Goal: Information Seeking & Learning: Check status

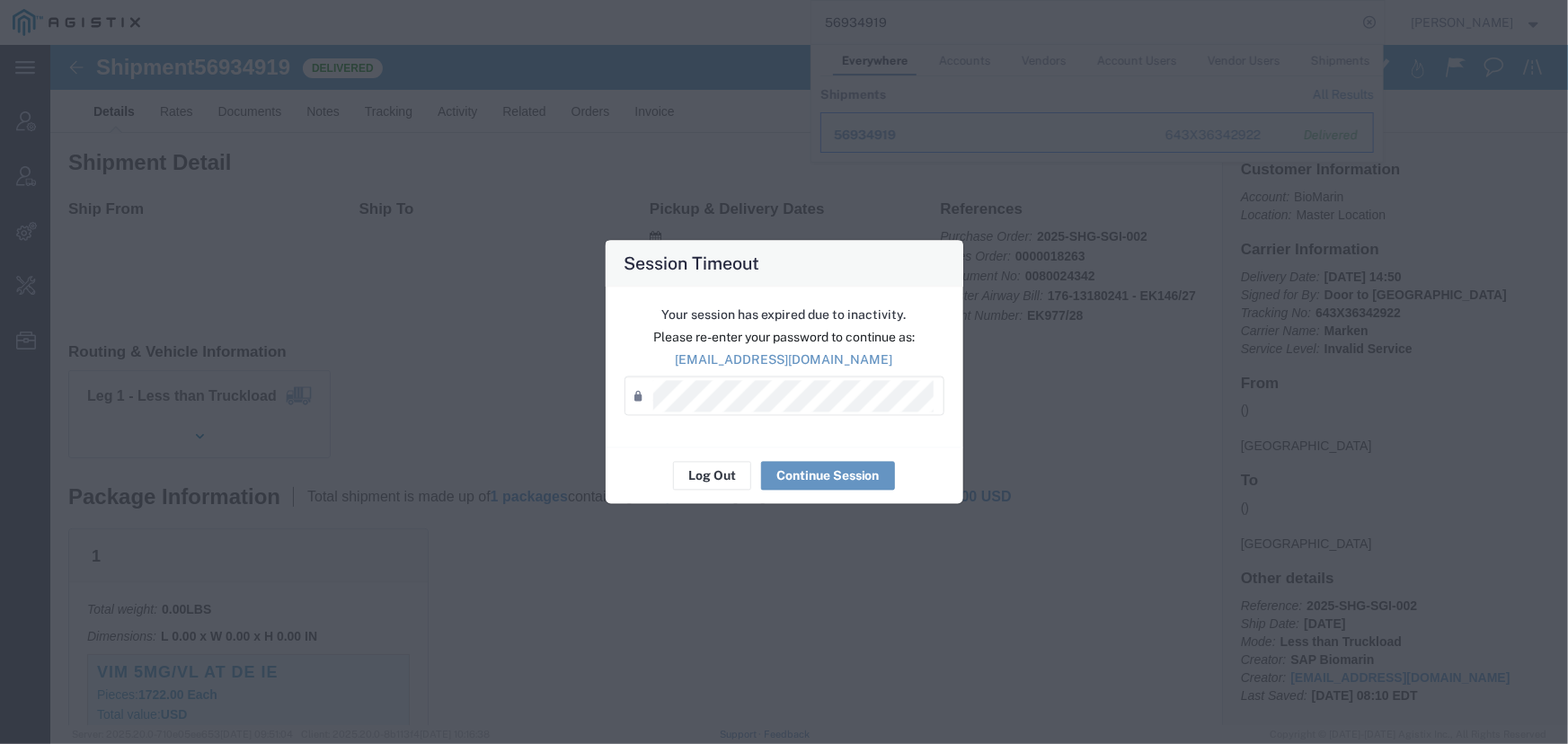
scroll to position [244, 0]
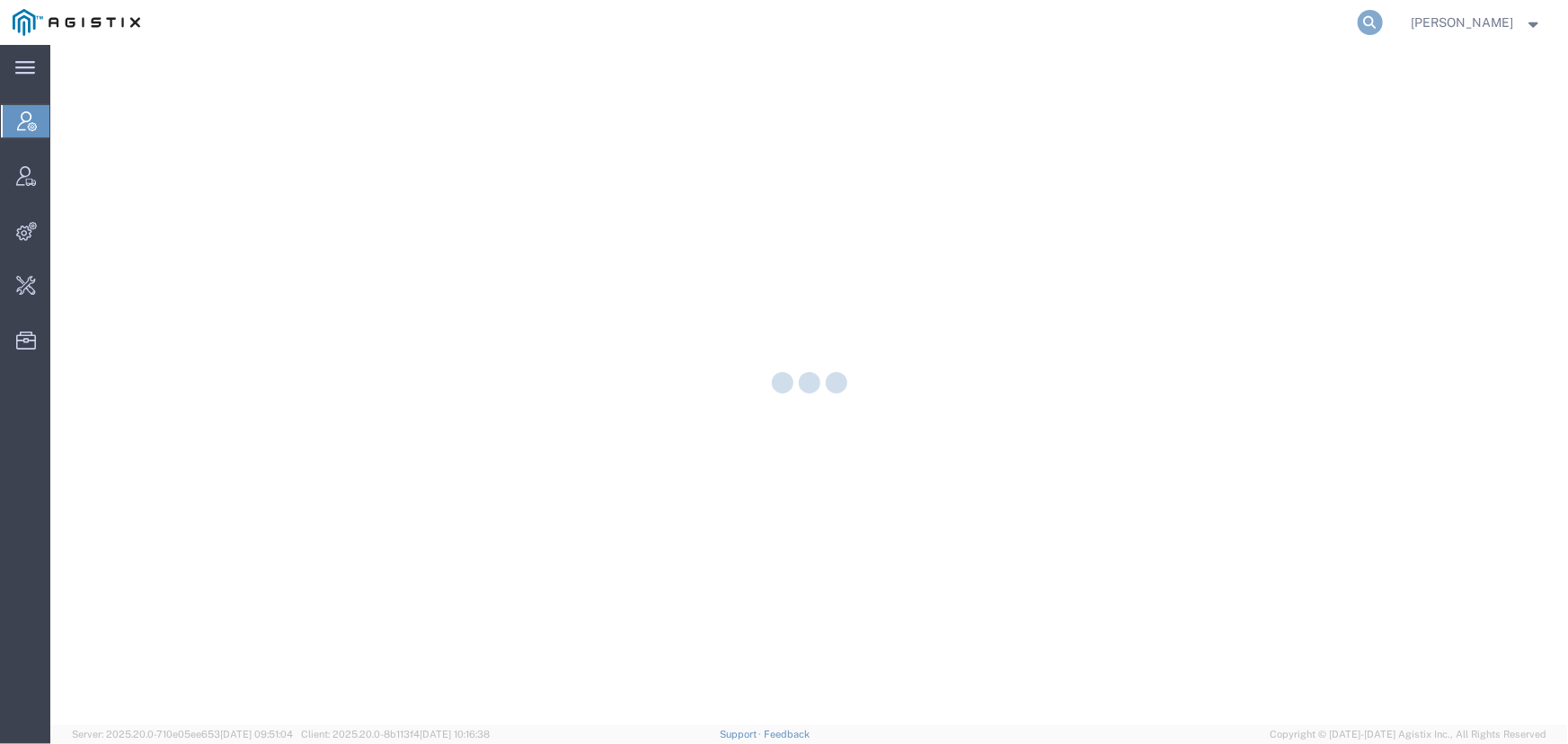
click at [1383, 15] on icon at bounding box center [1369, 22] width 26 height 26
paste input "56968239"
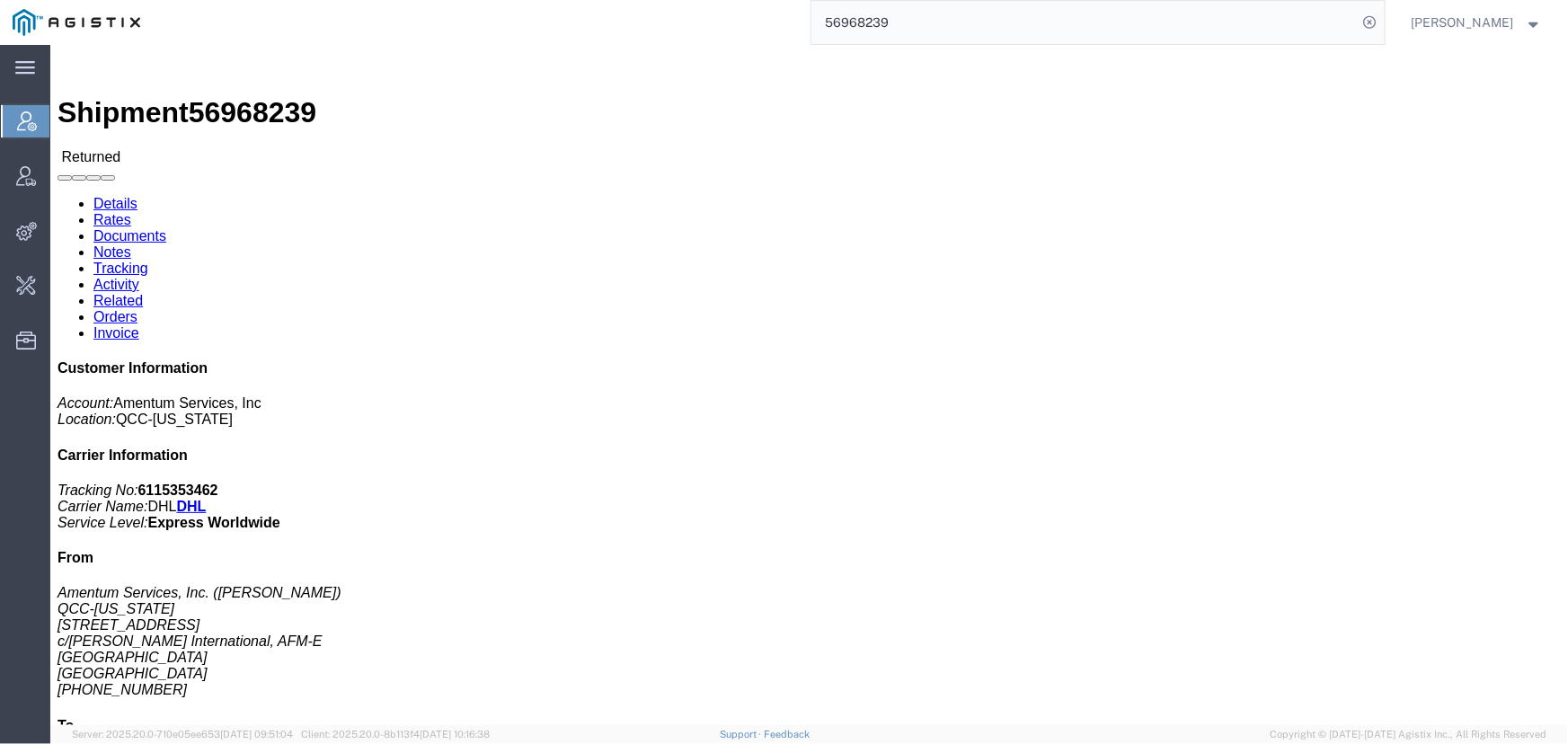
click link "Activity"
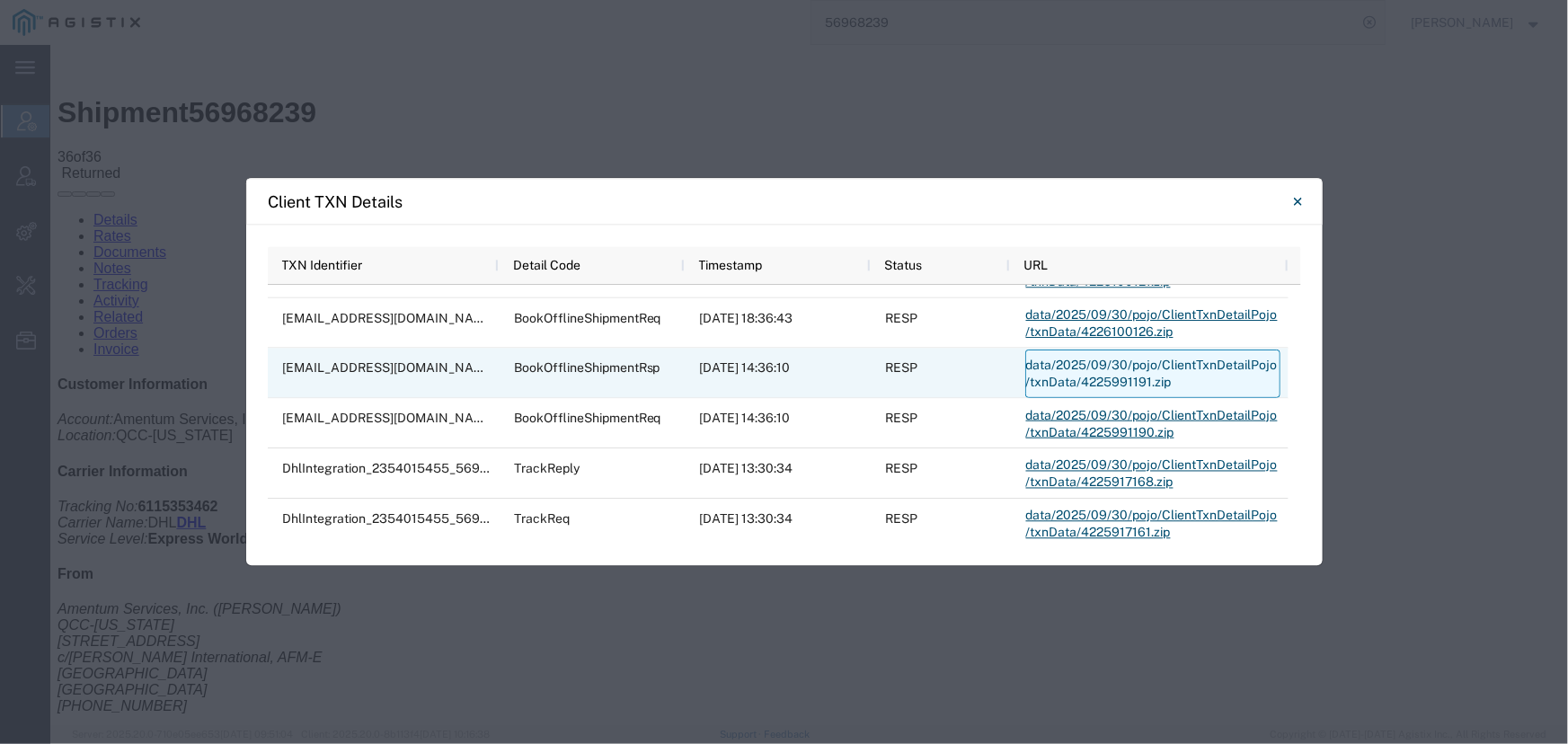
scroll to position [889, 0]
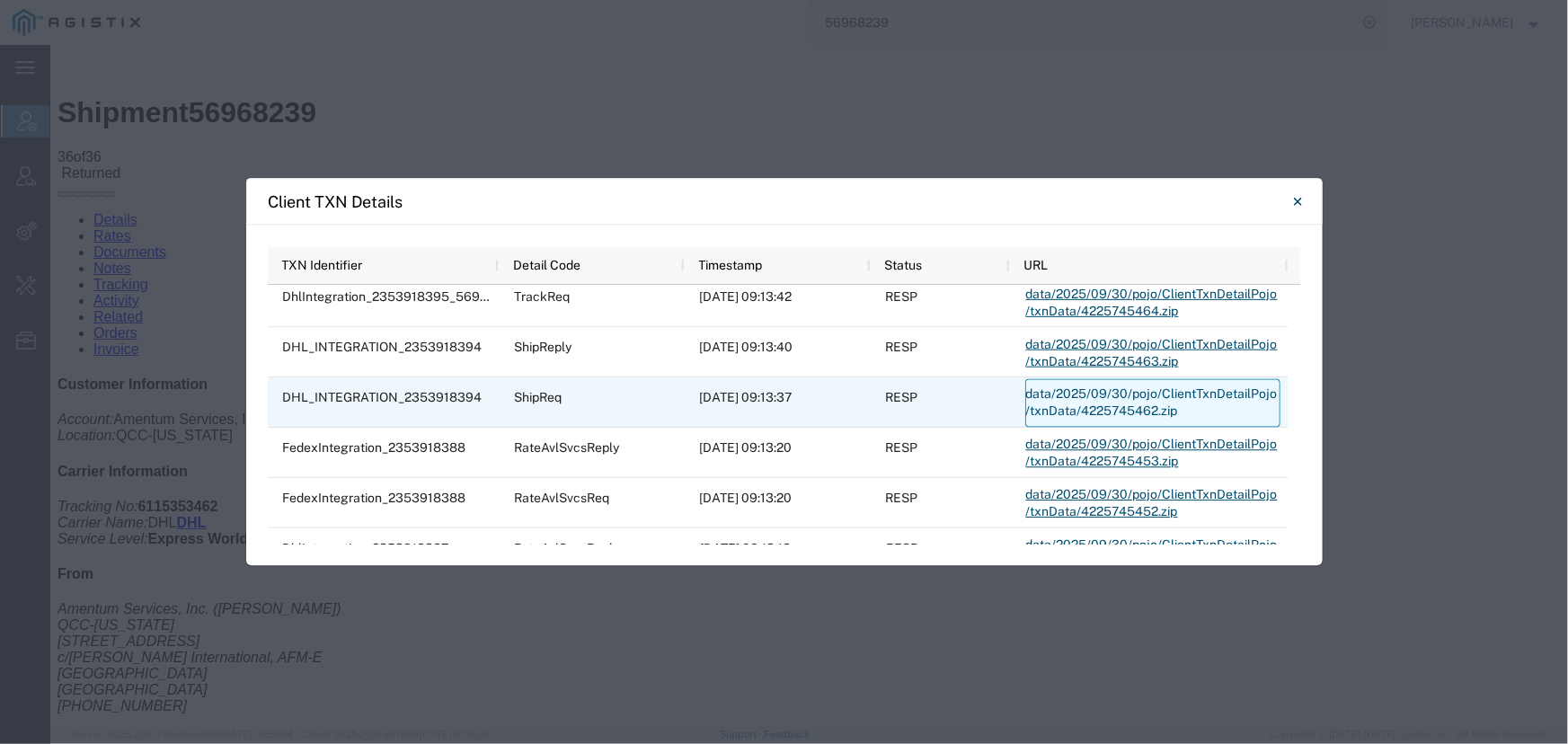
click at [1123, 386] on link "data/2025/09/30/pojo/ClientTxnDetailPojo/txnData/4225745462.zip" at bounding box center [1153, 402] width 255 height 48
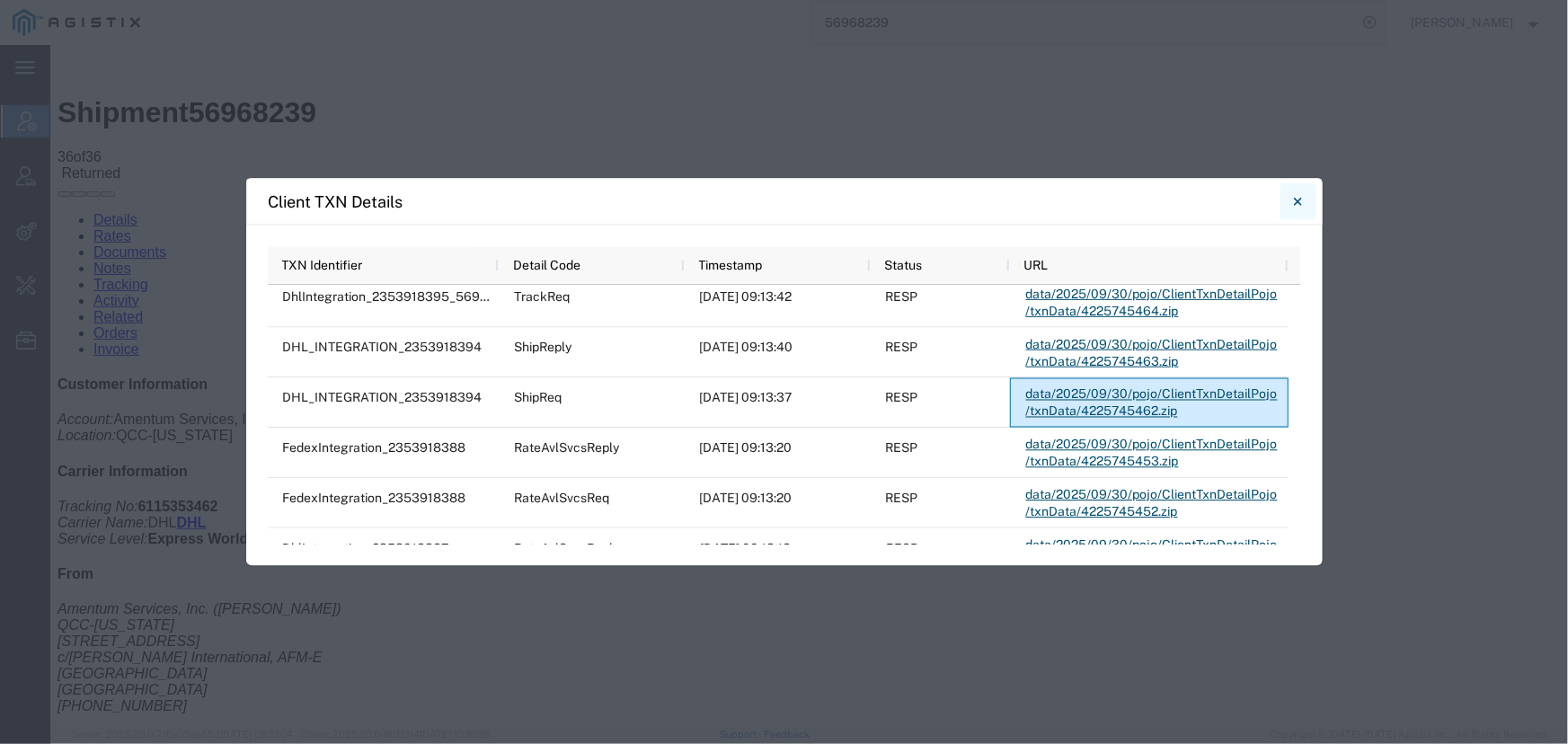
click at [1305, 192] on button "Close" at bounding box center [1298, 201] width 36 height 36
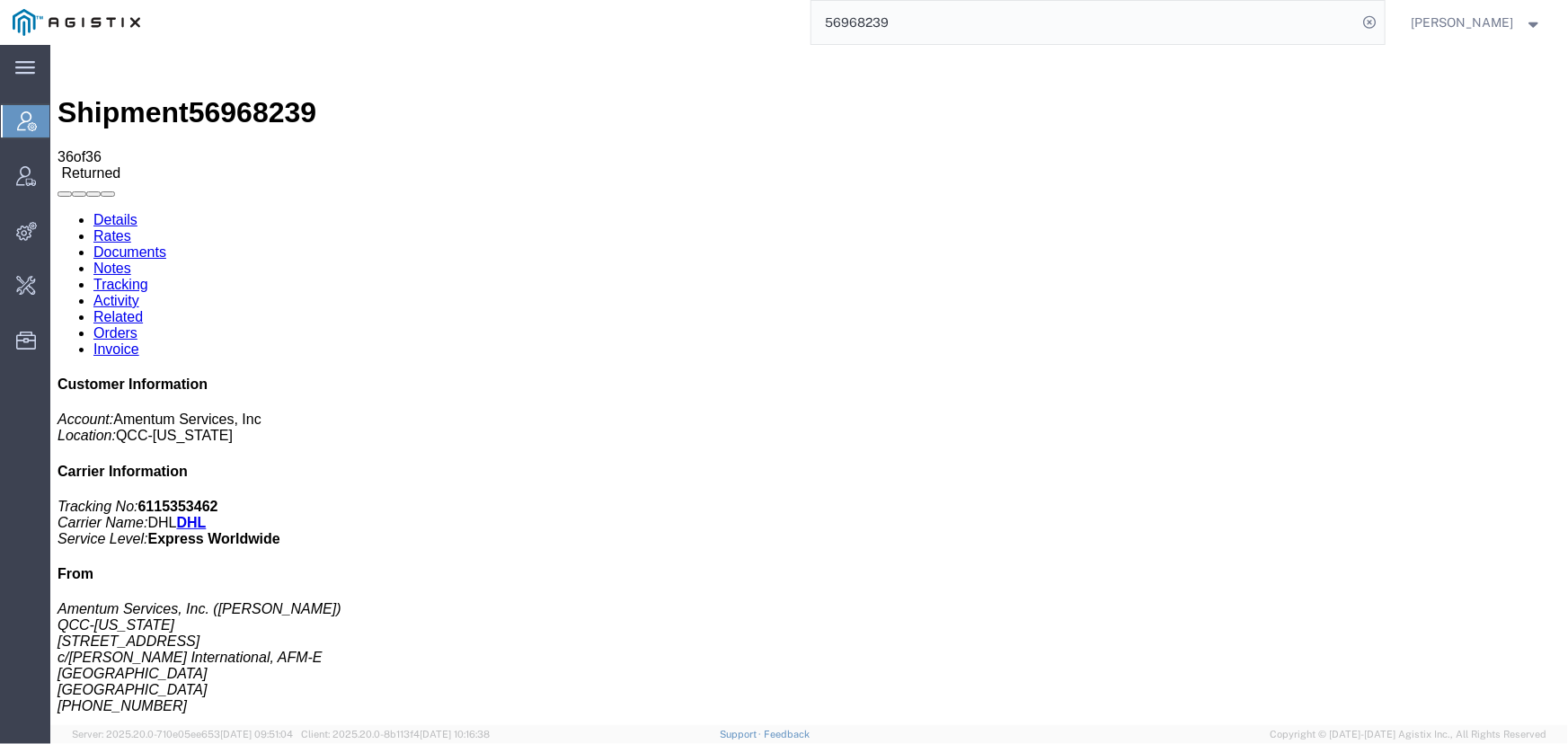
click at [128, 211] on link "Details" at bounding box center [114, 218] width 44 height 15
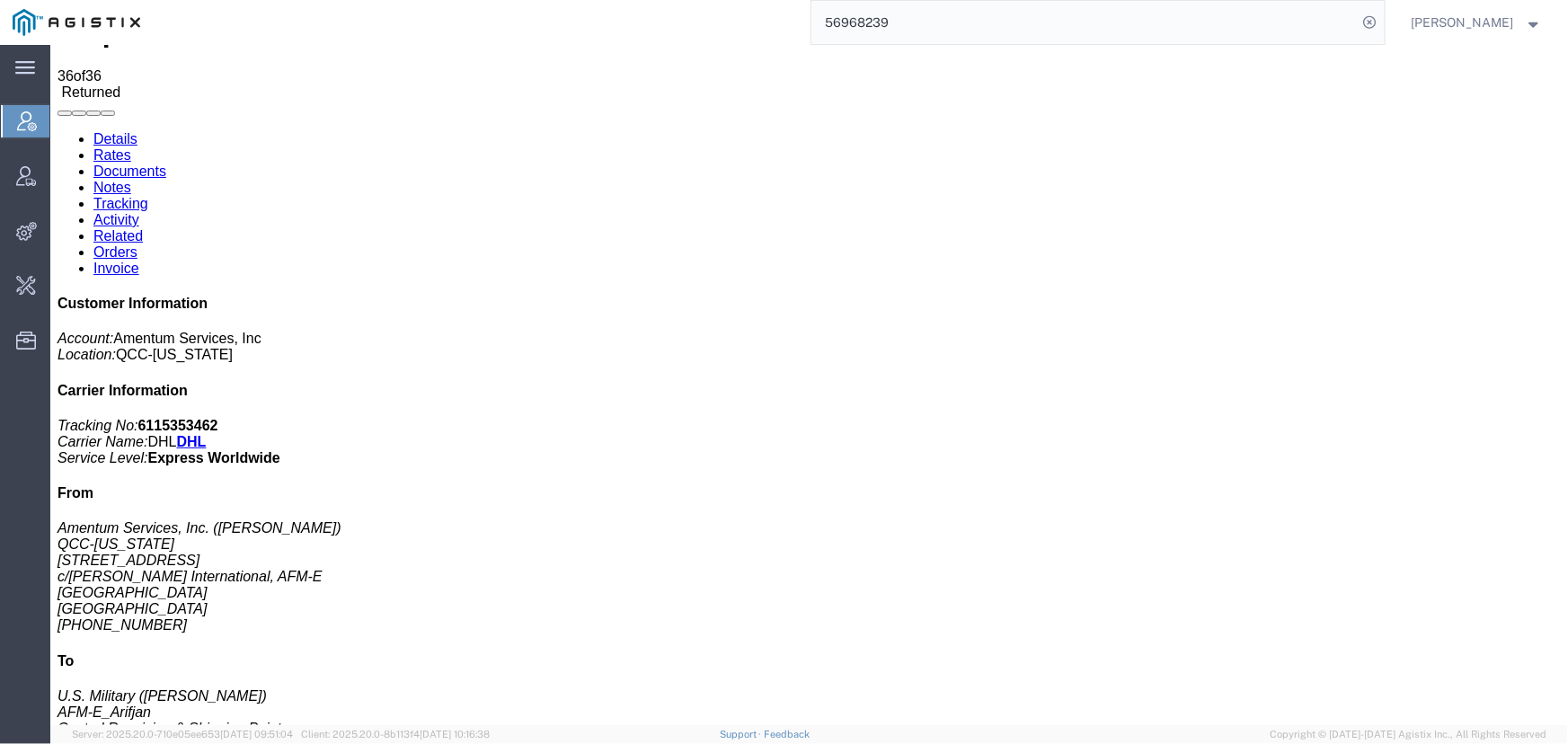
click div "BRAIN PAX,ASSEMBLY Pieces: 1.00 Each Total value: 15534.00 USD SKU: 09-0104-34 …"
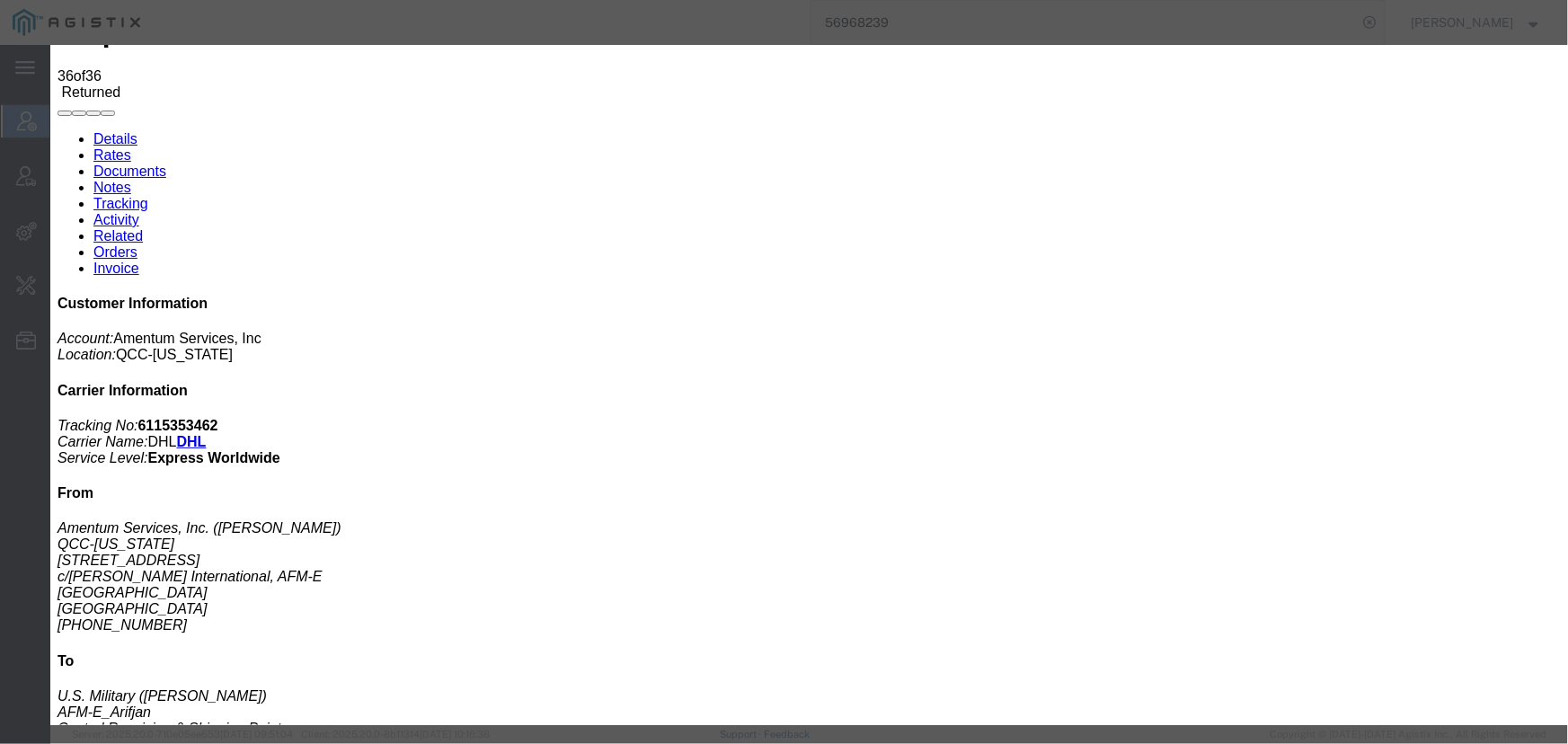
drag, startPoint x: 1233, startPoint y: 54, endPoint x: 1014, endPoint y: 30, distance: 220.3
click icon "button"
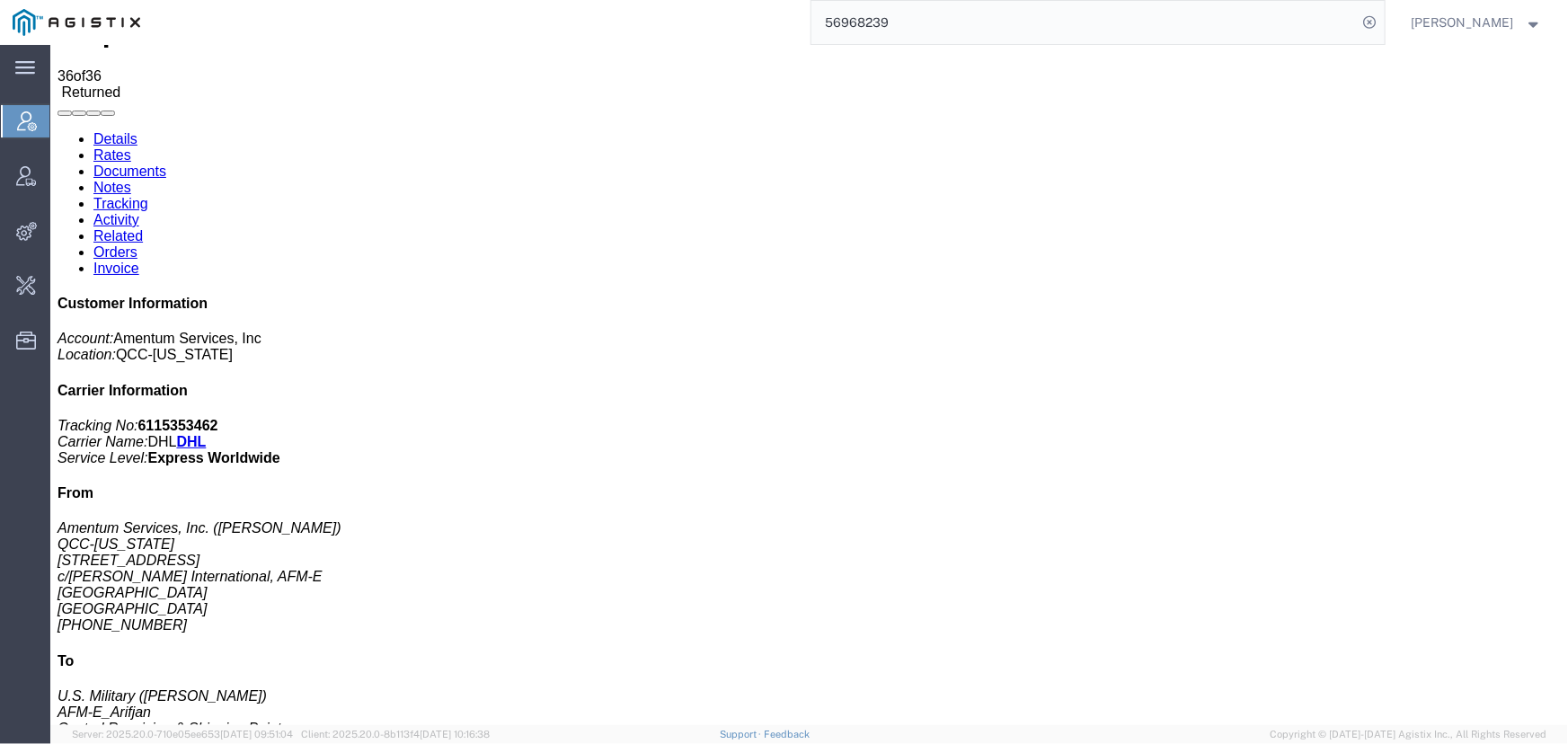
drag, startPoint x: 709, startPoint y: 18, endPoint x: 643, endPoint y: 18, distance: 66.0
click at [649, 18] on div "56968239" at bounding box center [768, 22] width 1231 height 44
paste input "608853"
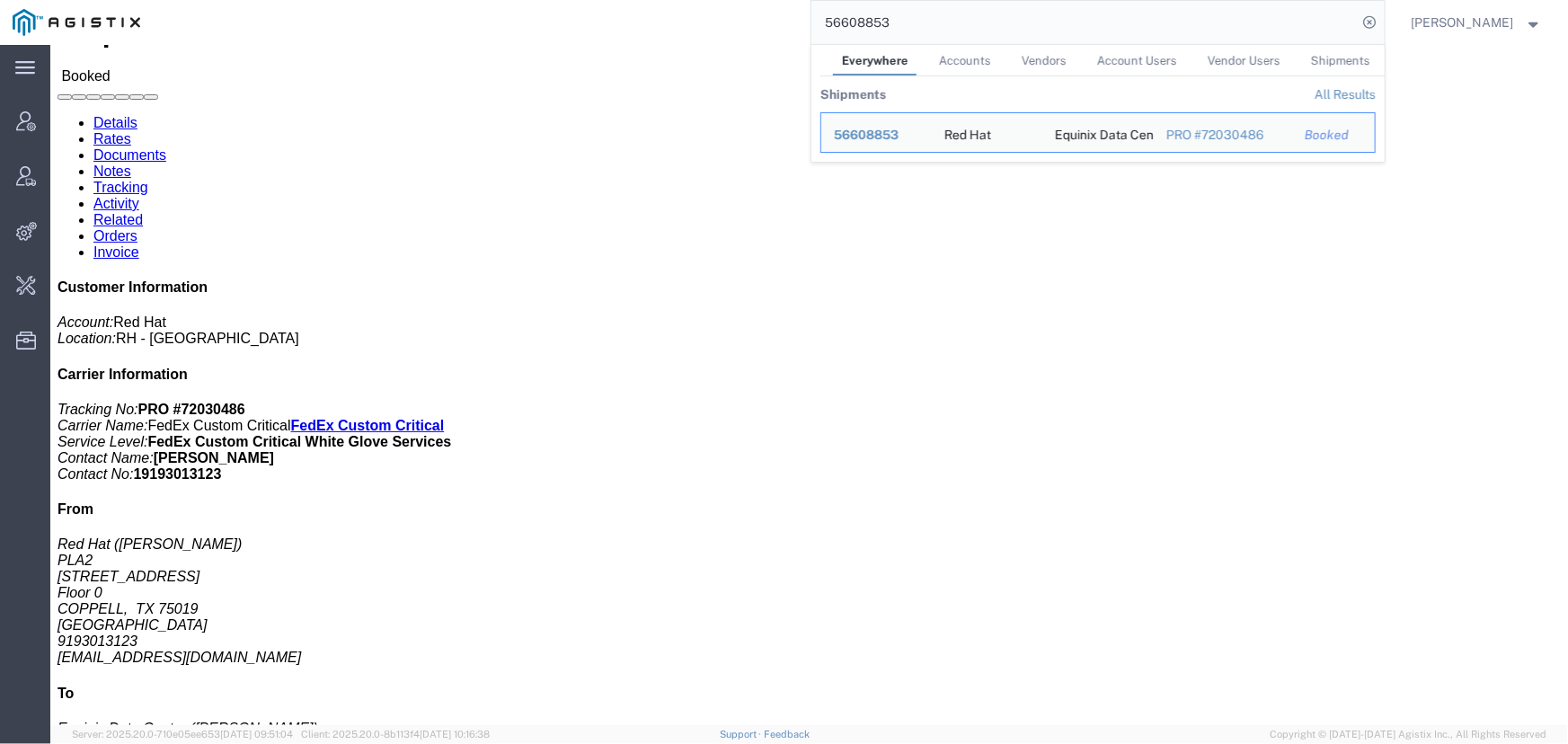
drag, startPoint x: 929, startPoint y: 26, endPoint x: 591, endPoint y: 26, distance: 338.0
click at [591, 26] on div "56608853 Everywhere Accounts Vendors Account Users Vendor Users Shipments Shipm…" at bounding box center [768, 22] width 1231 height 44
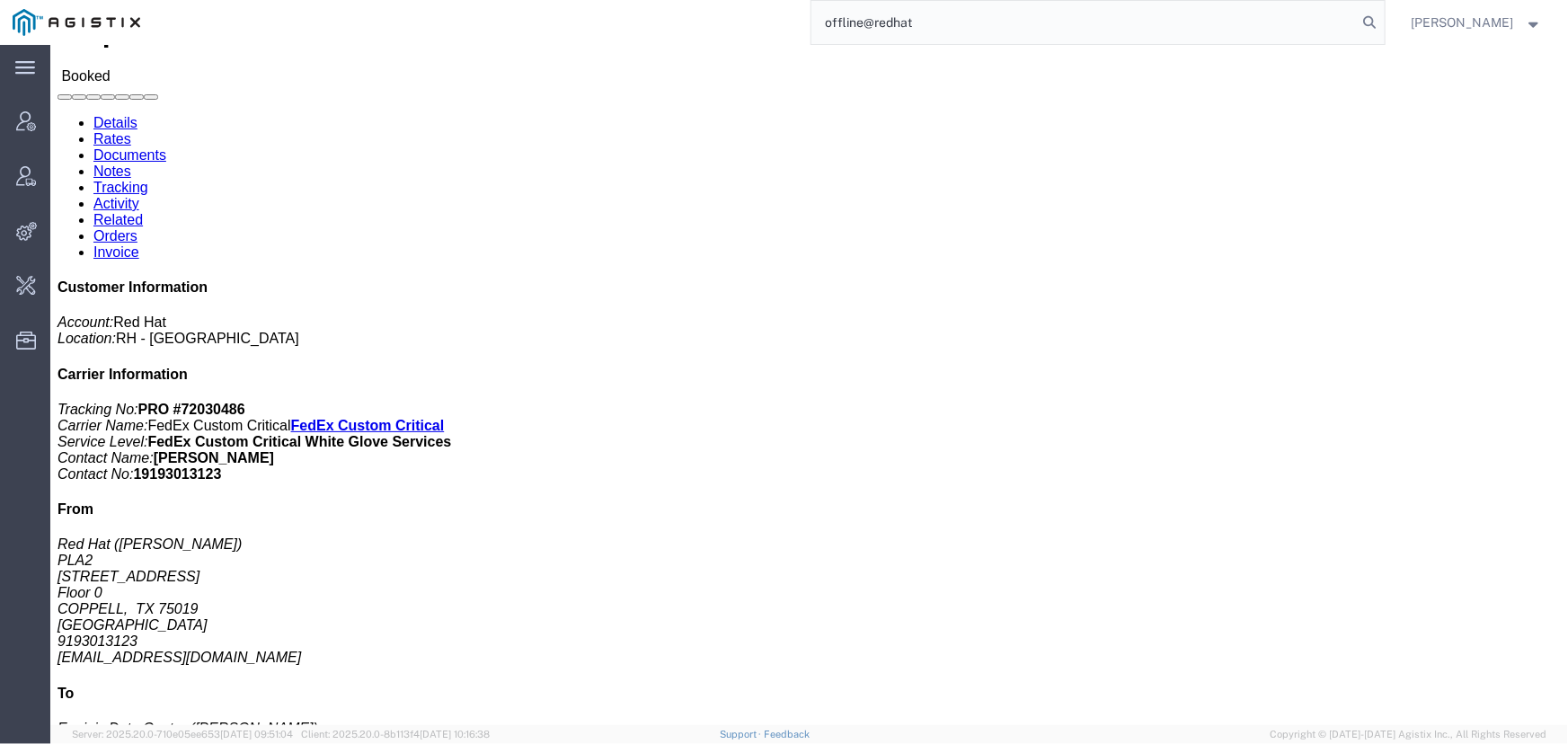
type input "offline@redhat"
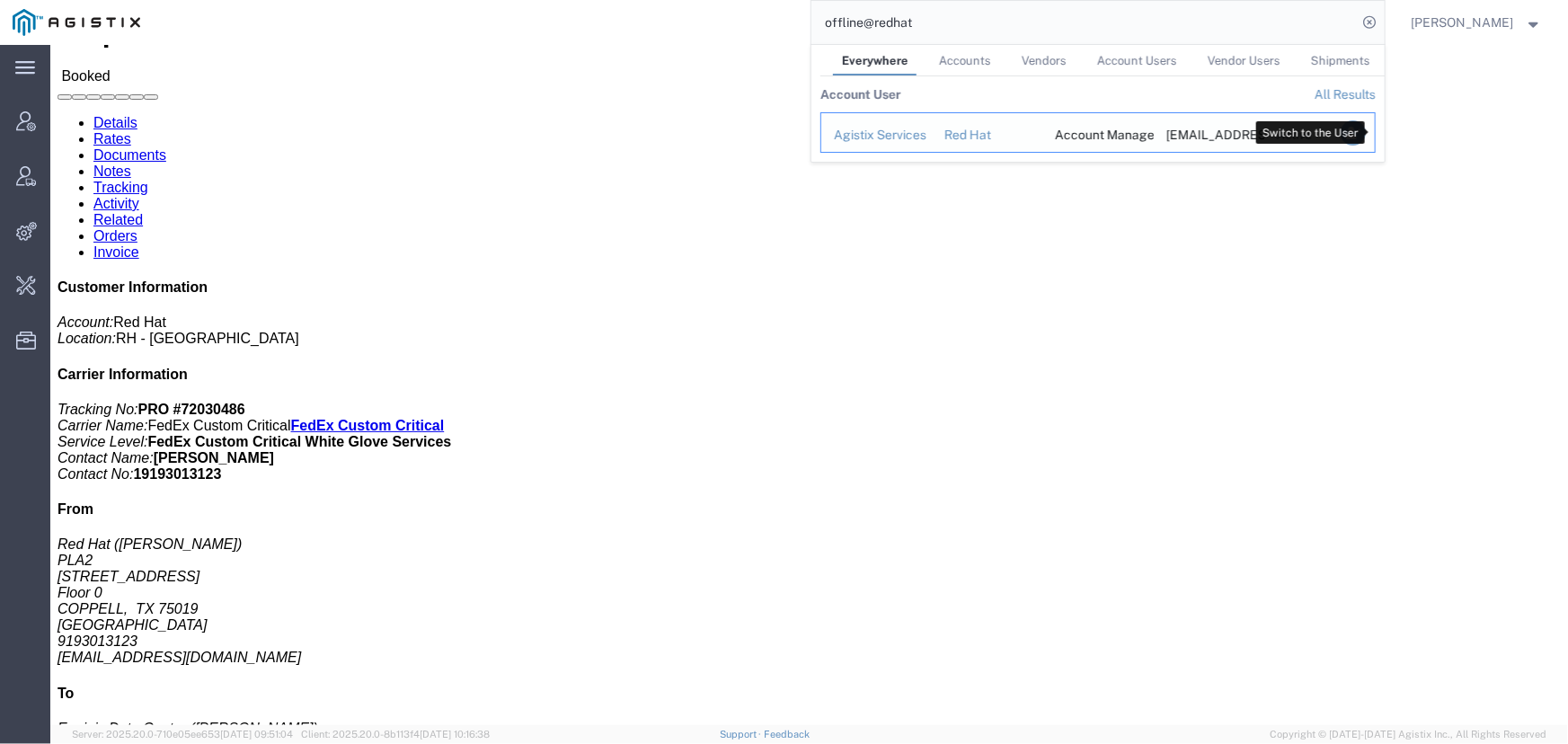
click at [1364, 134] on icon "Search Results" at bounding box center [1351, 132] width 26 height 26
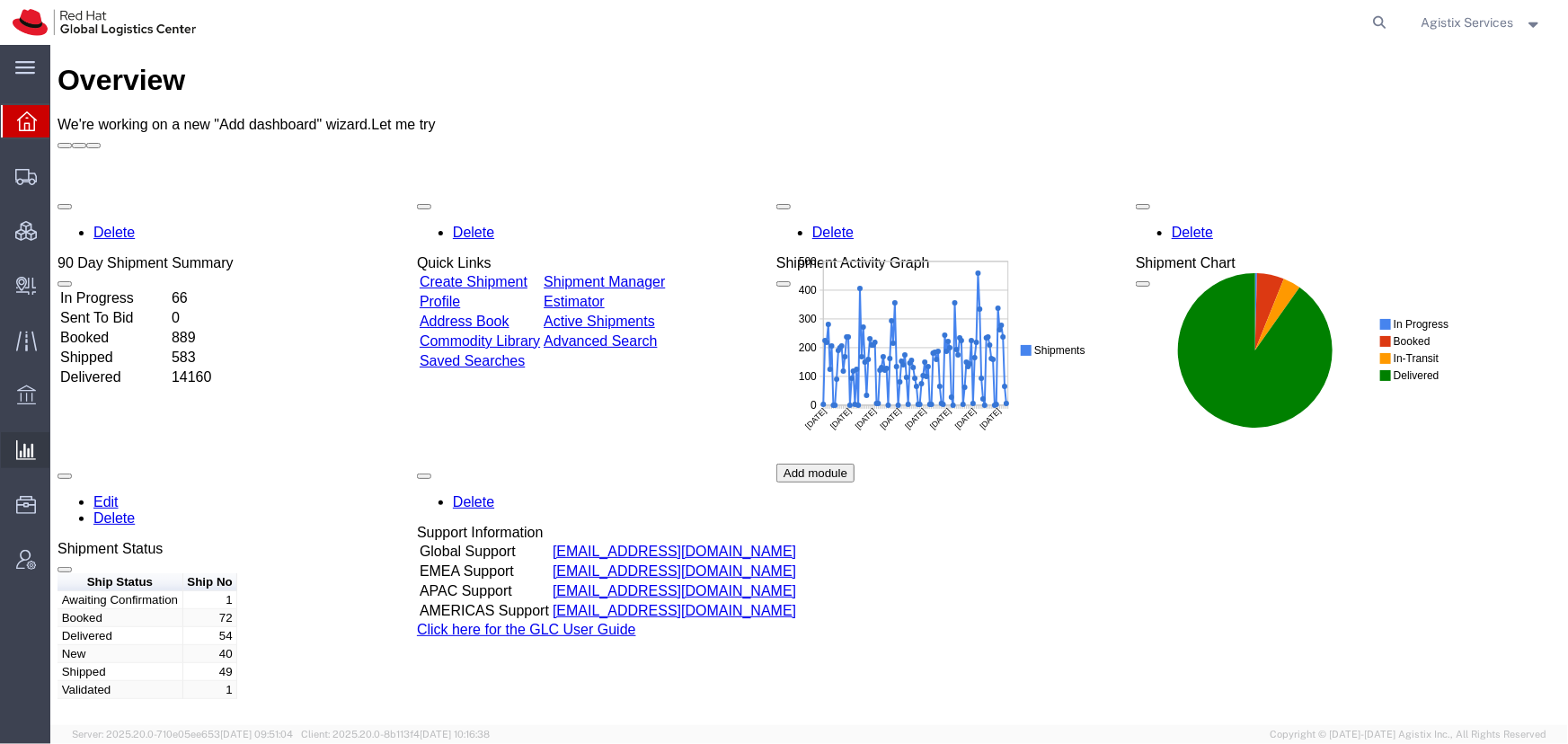
click at [0, 0] on span "Saved Reports" at bounding box center [0, 0] width 0 height 0
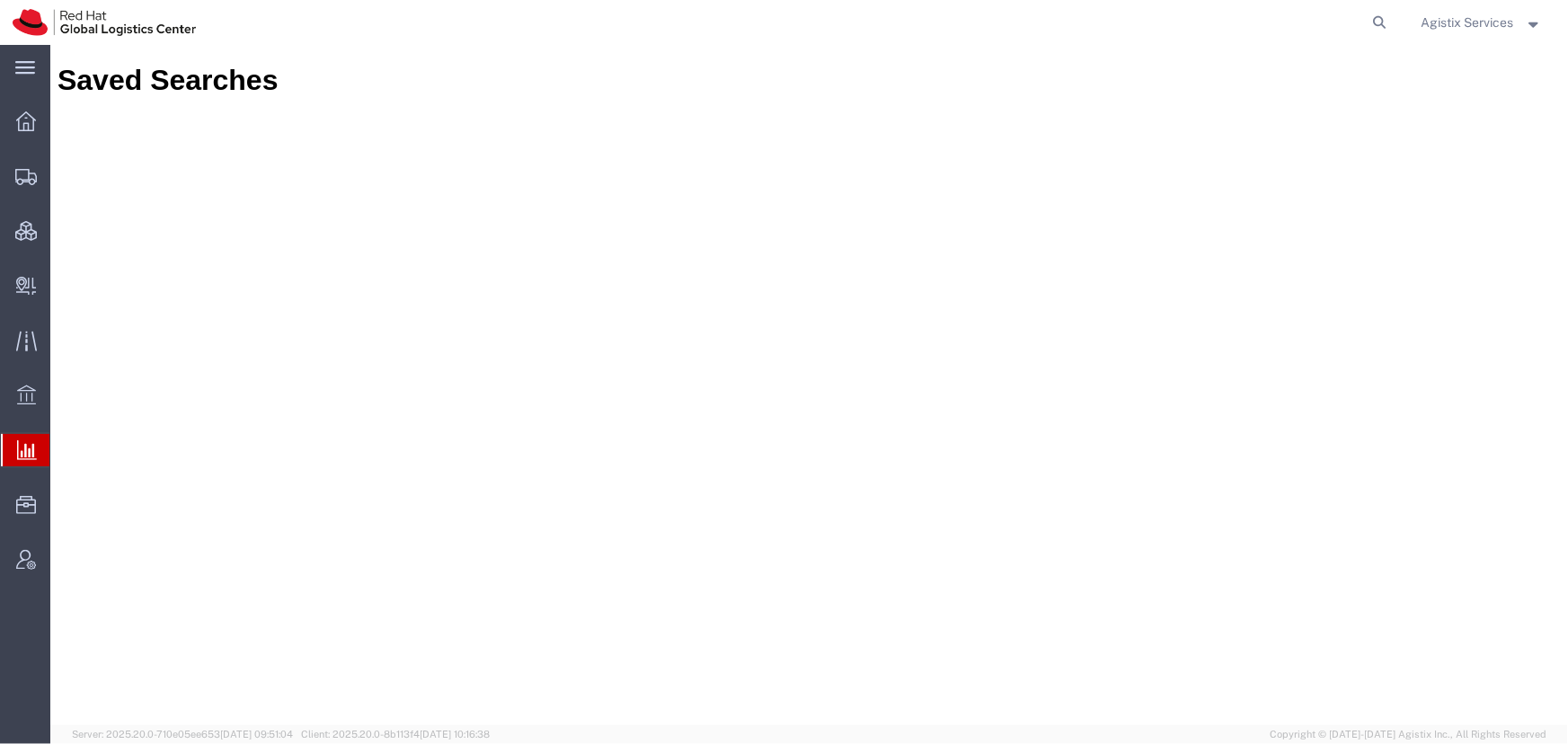
click at [27, 455] on icon at bounding box center [26, 449] width 20 height 20
click at [0, 0] on span "Saved Reports" at bounding box center [0, 0] width 0 height 0
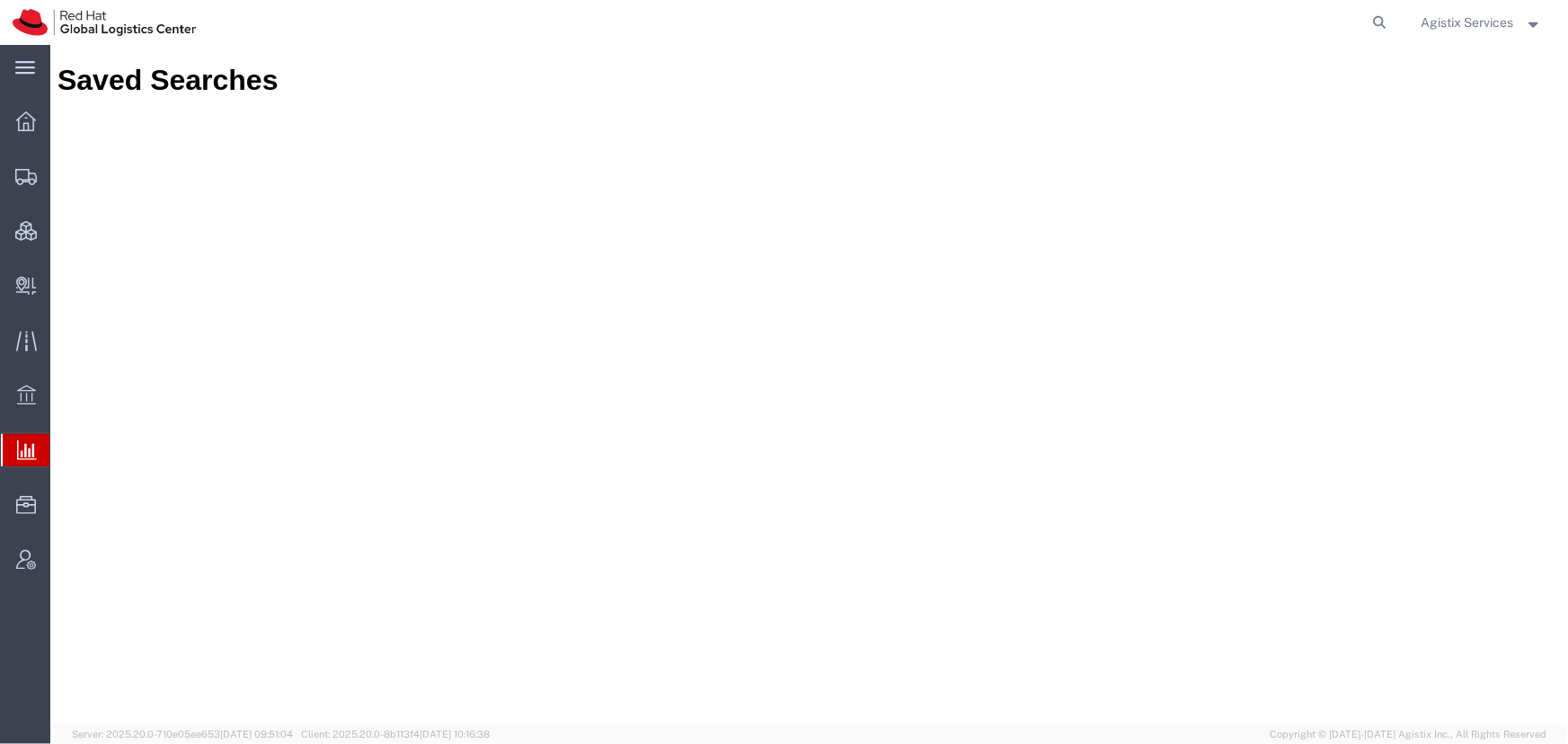
click at [0, 0] on span "Saved Reports" at bounding box center [0, 0] width 0 height 0
click at [34, 127] on icon at bounding box center [26, 121] width 20 height 20
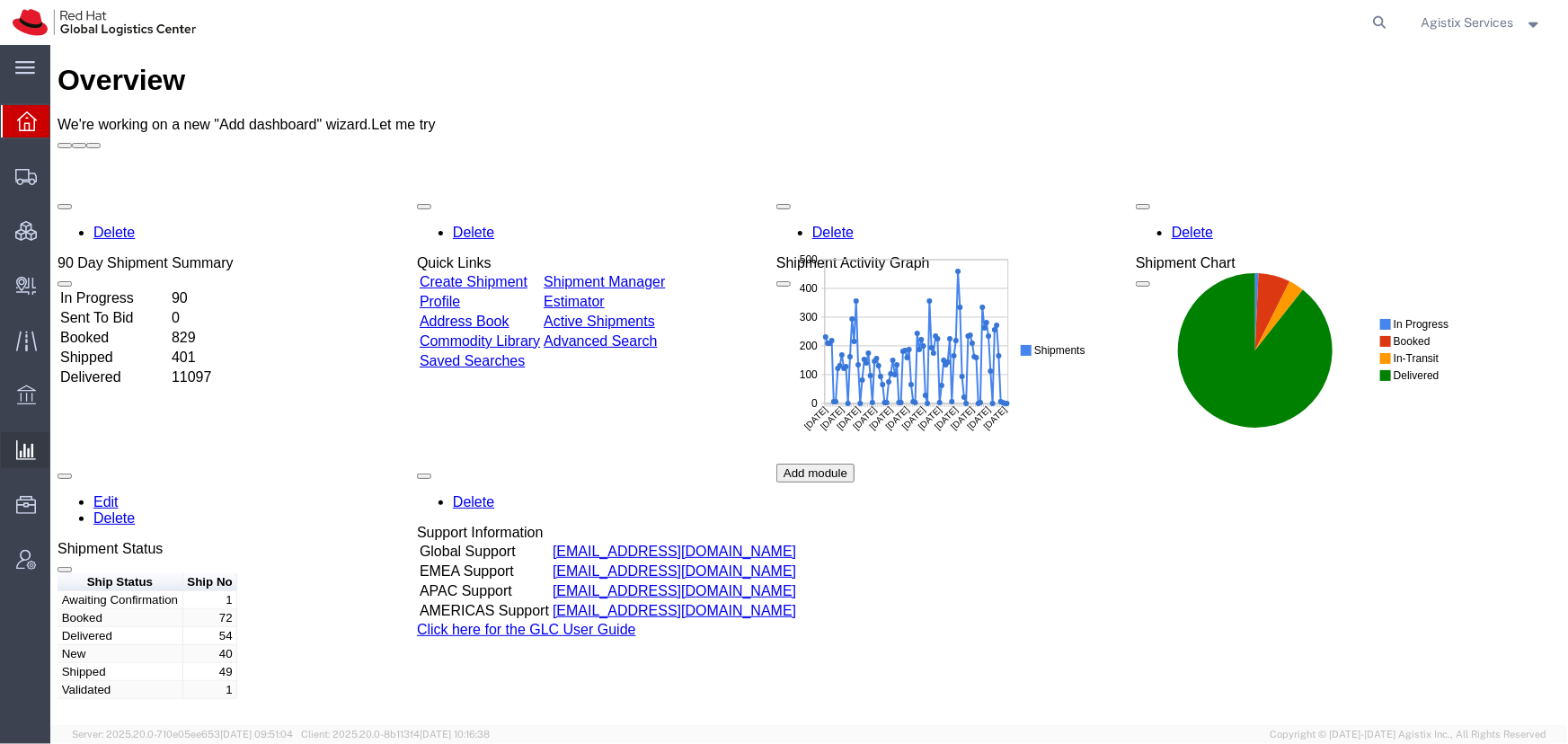
click at [0, 0] on span "Saved Reports" at bounding box center [0, 0] width 0 height 0
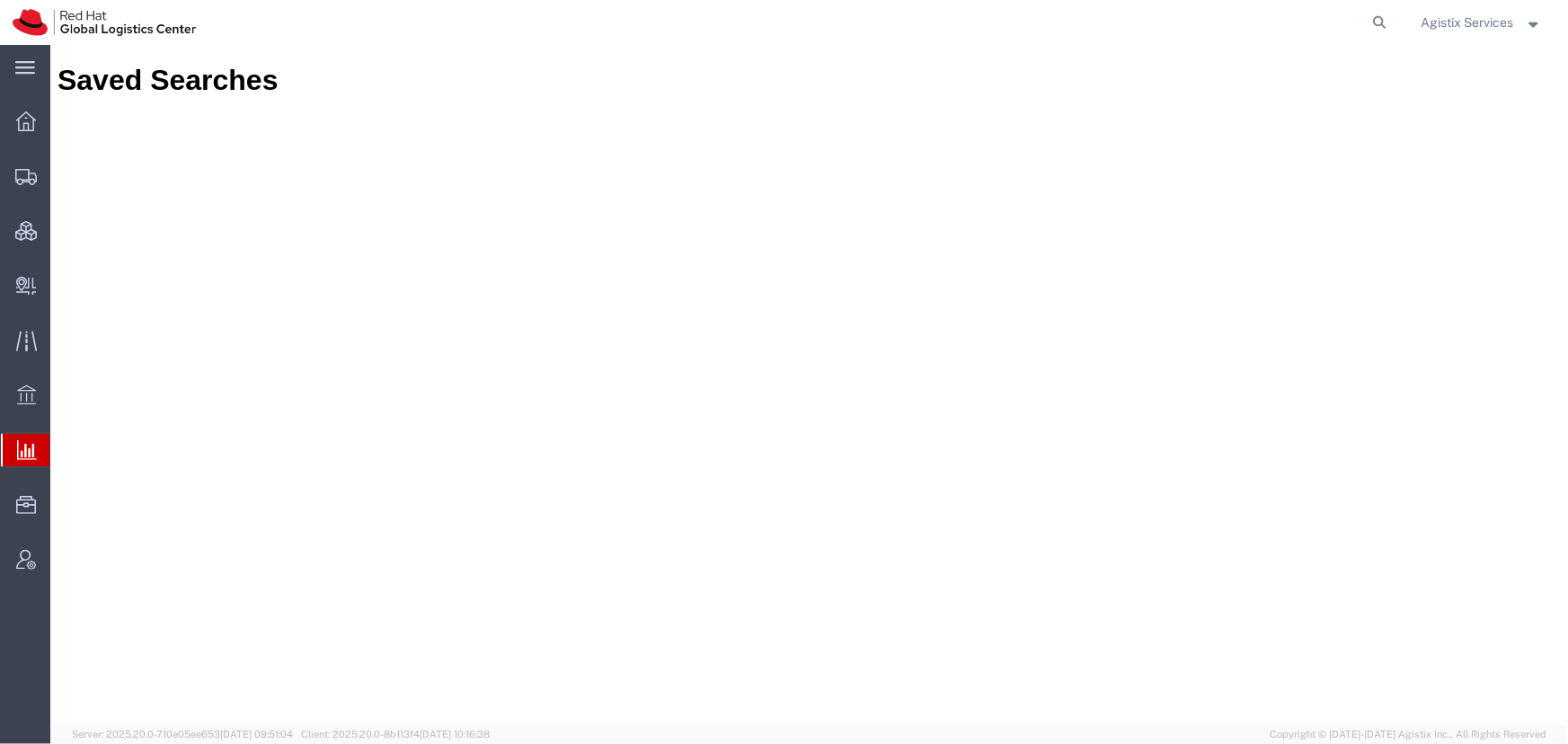
click at [0, 0] on span "Ad Hoc Reports" at bounding box center [0, 0] width 0 height 0
click at [0, 0] on span "Saved Reports" at bounding box center [0, 0] width 0 height 0
click at [1359, 27] on agx-global-search at bounding box center [1107, 22] width 575 height 44
click at [1379, 27] on icon at bounding box center [1380, 22] width 26 height 26
paste input "56608853"
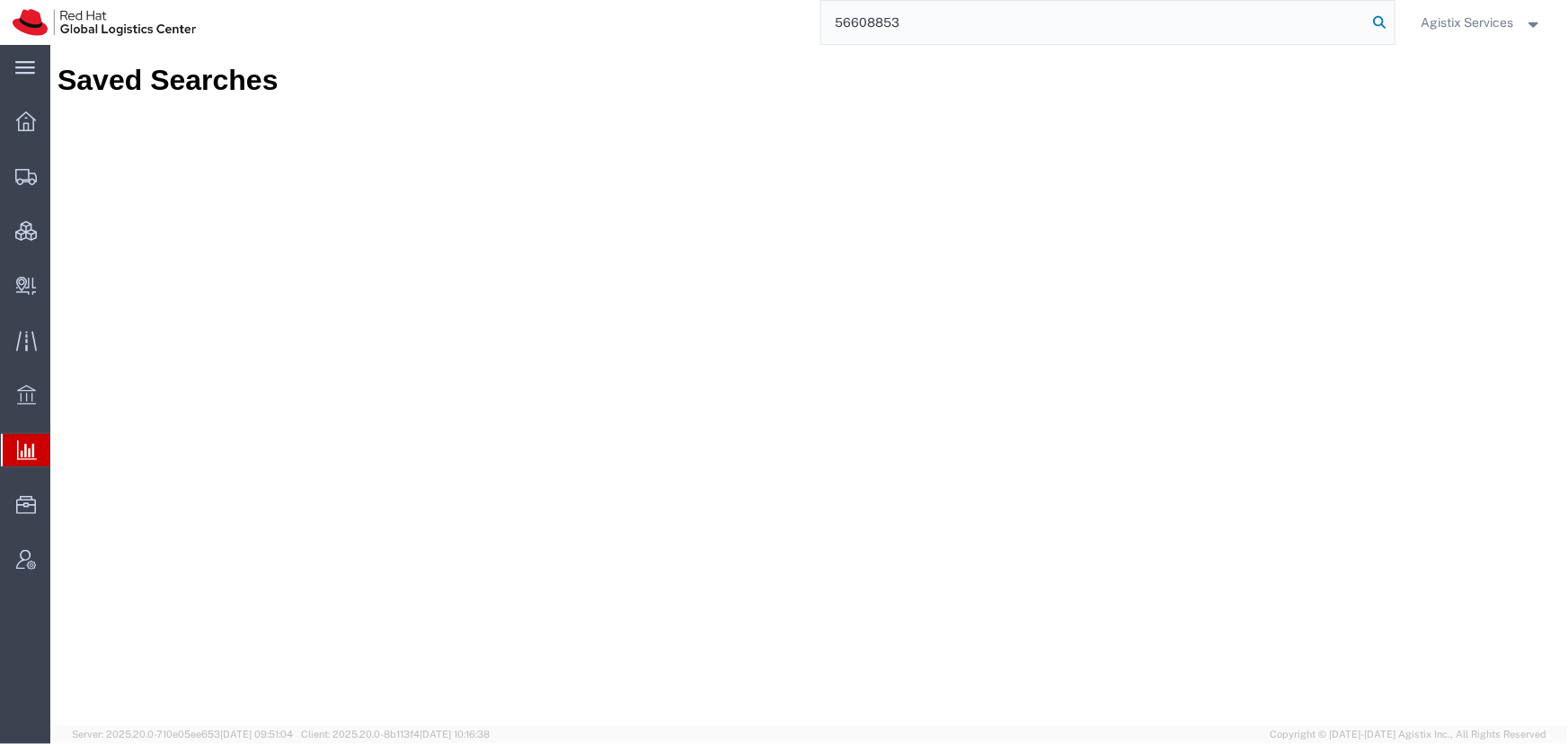
type input "56608853"
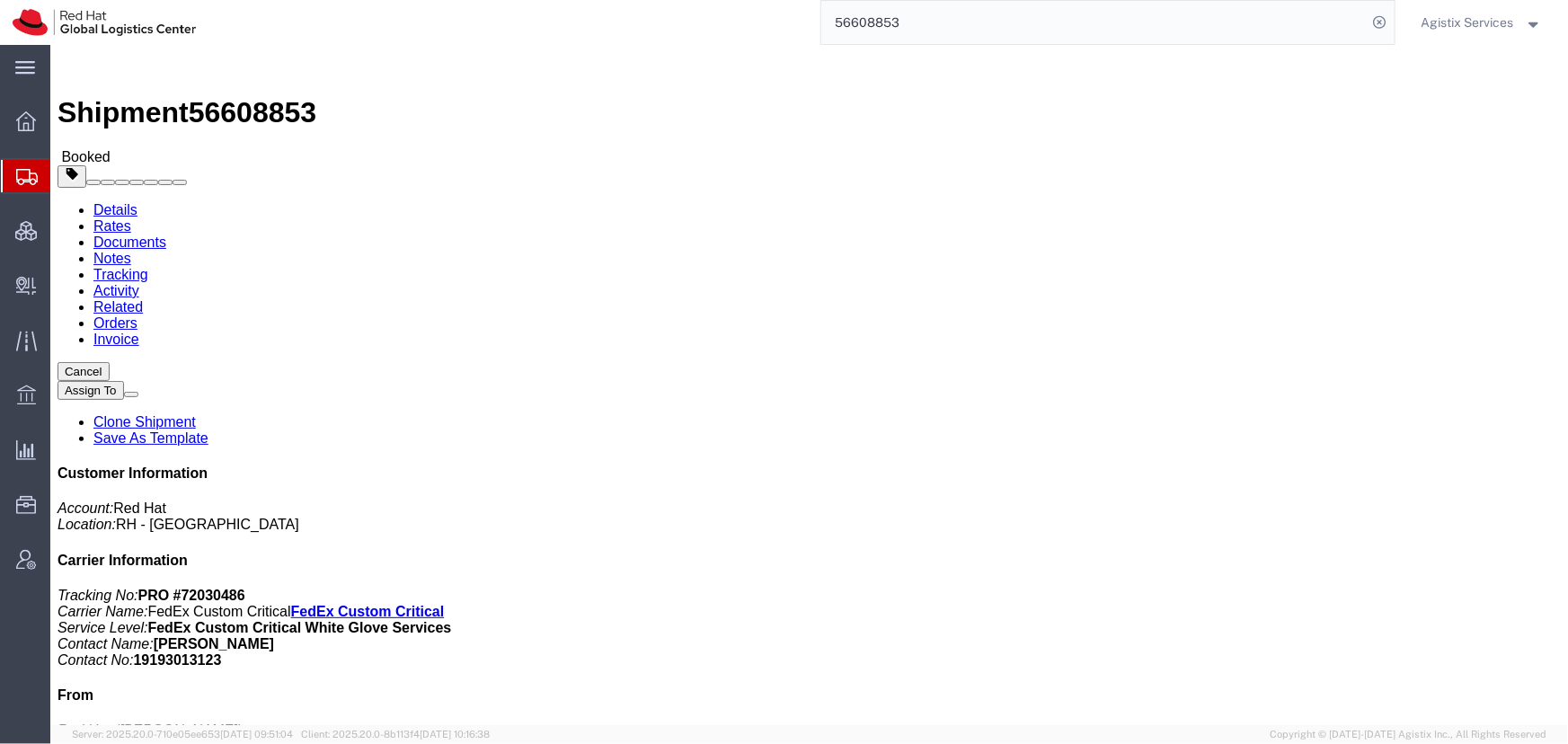
scroll to position [163, 0]
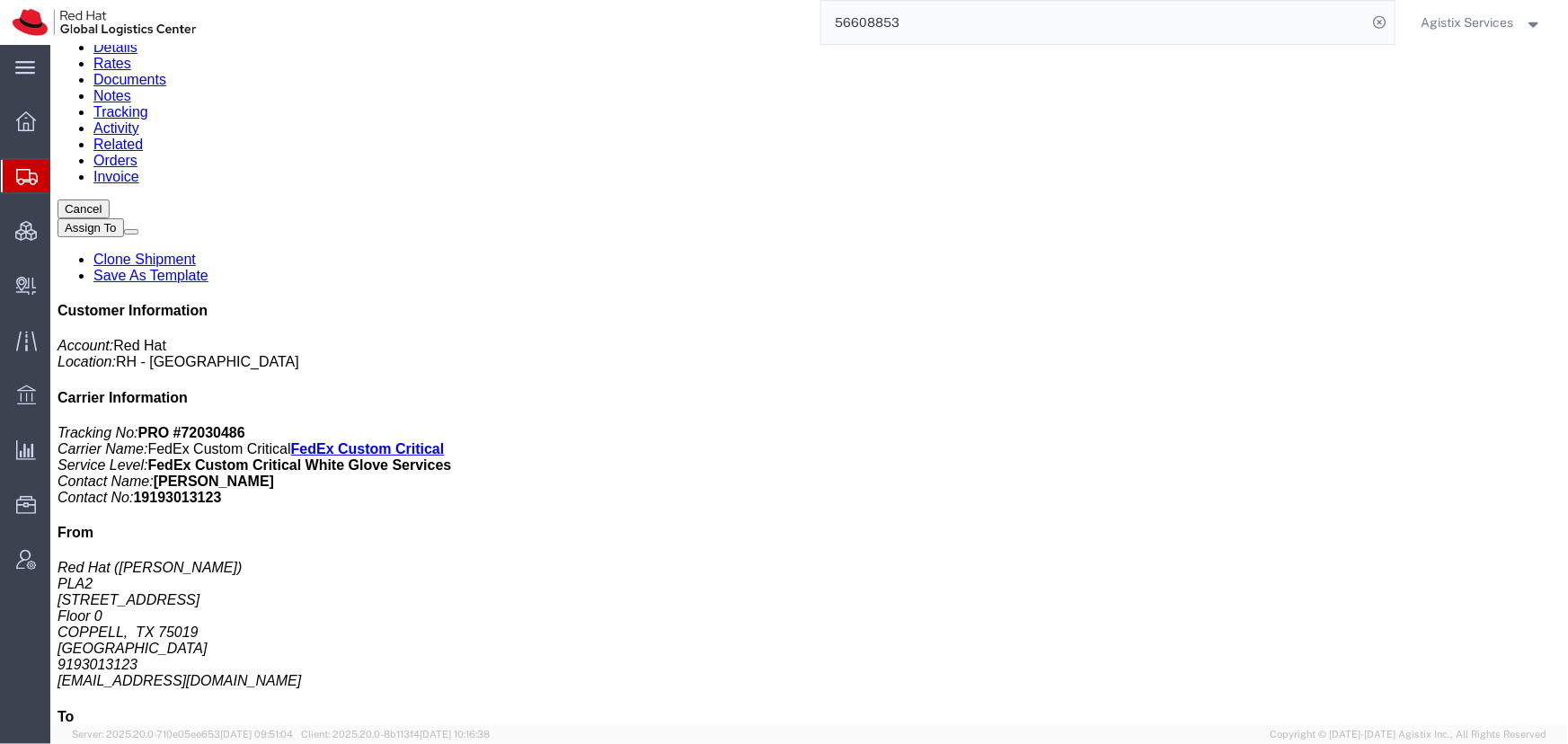
click div "Racks and Servers Pieces: 7.00 Each Total value: 900000.00 USD Class: 250"
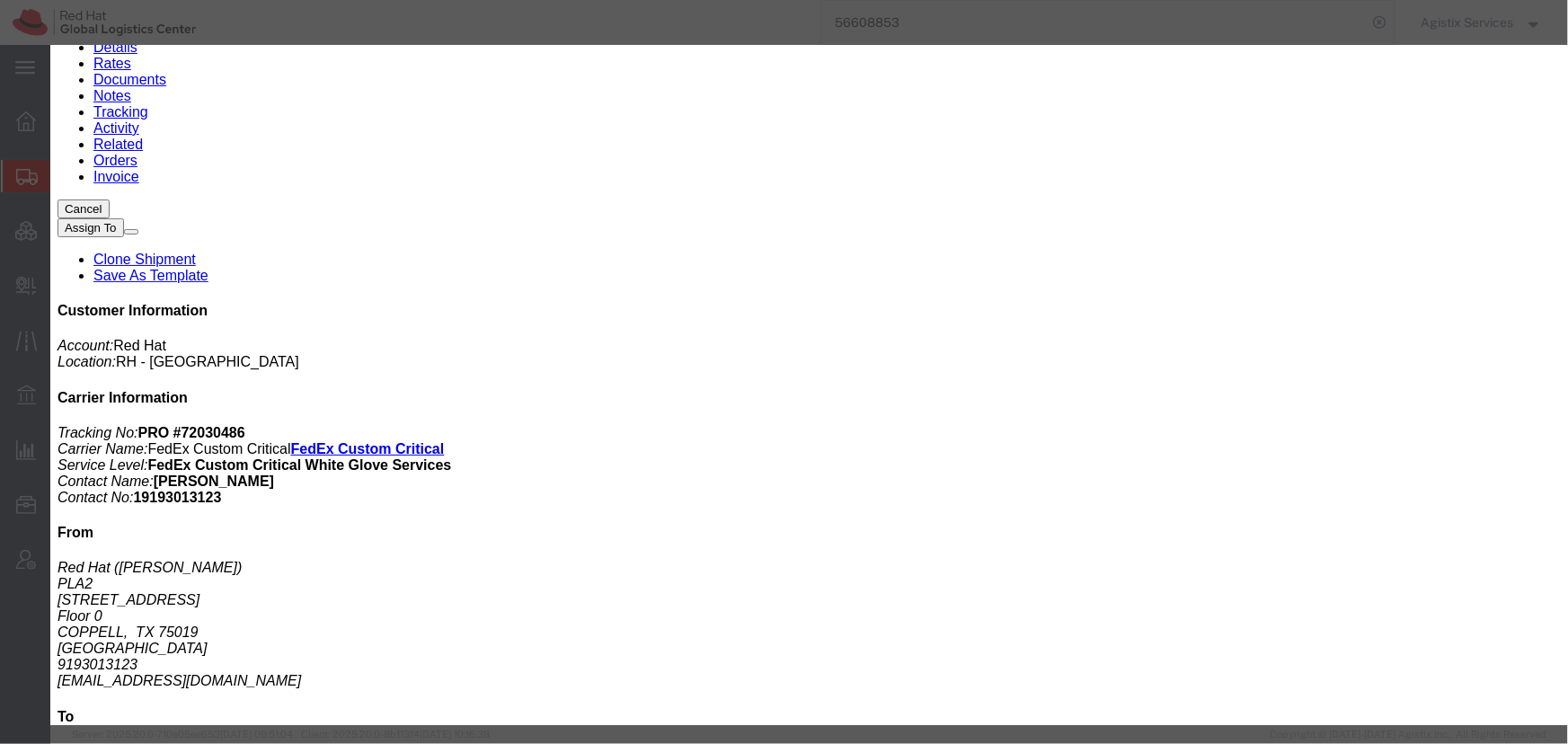
click icon "button"
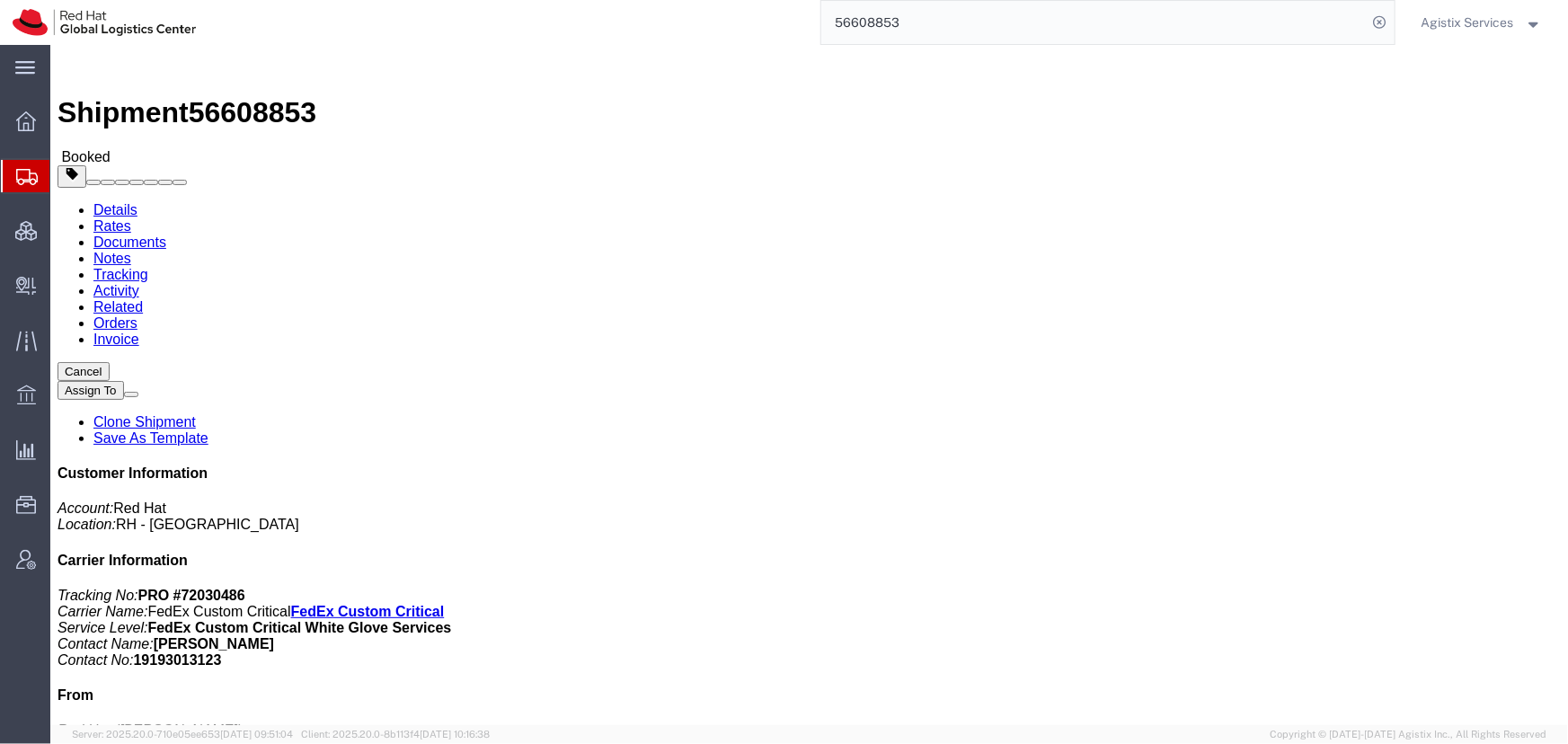
scroll to position [0, 0]
click at [0, 0] on span "Saved Reports" at bounding box center [0, 0] width 0 height 0
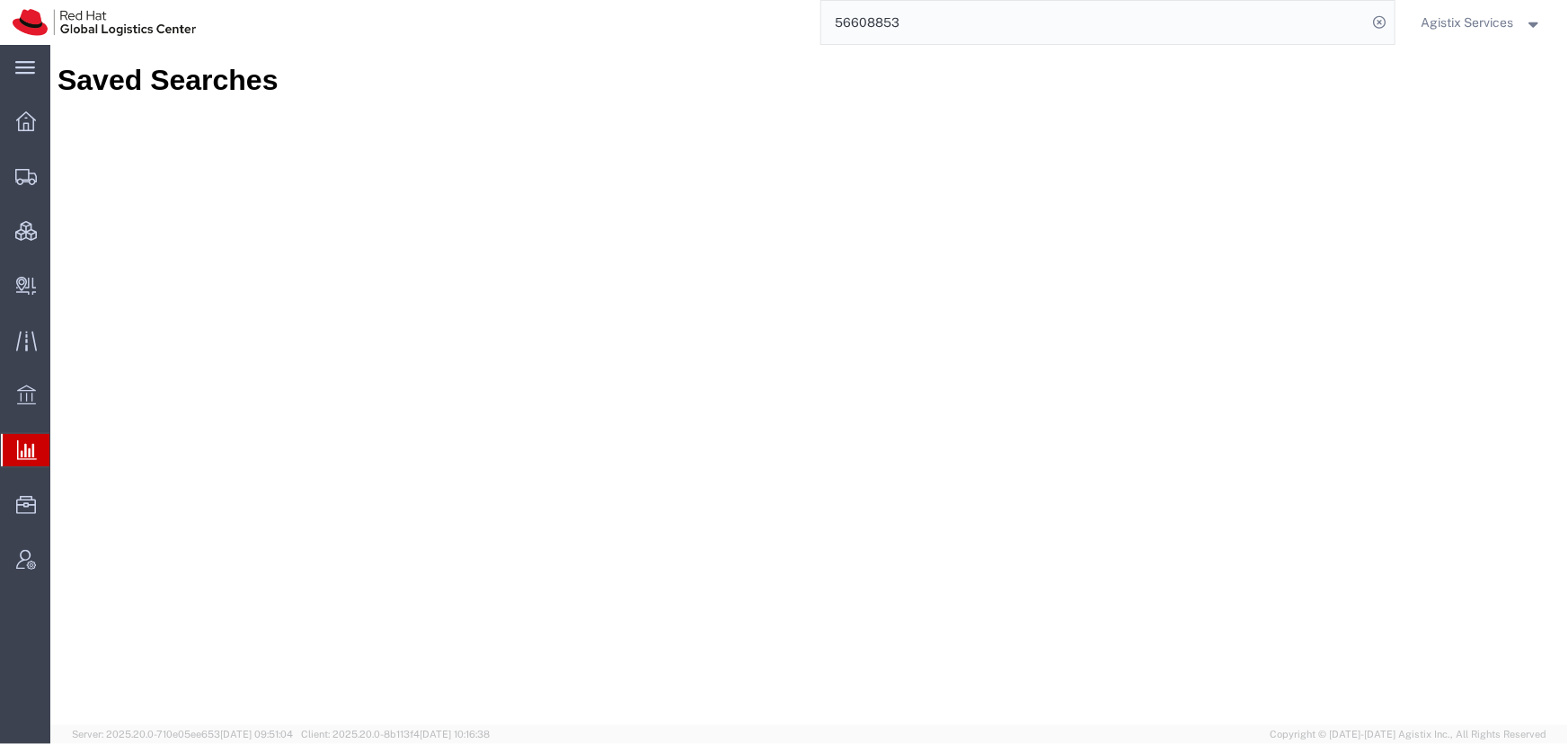
click at [928, 26] on input "56608853" at bounding box center [1094, 23] width 547 height 43
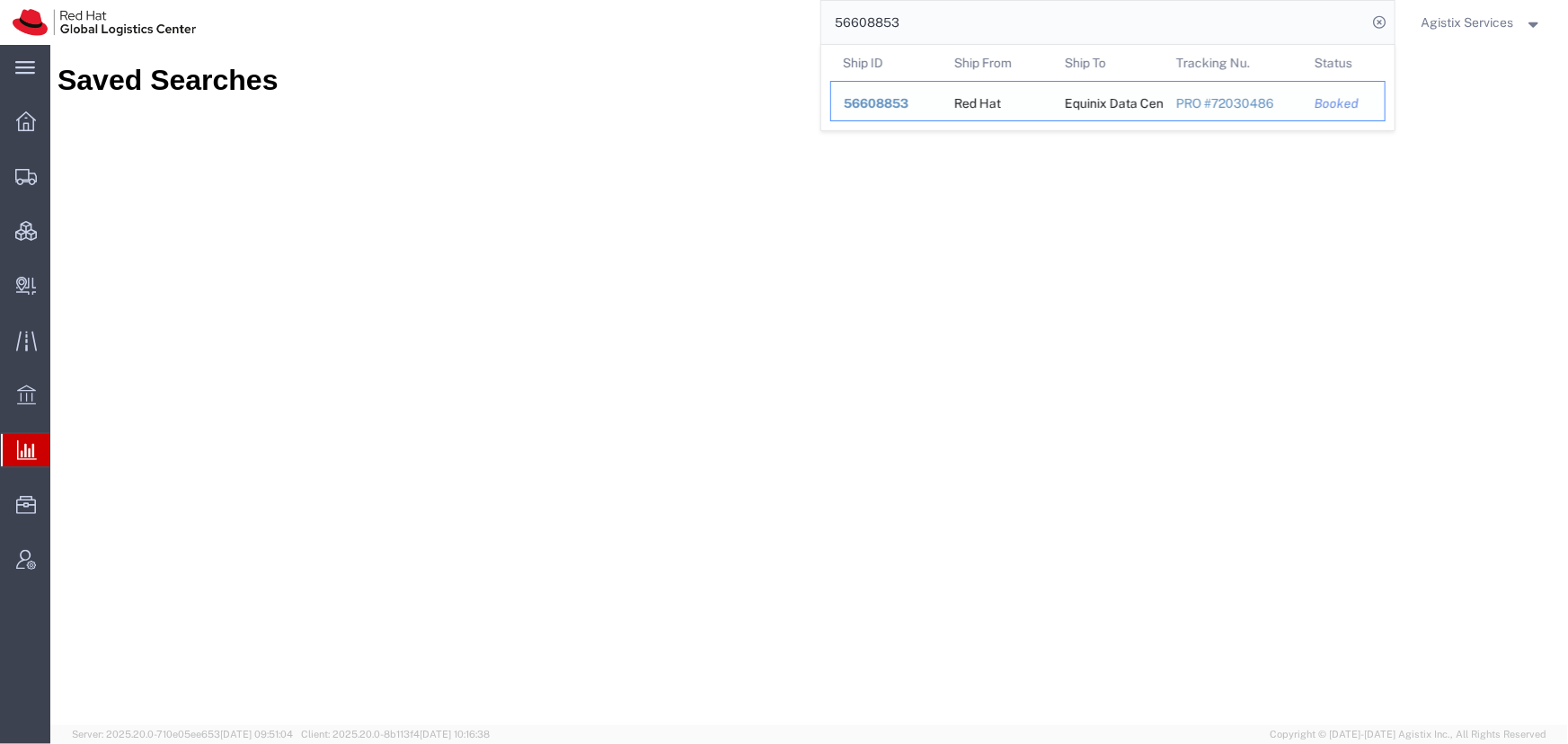
click at [862, 101] on span "56608853" at bounding box center [876, 103] width 64 height 14
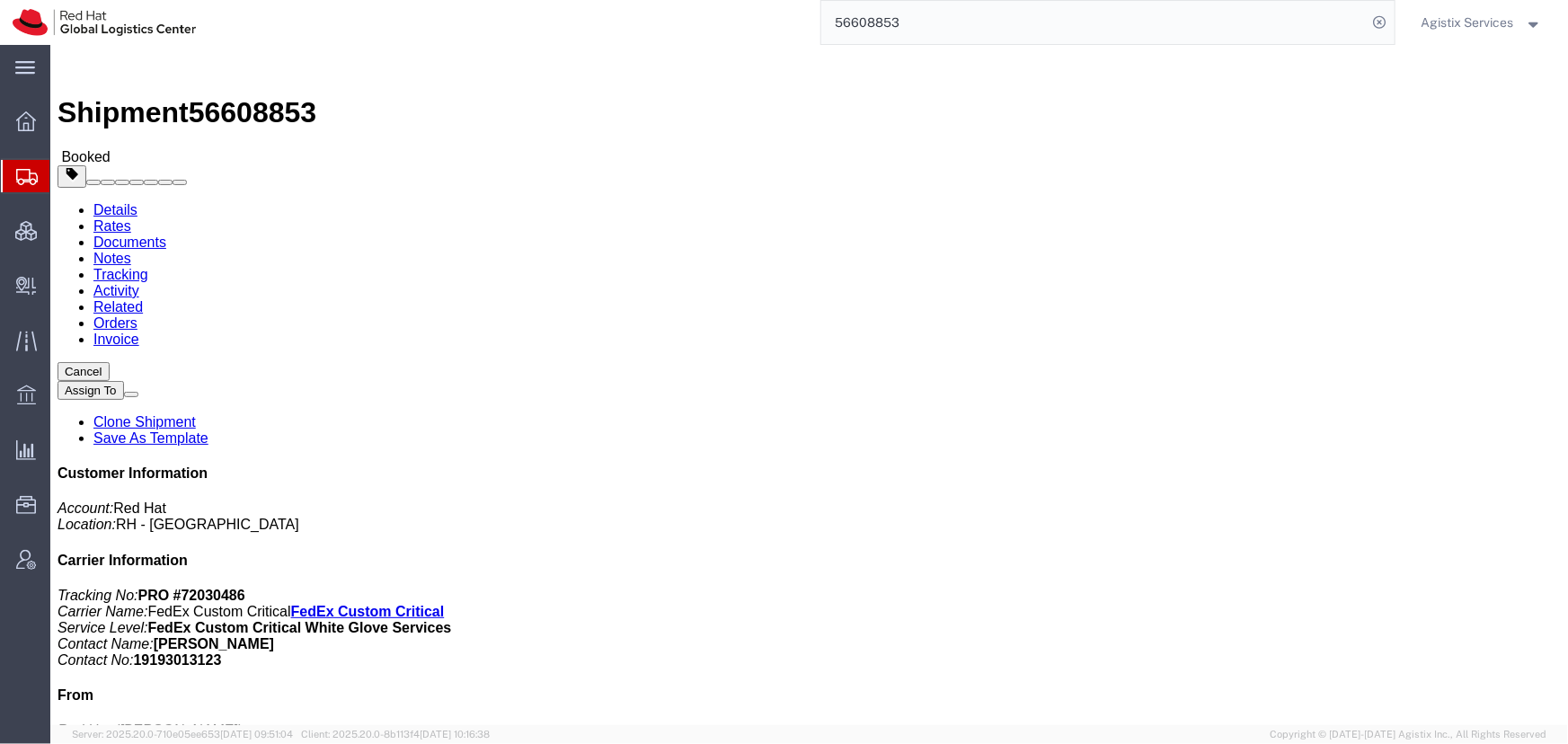
click link "Rates"
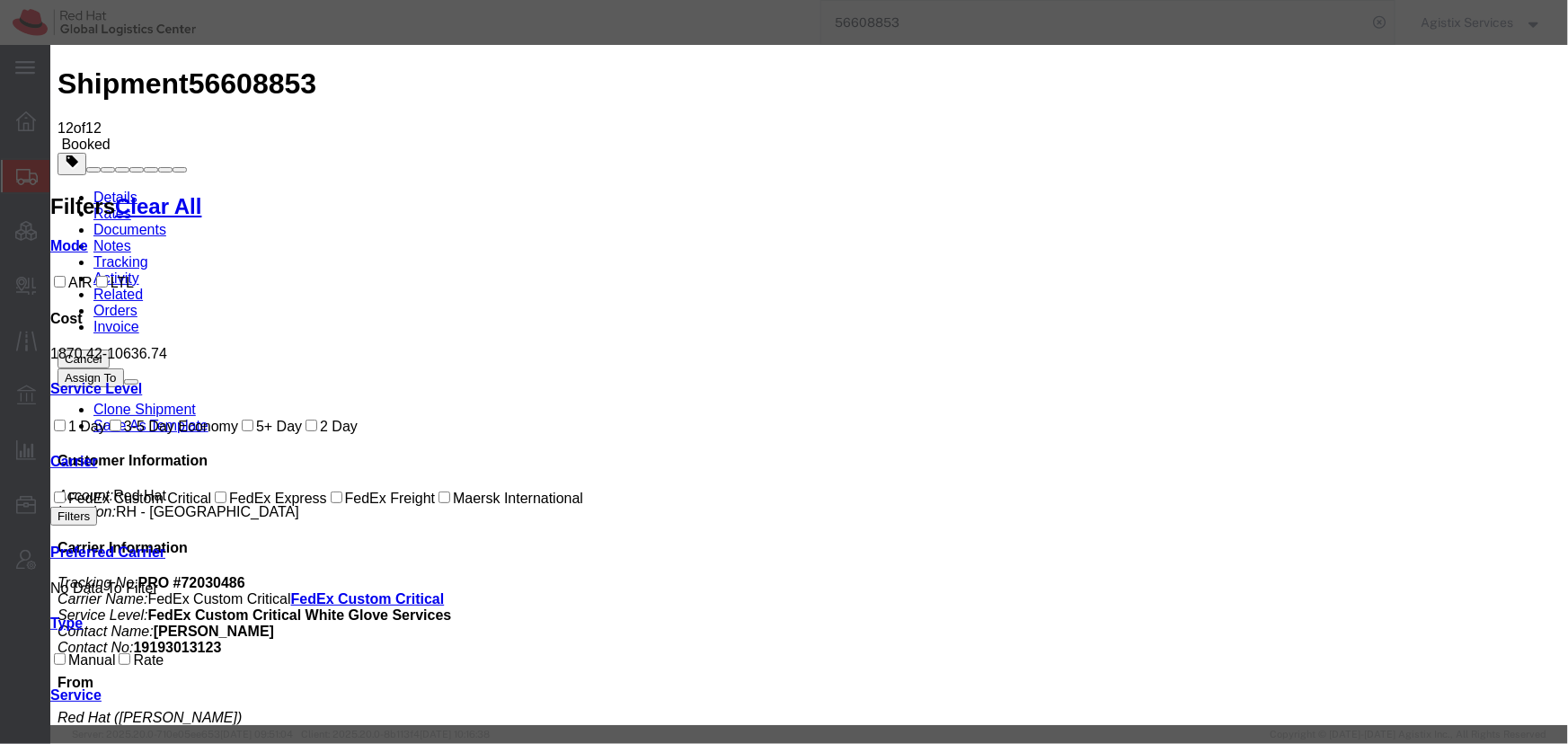
scroll to position [80, 0]
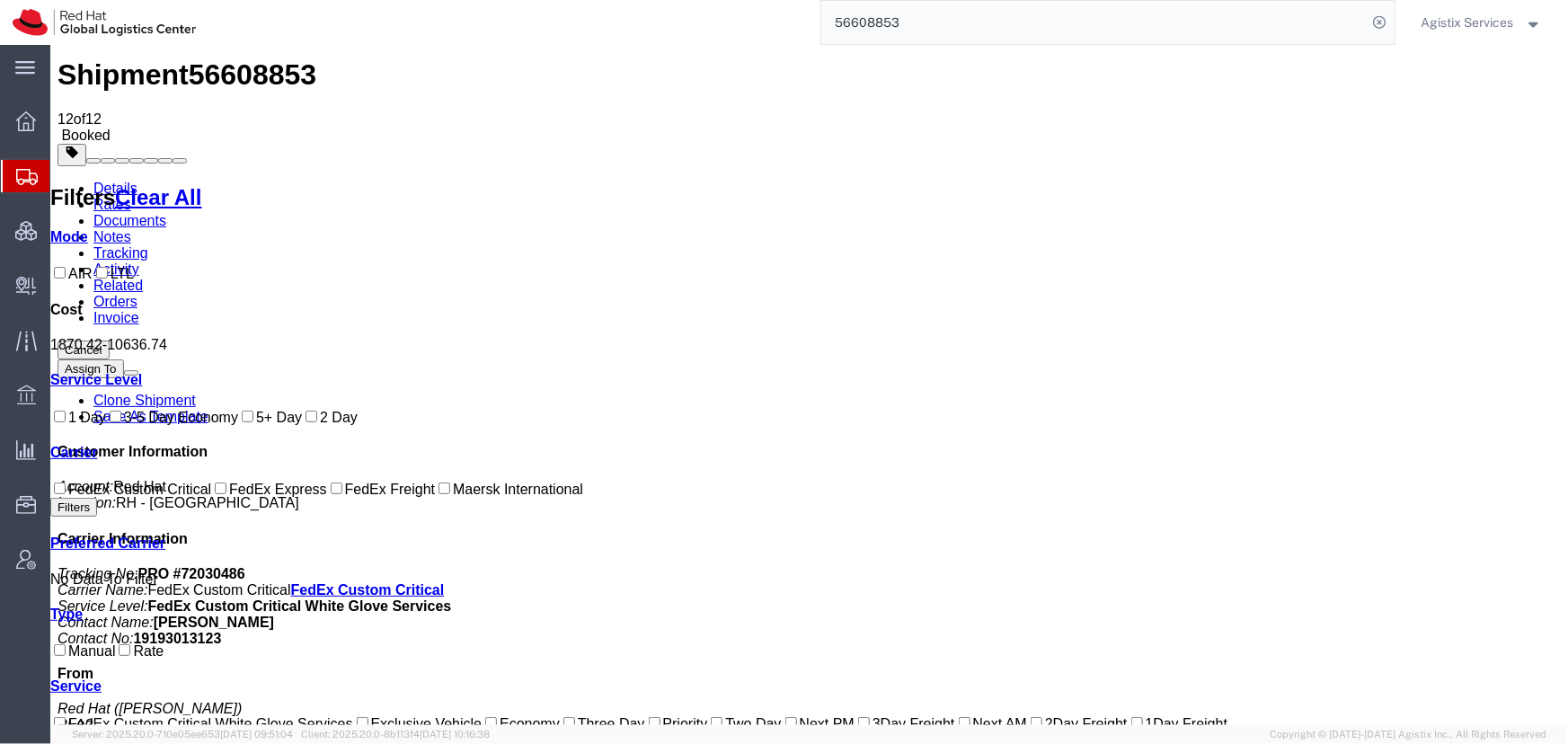
scroll to position [0, 0]
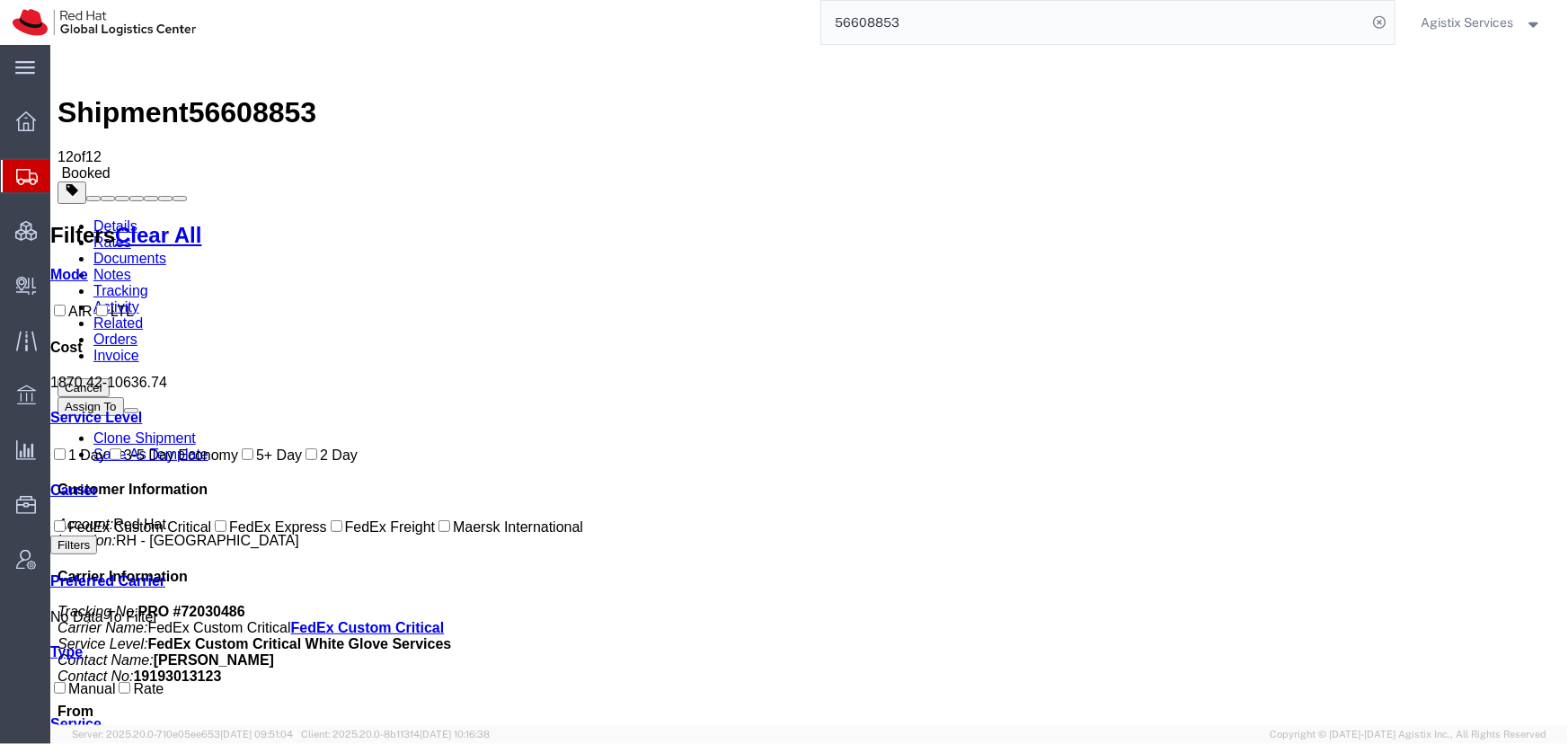
drag, startPoint x: 906, startPoint y: 216, endPoint x: 979, endPoint y: 218, distance: 73.0
click at [130, 217] on link "Details" at bounding box center [114, 225] width 44 height 15
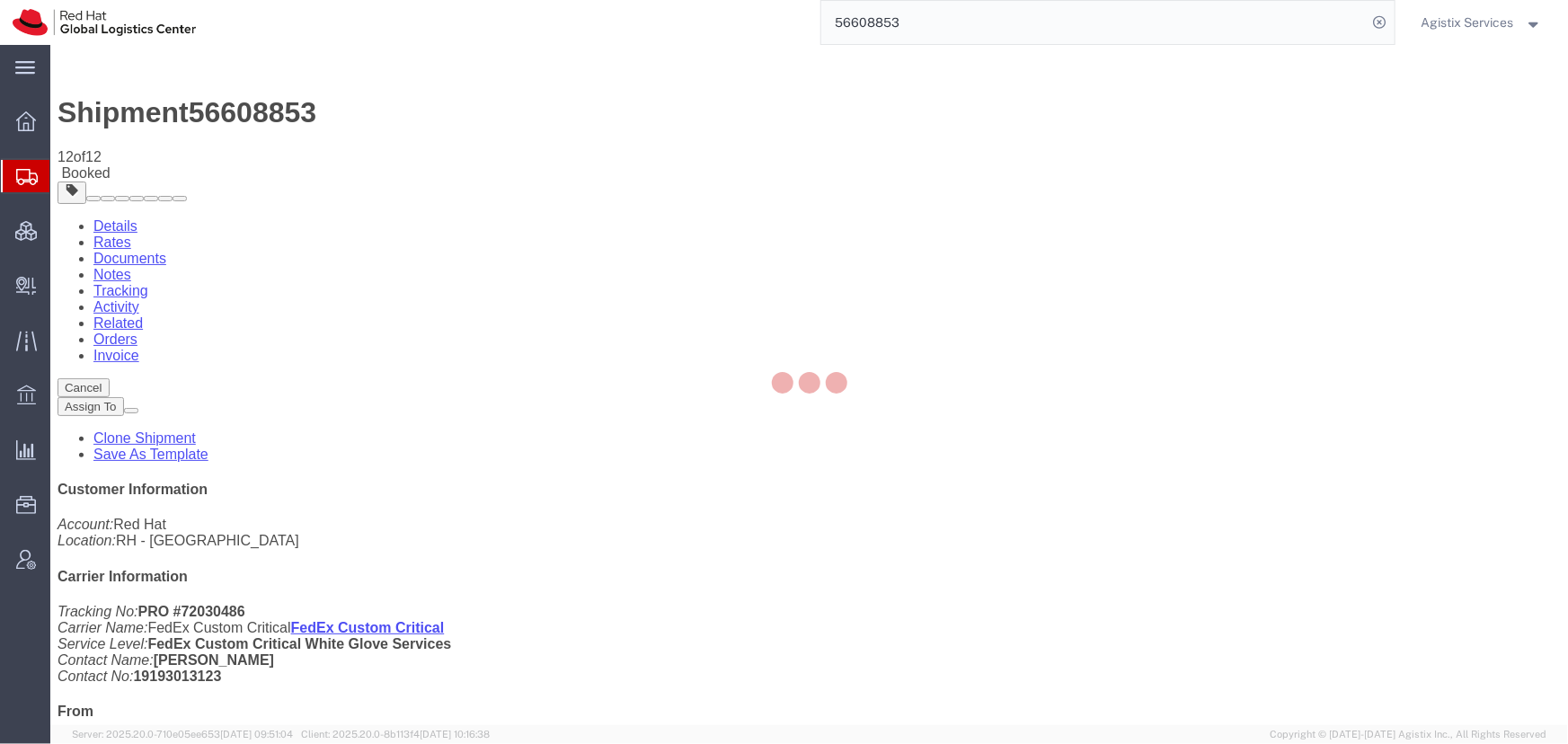
drag, startPoint x: 457, startPoint y: 112, endPoint x: 408, endPoint y: 66, distance: 67.2
click link "Activity"
click at [457, 112] on div at bounding box center [809, 384] width 1517 height 680
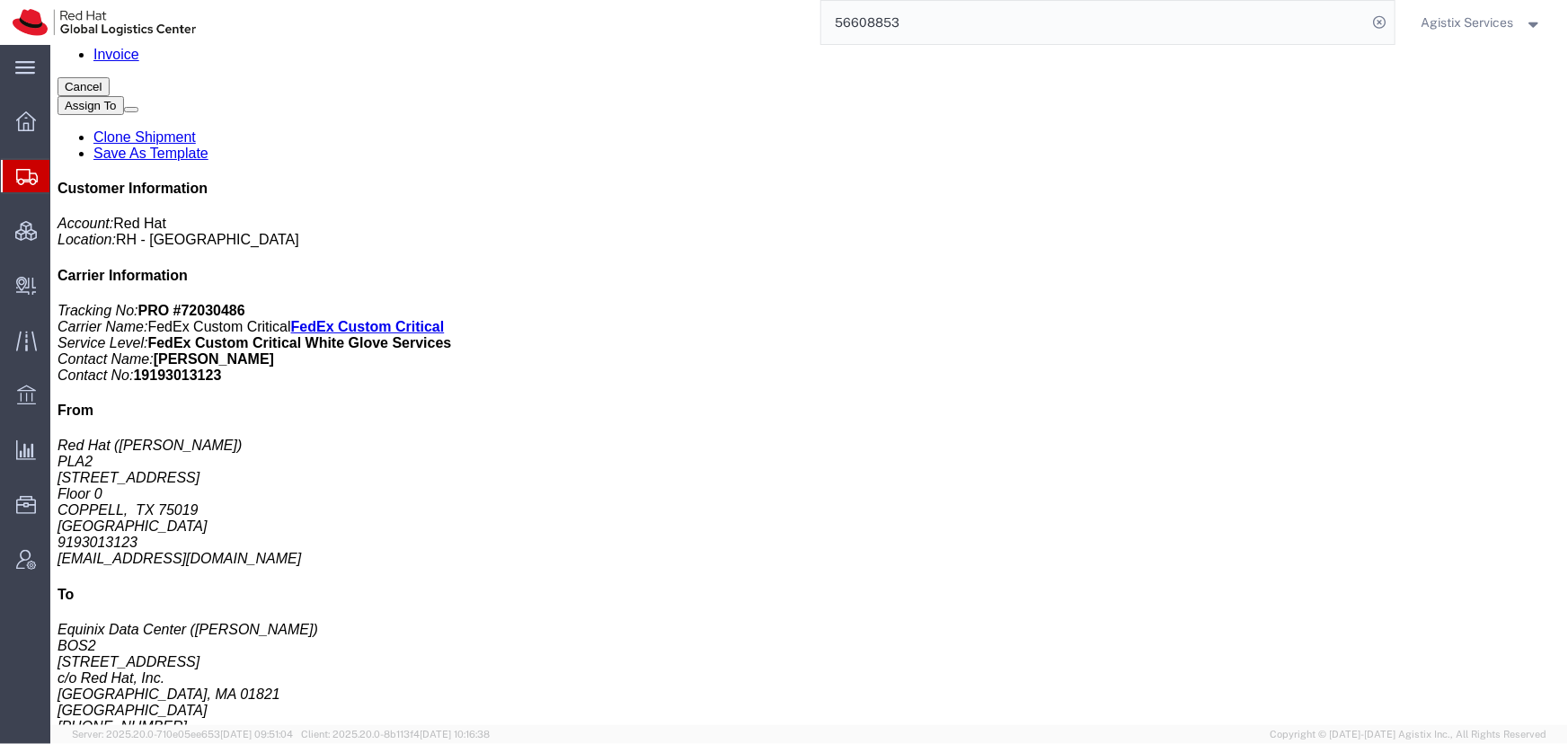
scroll to position [372, 0]
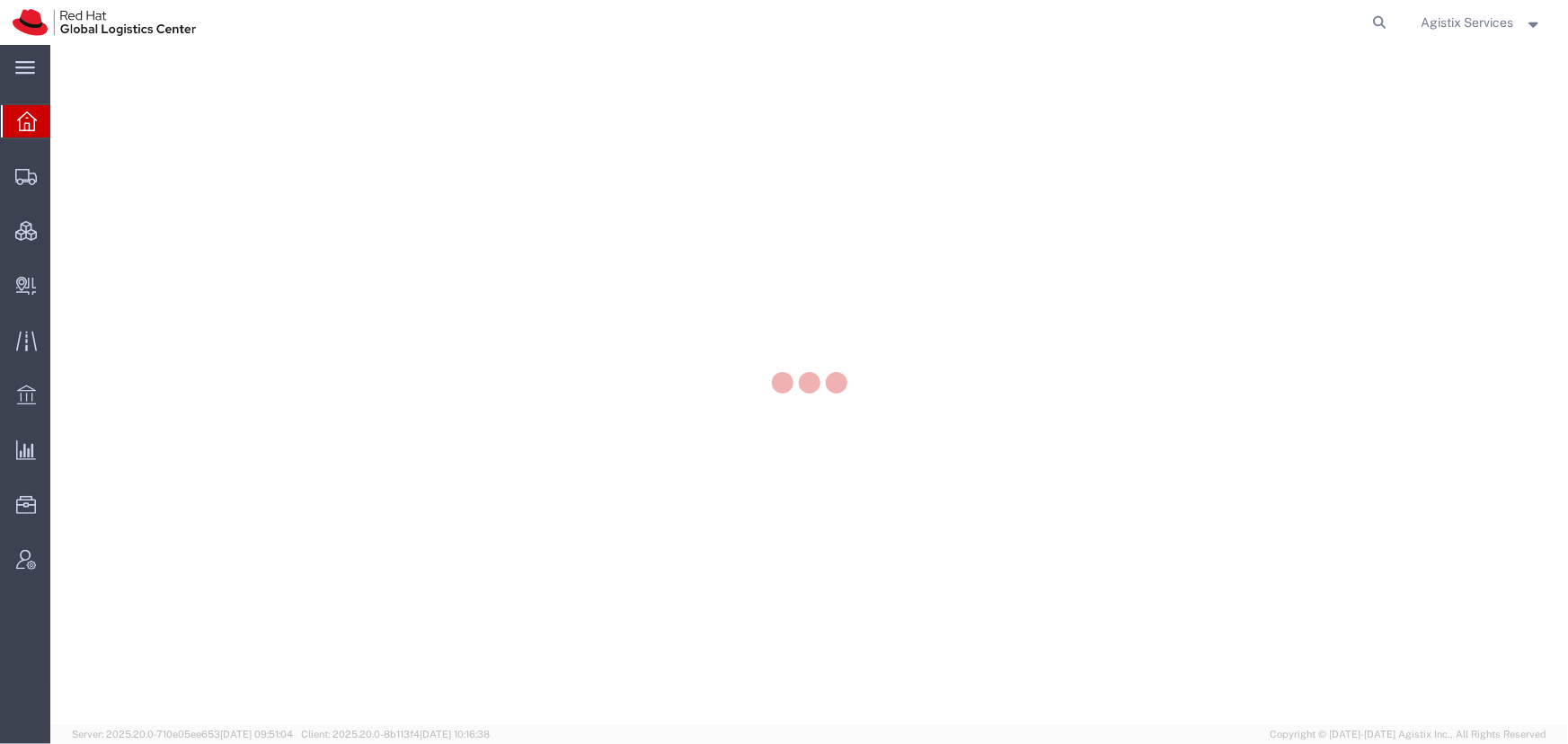
click at [1461, 9] on div "Agistix Services" at bounding box center [1481, 22] width 148 height 44
click at [1461, 23] on span "Agistix Services" at bounding box center [1468, 22] width 93 height 20
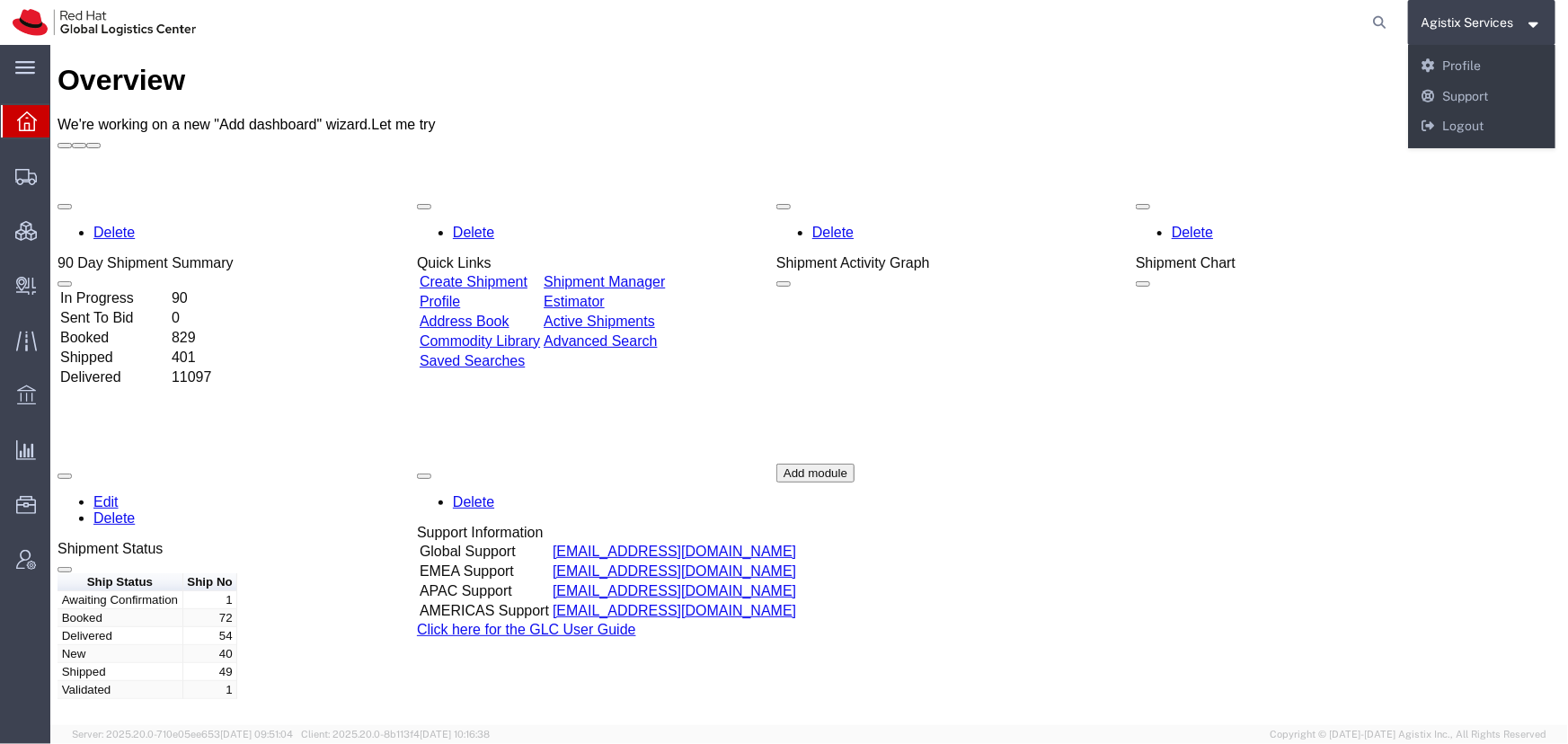
click at [1462, 142] on div "Agistix Services Messages Notifications Profile Support Logout" at bounding box center [1481, 95] width 148 height 103
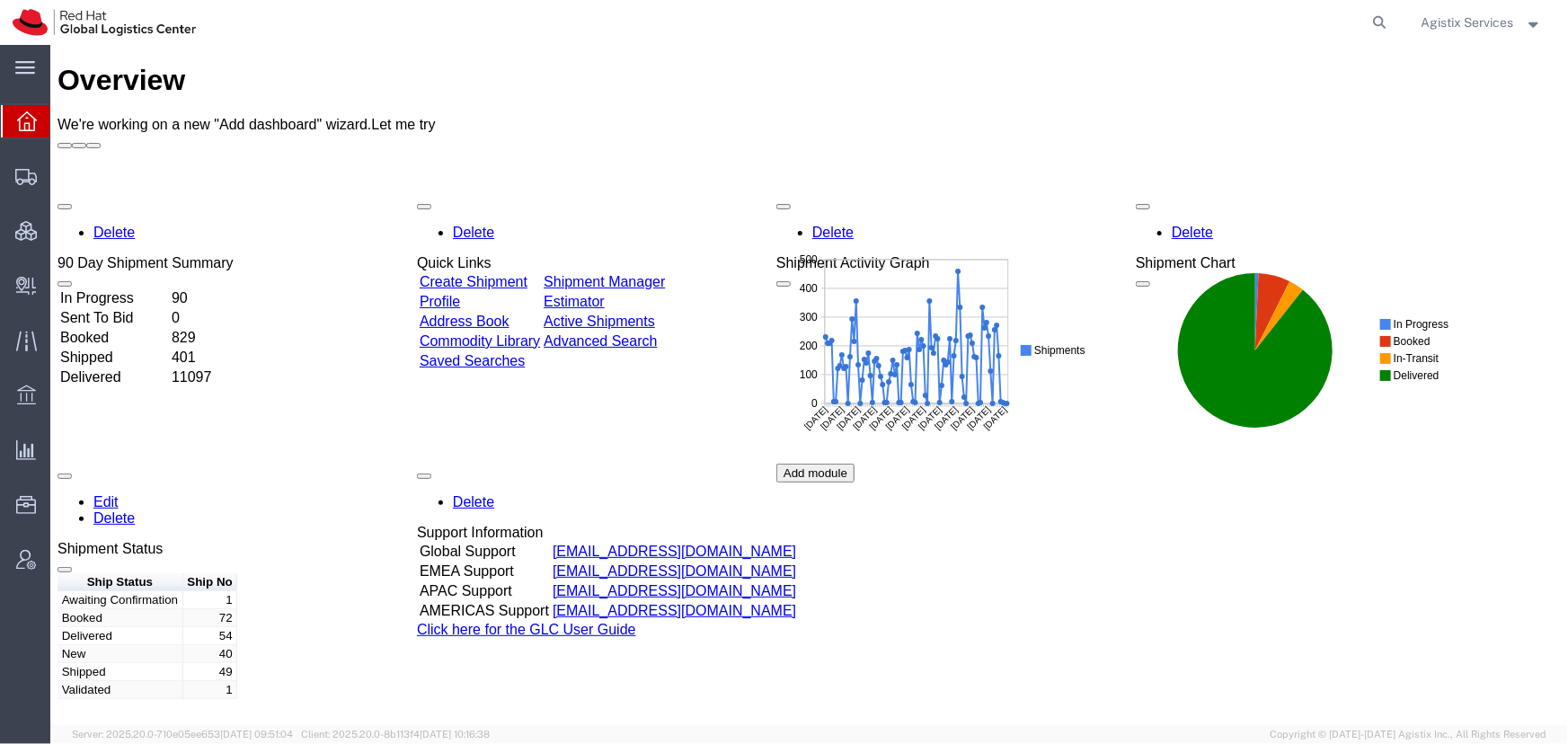
click at [1234, 254] on div "Shipment Chart" at bounding box center [1184, 262] width 99 height 16
click at [1456, 23] on span "Agistix Services" at bounding box center [1468, 22] width 93 height 20
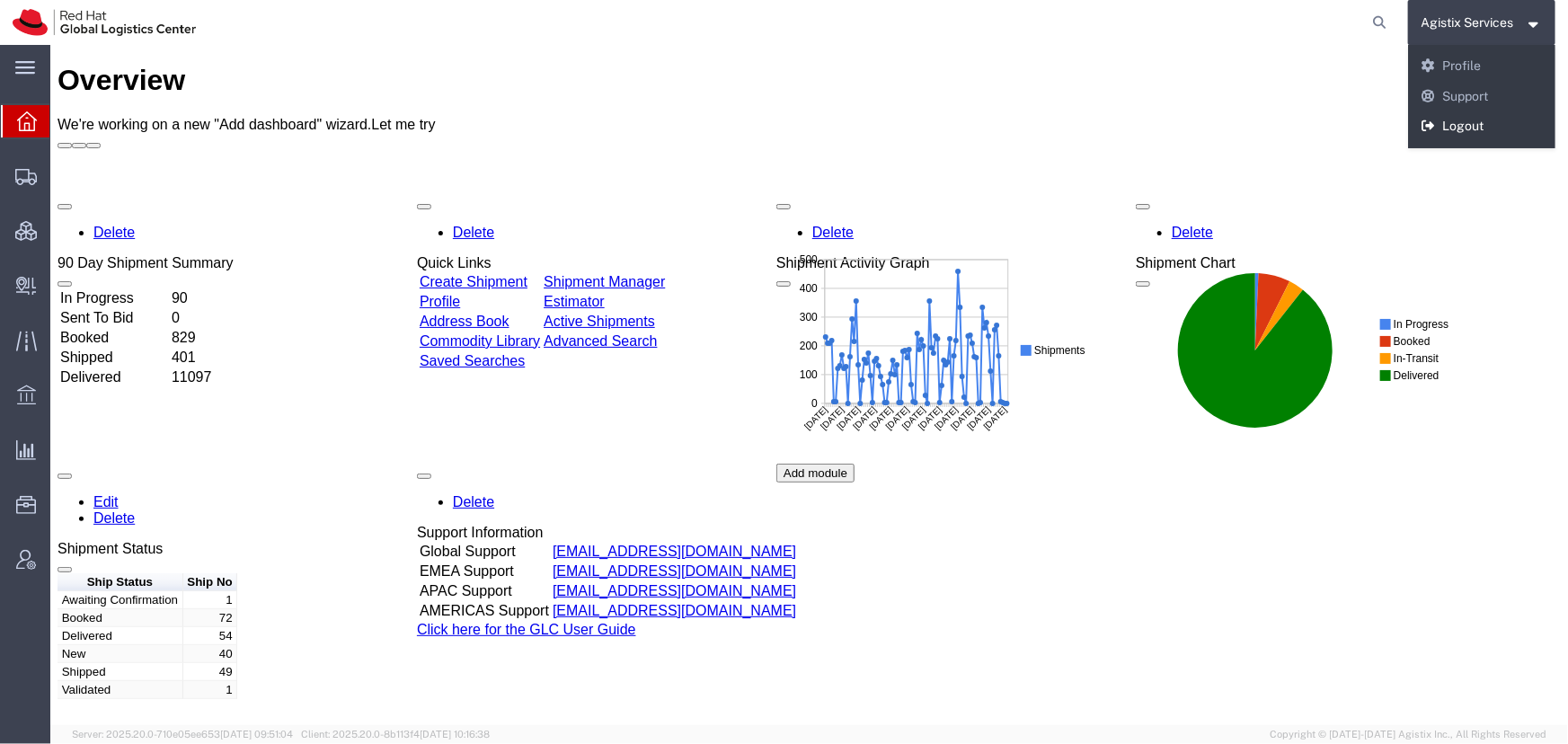
click at [1455, 116] on link "Logout" at bounding box center [1481, 127] width 148 height 30
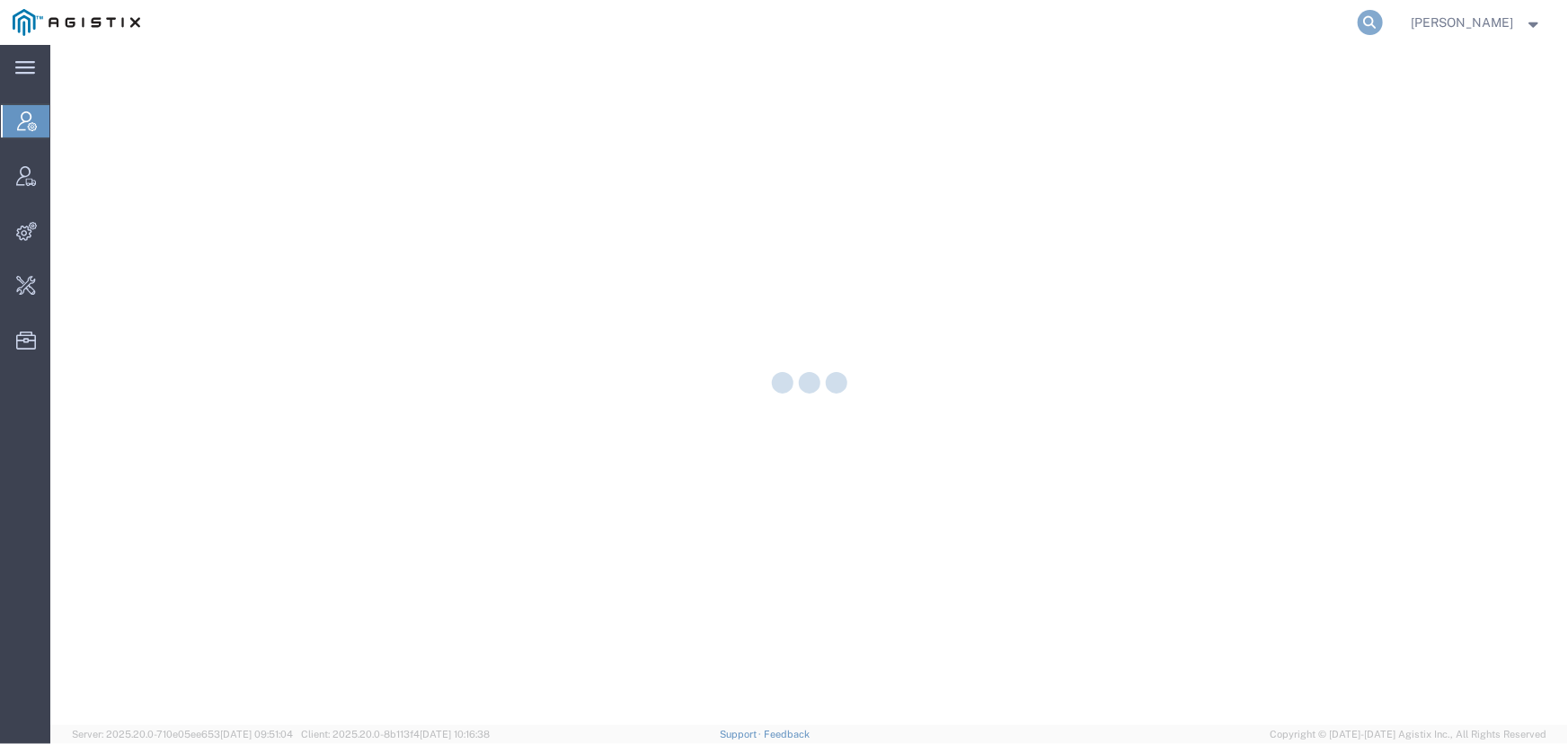
click at [1383, 16] on icon at bounding box center [1369, 22] width 26 height 26
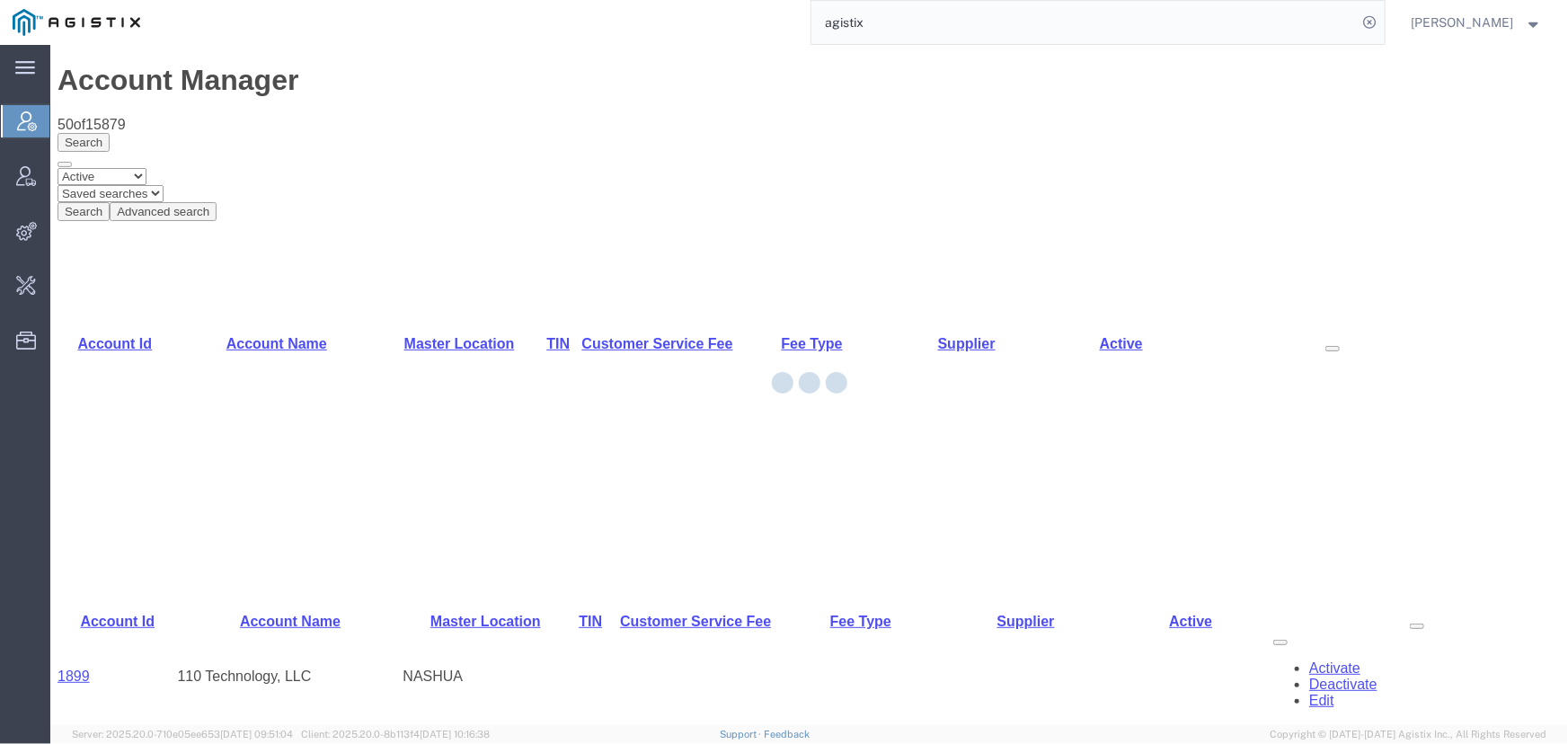
click at [917, 23] on input "agistix" at bounding box center [1085, 23] width 547 height 43
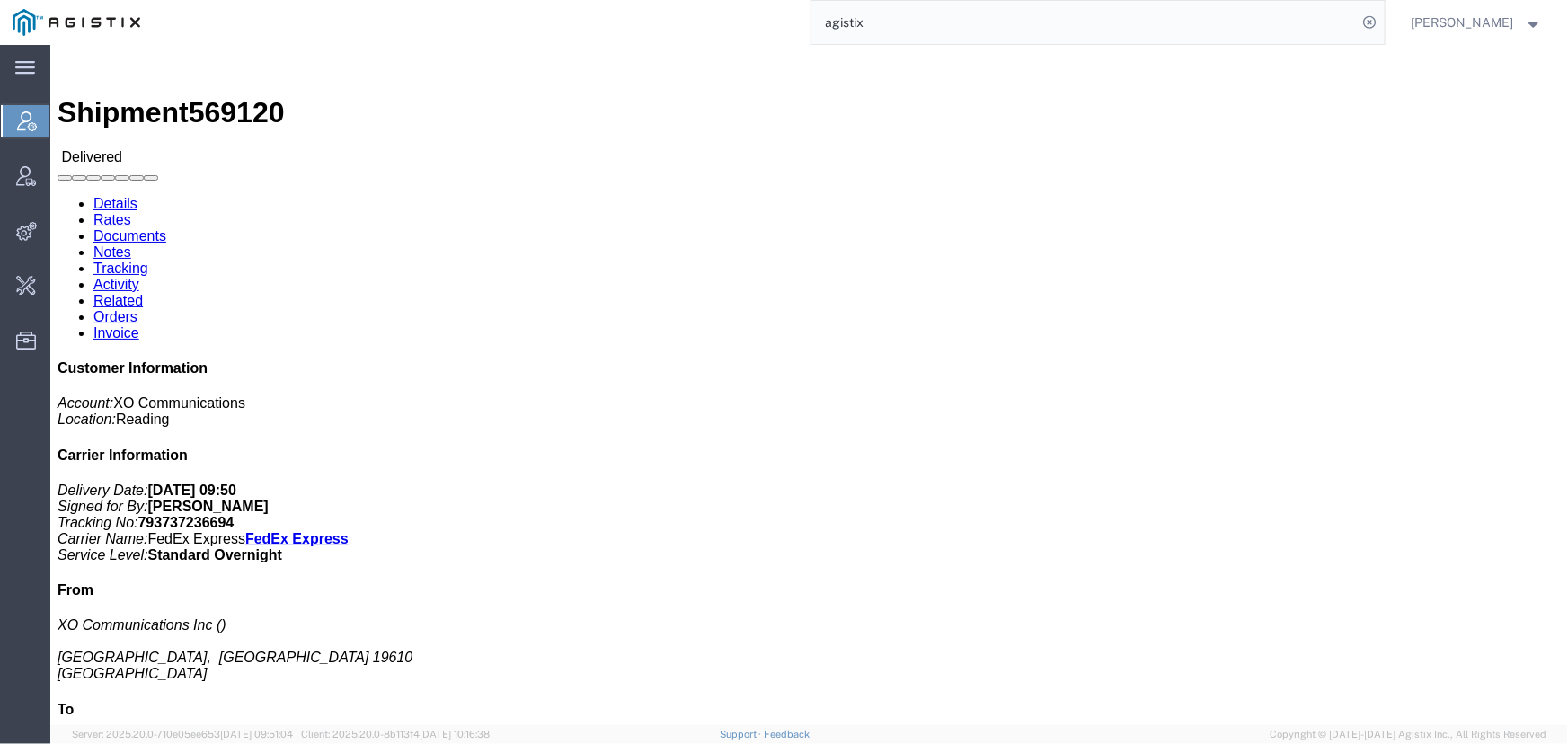
click div "Shipment 569120 Delivered Details Rates Documents Notes Tracking Activity Relat…"
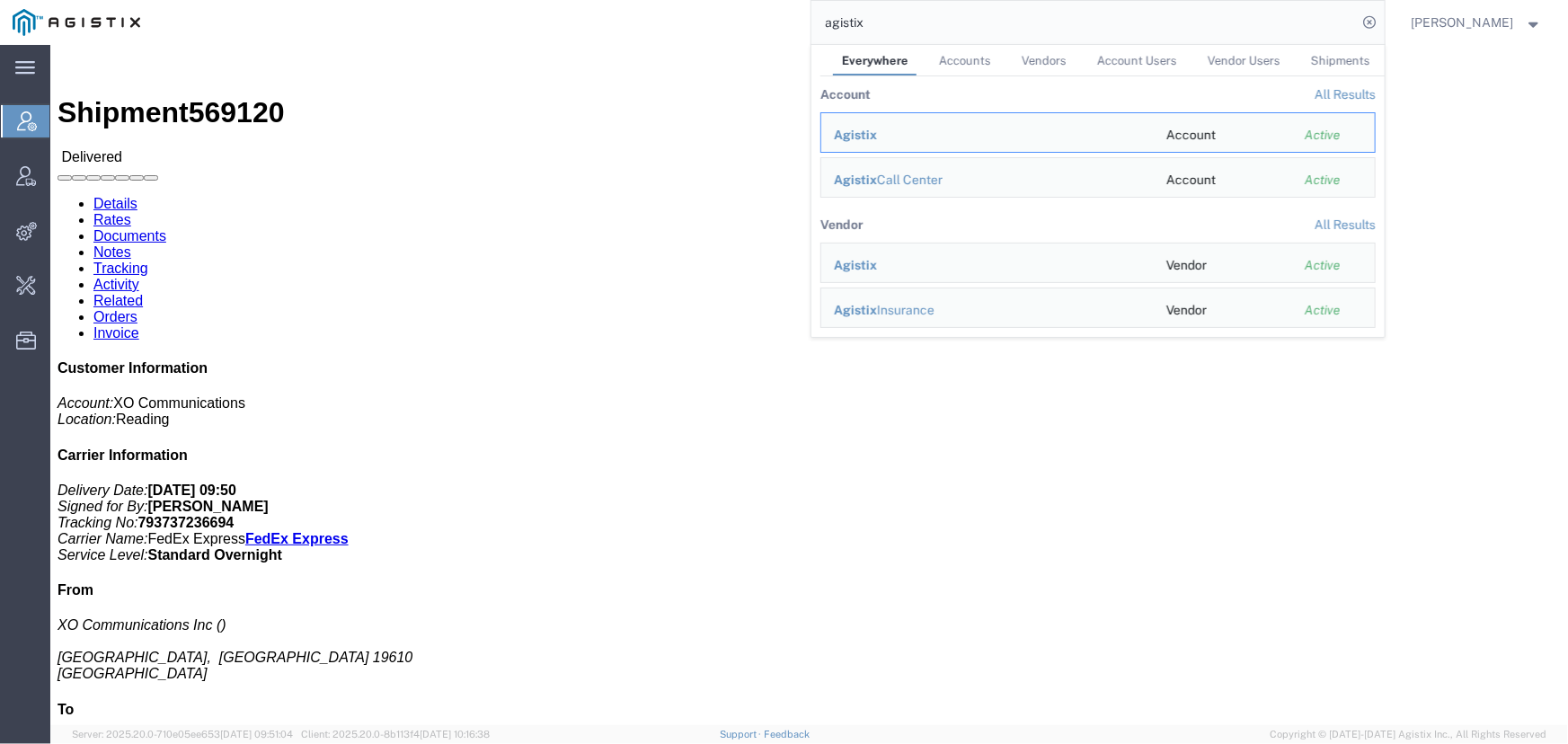
drag, startPoint x: 941, startPoint y: 33, endPoint x: 686, endPoint y: 33, distance: 255.0
click at [686, 33] on div "agistix Everywhere Accounts Vendors Account Users Vendor Users Shipments Accoun…" at bounding box center [768, 22] width 1231 height 44
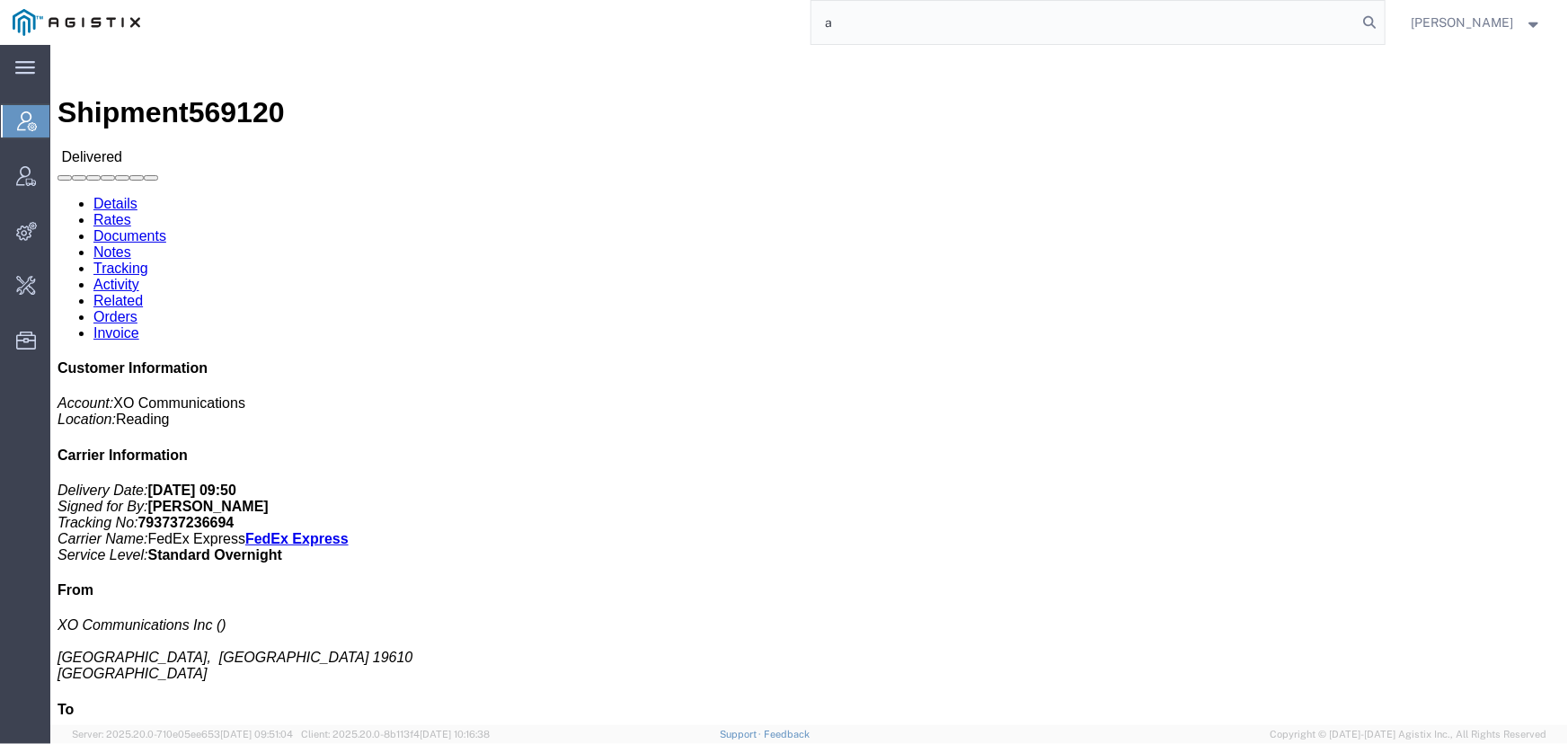
type input "a"
click at [63, 127] on span "Account Manager" at bounding box center [56, 121] width 14 height 36
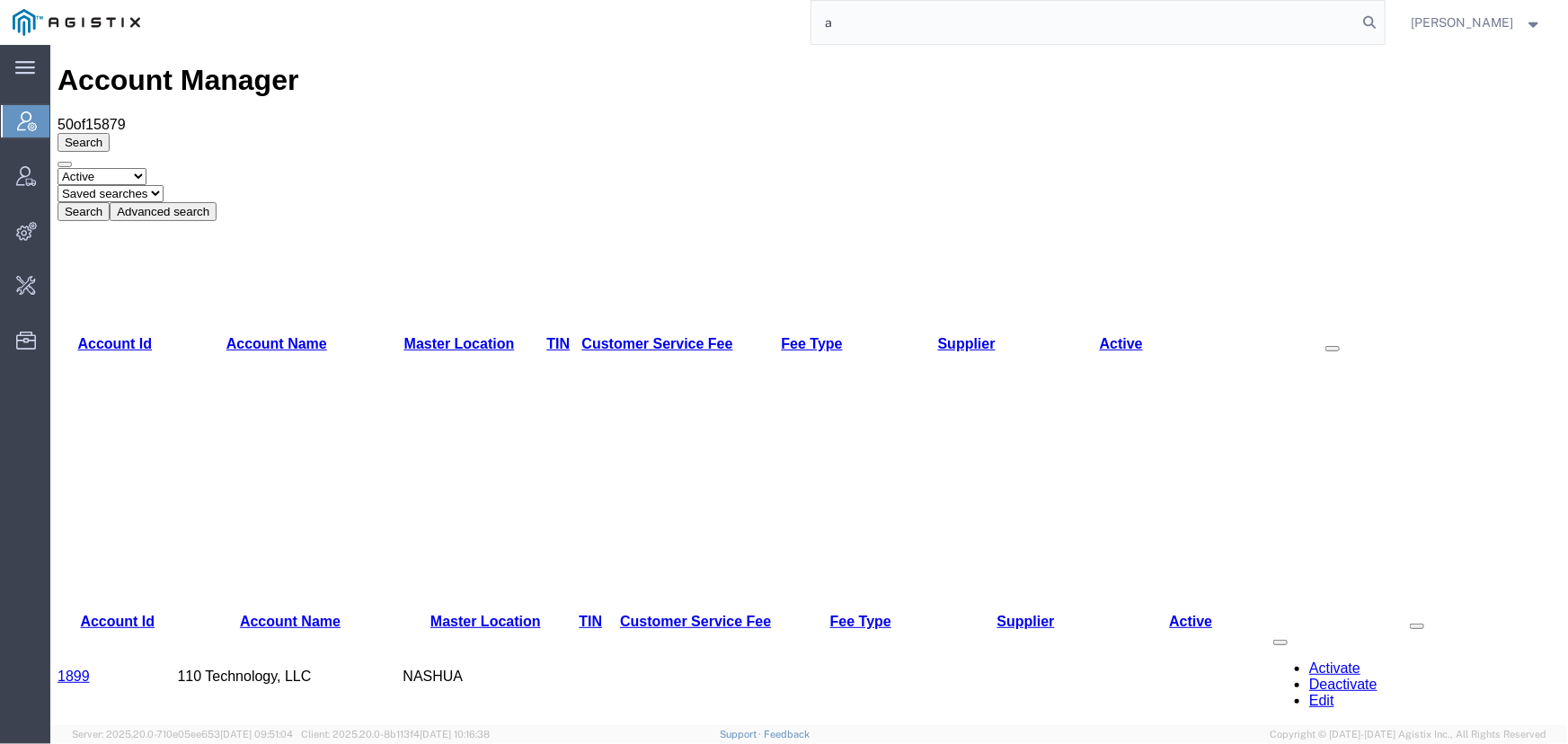
click at [216, 201] on button "Advanced search" at bounding box center [162, 211] width 107 height 19
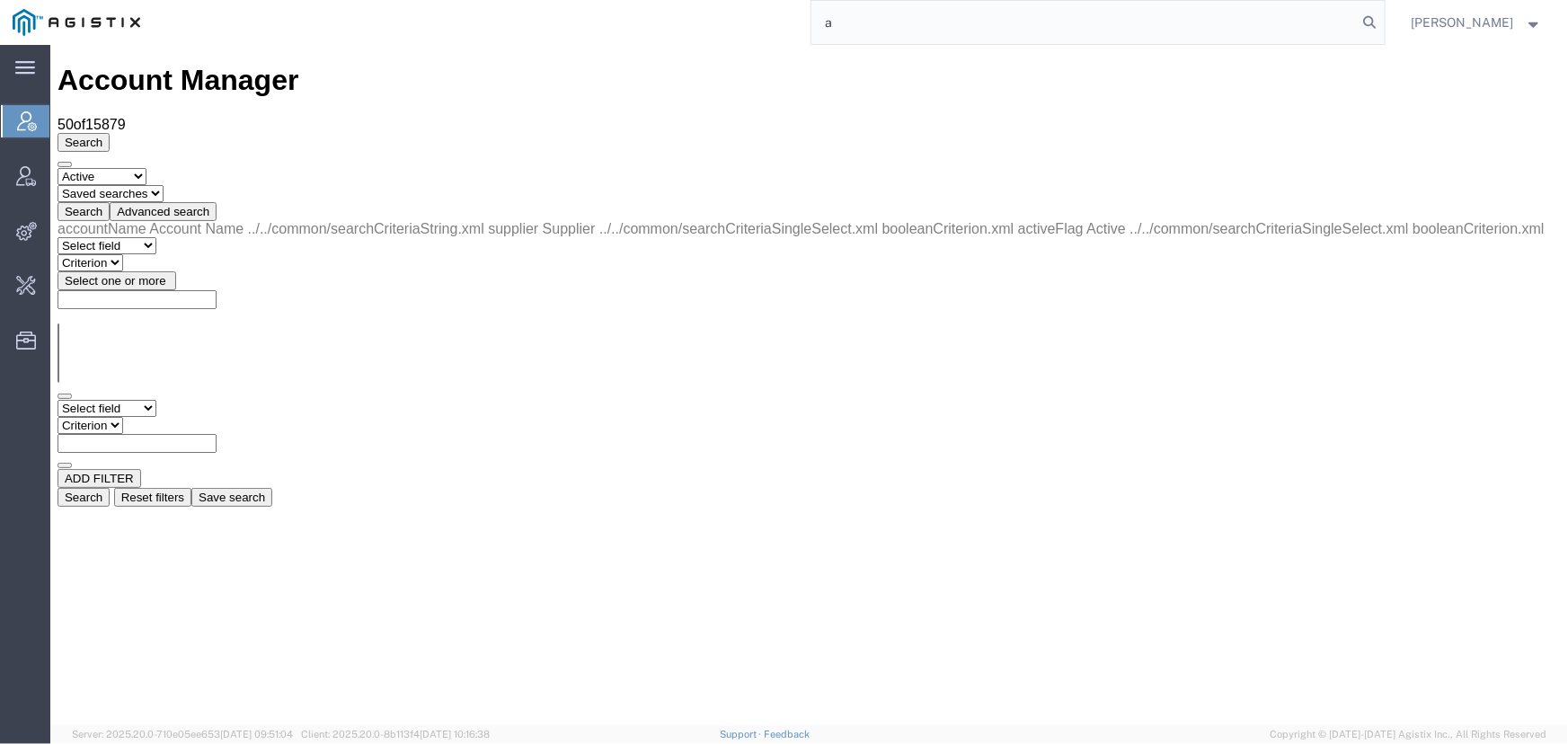
click at [125, 399] on select "Select field Account Name Active Supplier" at bounding box center [106, 407] width 98 height 17
select select "accountName"
click at [57, 399] on select "Select field Account Name Active Supplier" at bounding box center [106, 407] width 98 height 17
click at [165, 416] on select "Criterion contains does not contain is is blank is not blank starts with" at bounding box center [111, 424] width 108 height 17
select select "contains"
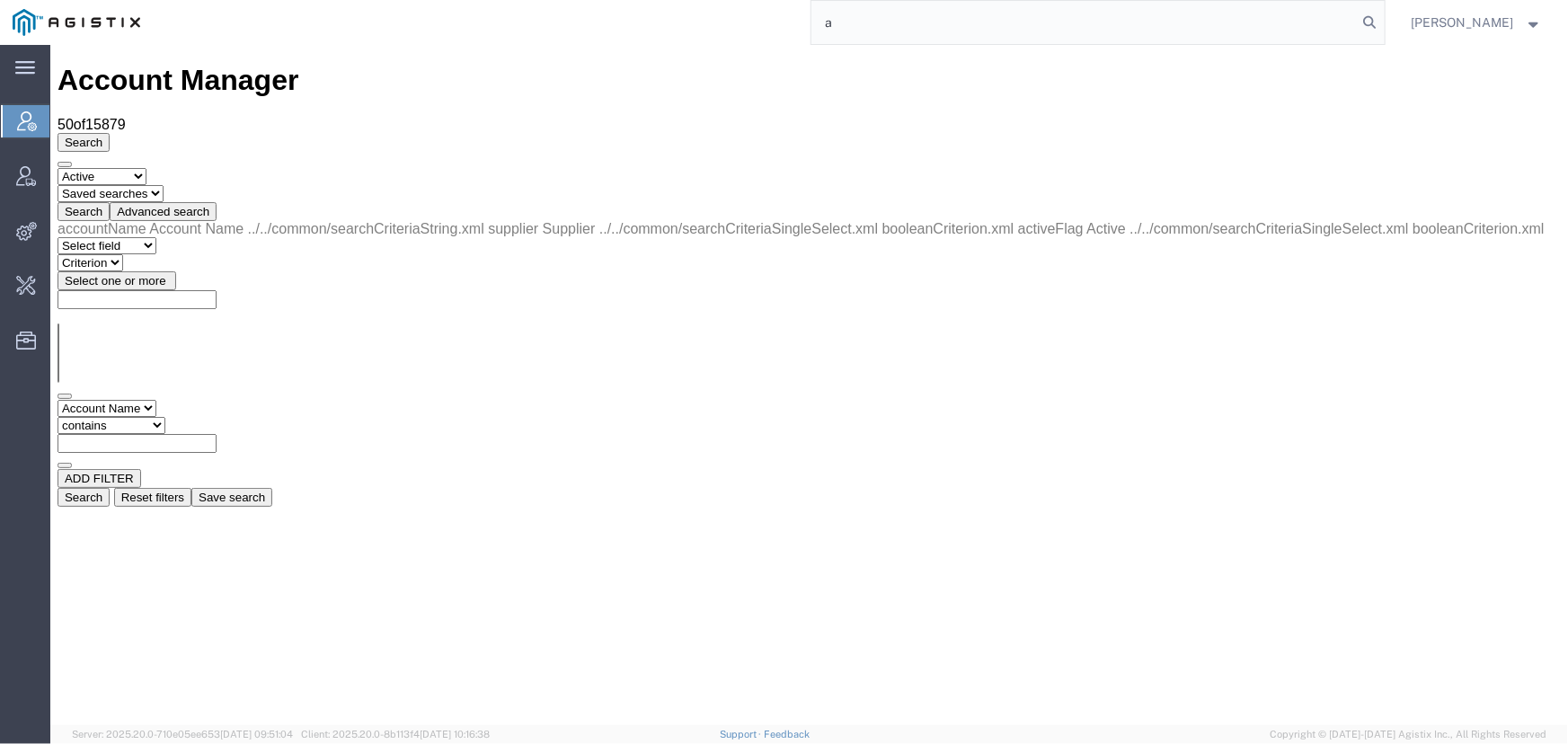
click at [165, 416] on select "Criterion contains does not contain is is blank is not blank starts with" at bounding box center [111, 424] width 108 height 17
click at [216, 433] on input "text" at bounding box center [136, 442] width 159 height 19
type input "agistix"
drag, startPoint x: 1245, startPoint y: 210, endPoint x: 1245, endPoint y: 221, distance: 11.0
click at [1245, 220] on div "accountName Account Name ../../common/searchCriteriaString.xml supplier Supplie…" at bounding box center [808, 363] width 1503 height 285
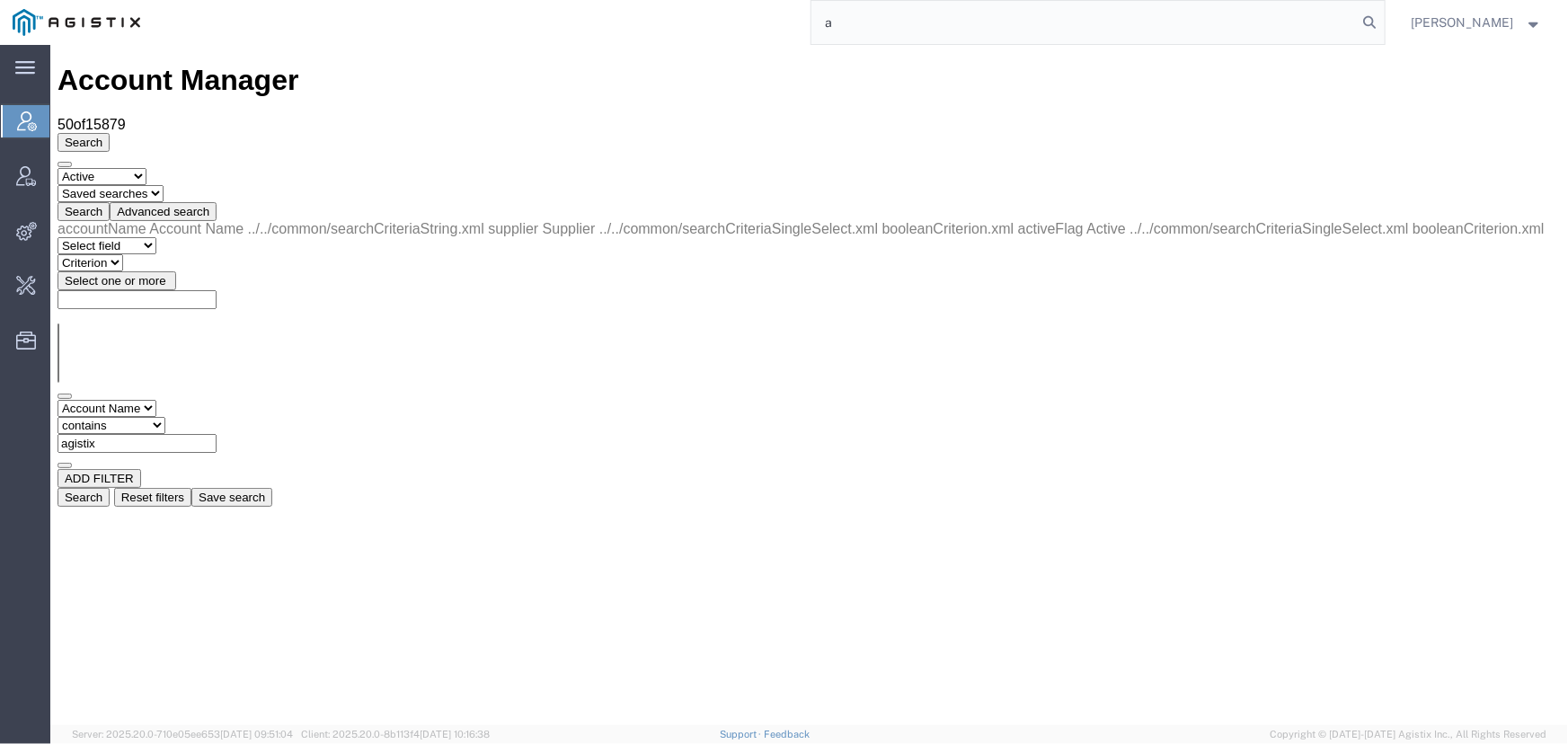
click at [109, 487] on button "Search" at bounding box center [82, 496] width 52 height 19
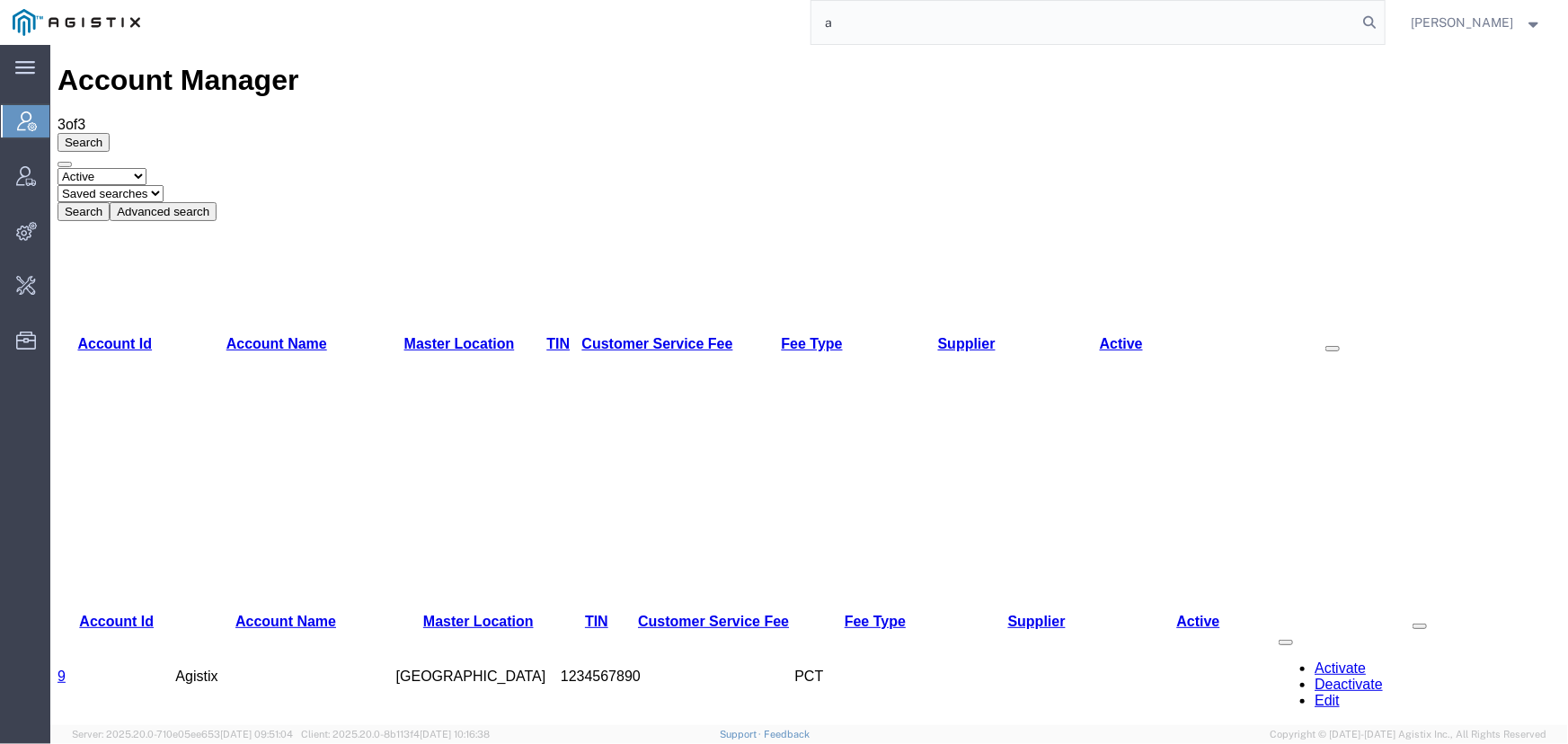
click at [64, 667] on link "9" at bounding box center [61, 675] width 9 height 15
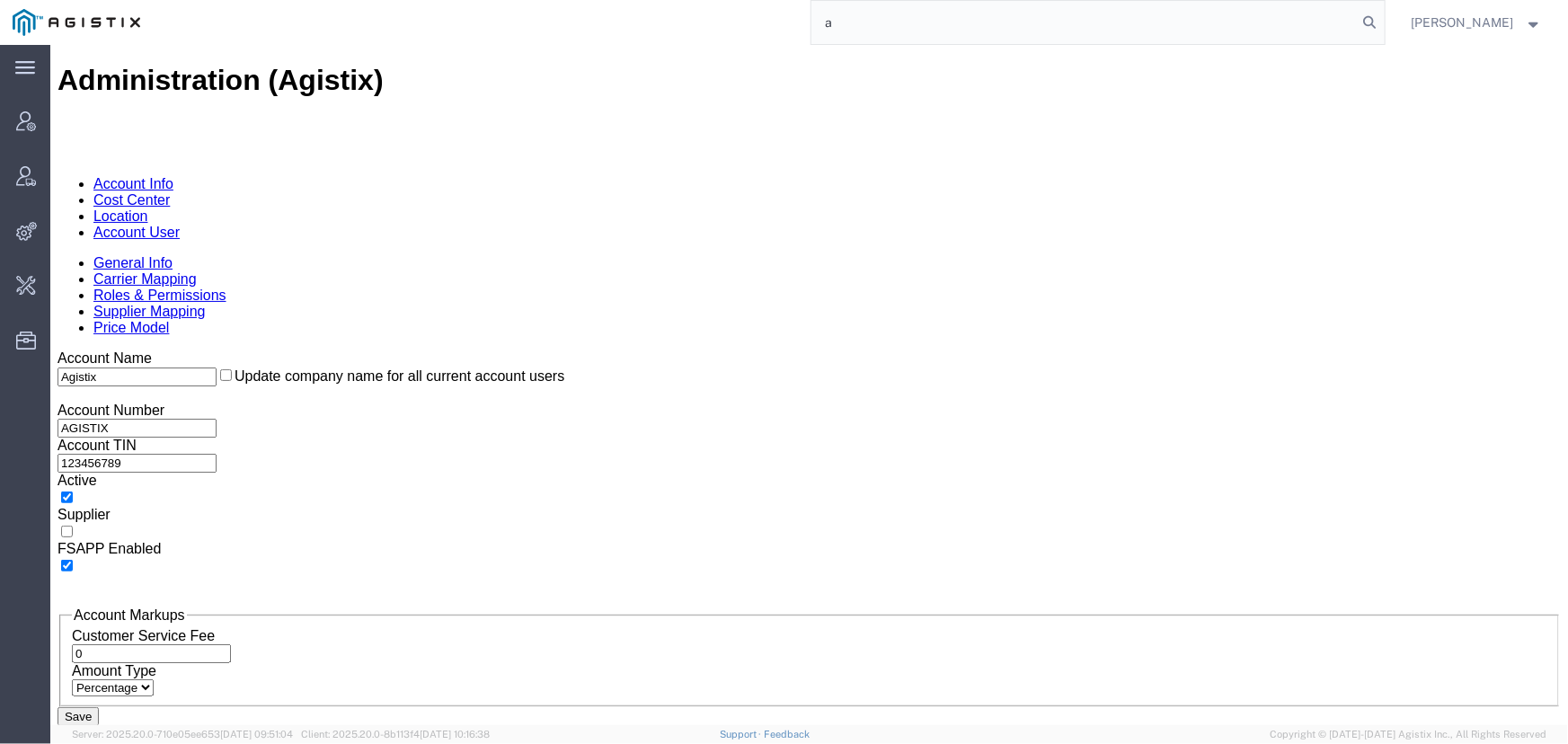
click at [179, 224] on link "Account User" at bounding box center [135, 232] width 86 height 15
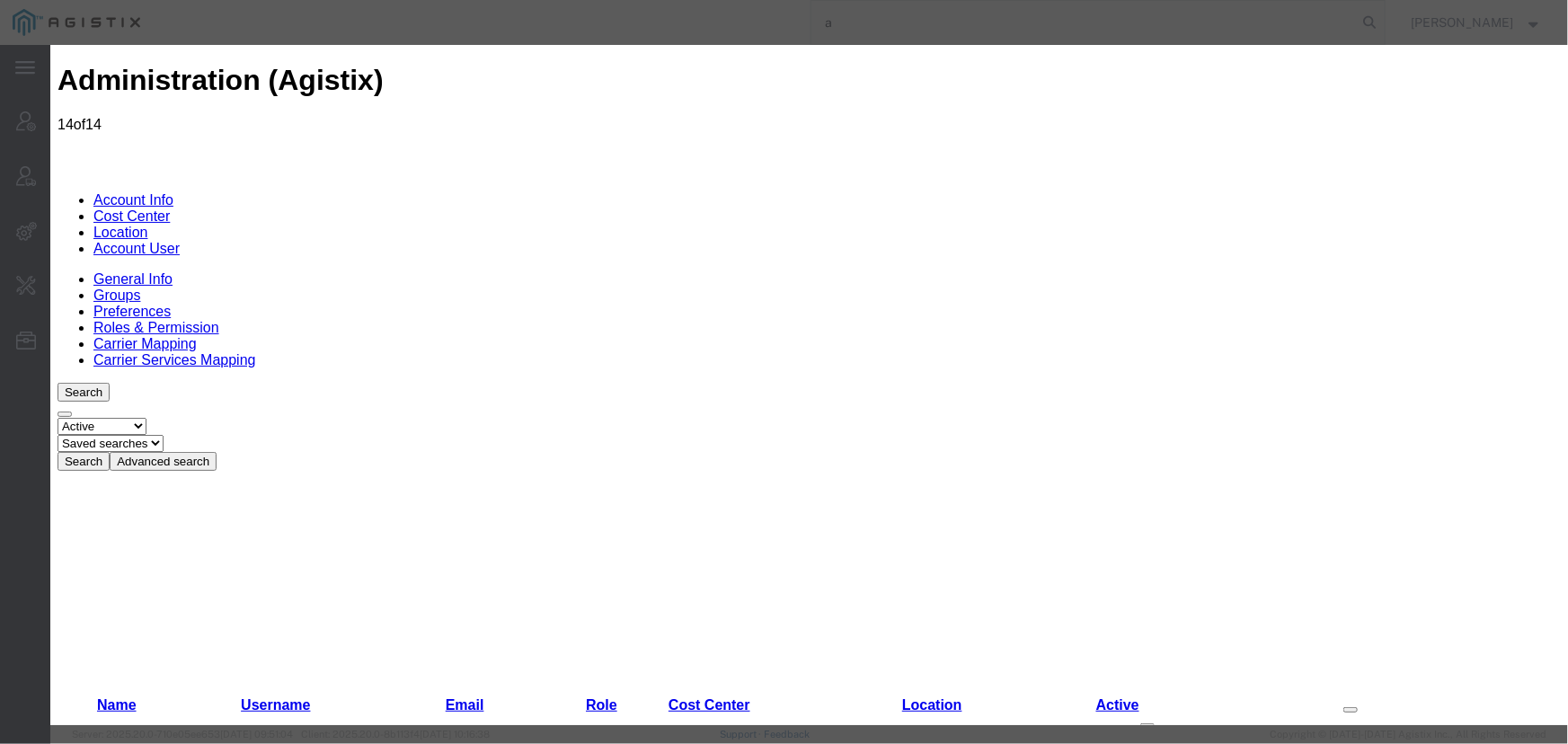
select select "COSTCENTER"
select select "38"
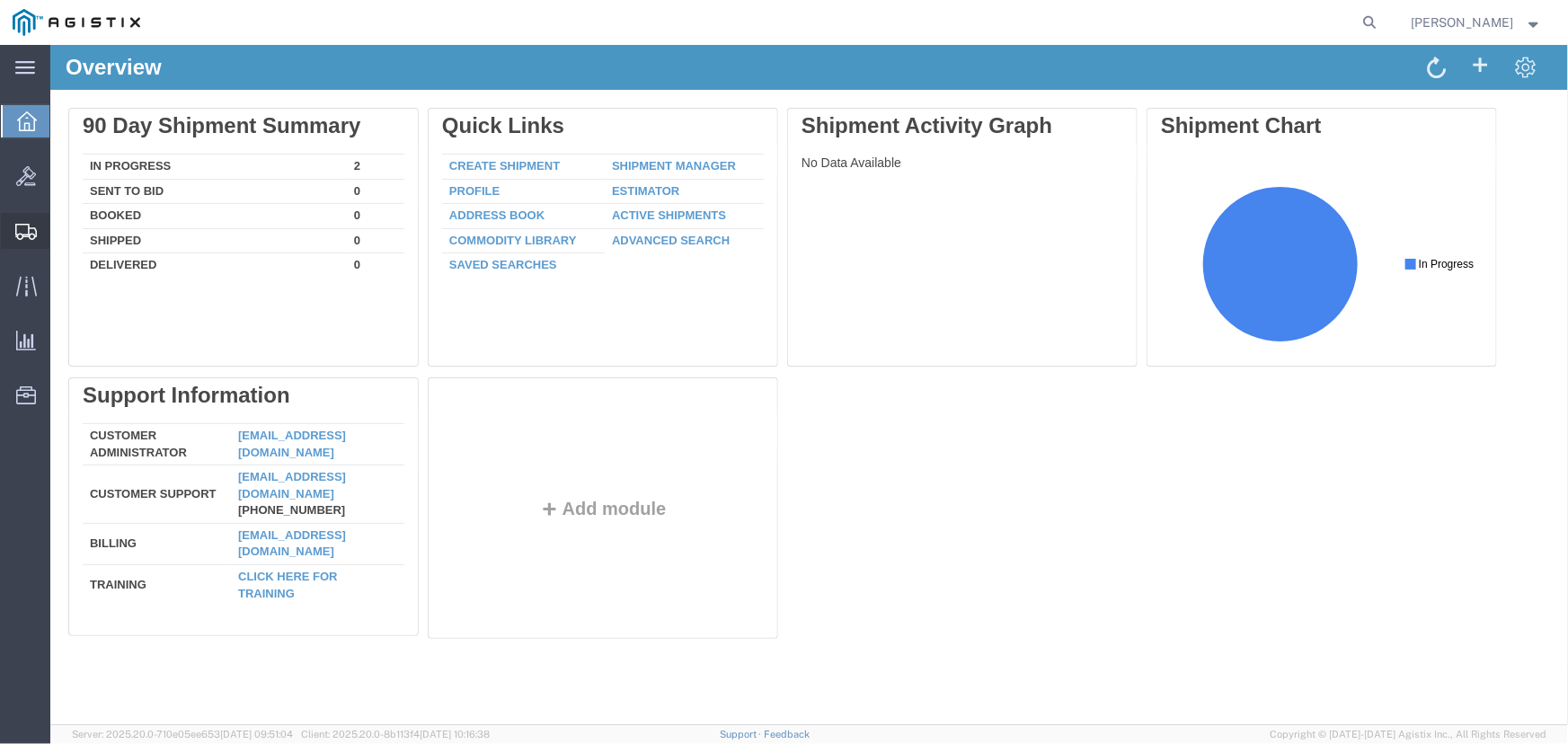
click at [0, 0] on span "Shipment Manager" at bounding box center [0, 0] width 0 height 0
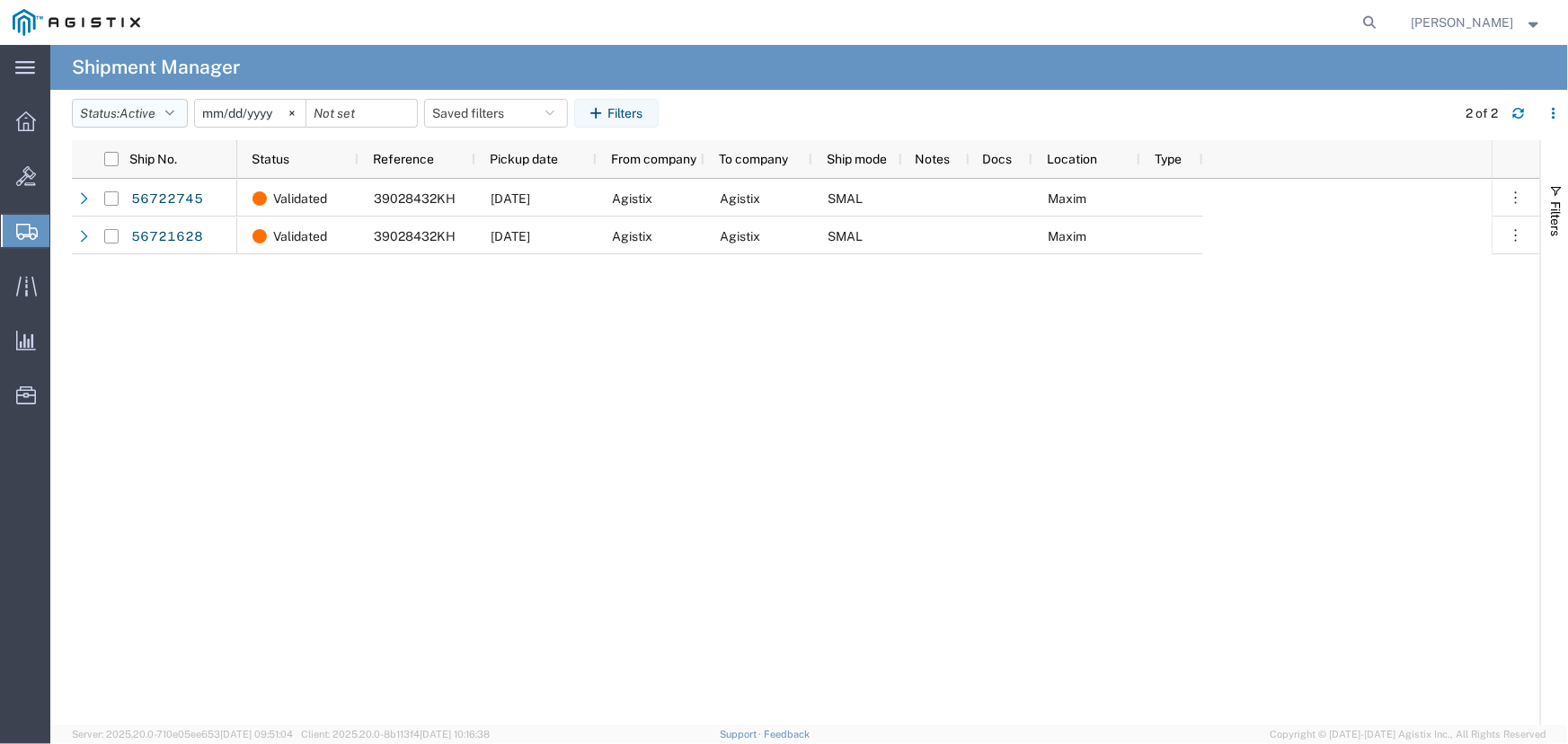
click at [107, 116] on button "Status: Active" at bounding box center [130, 112] width 116 height 28
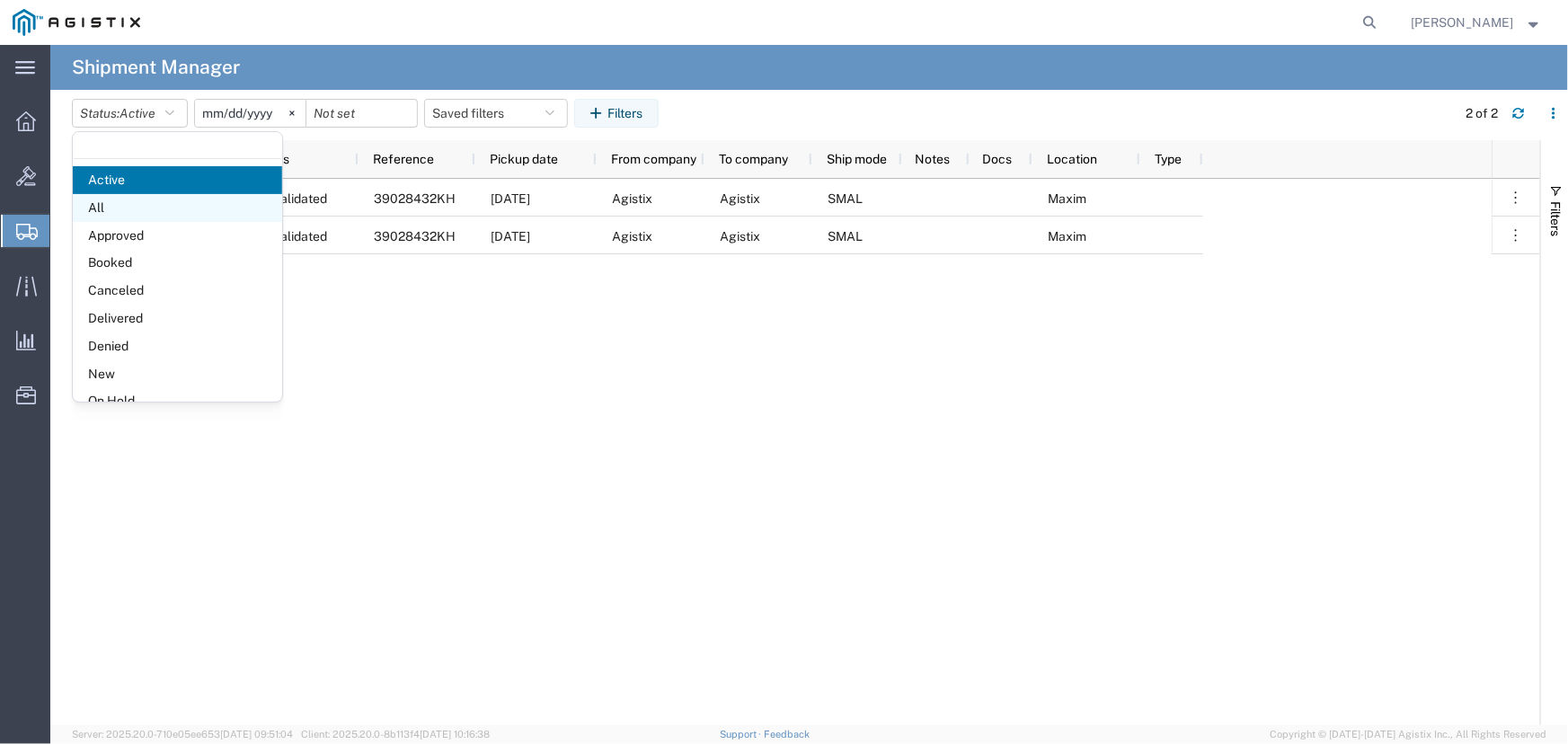
click at [133, 209] on span "All" at bounding box center [177, 207] width 209 height 27
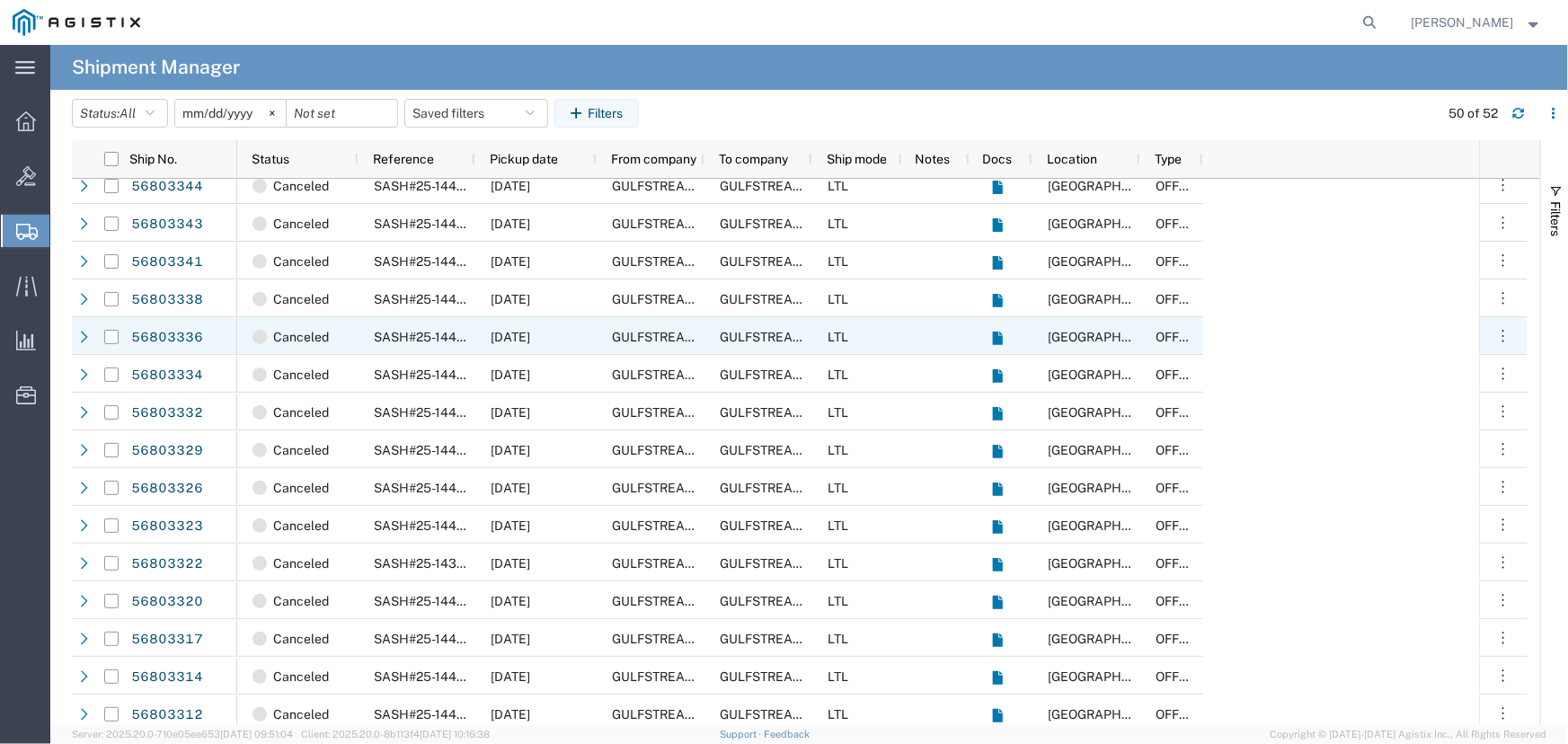
scroll to position [407, 0]
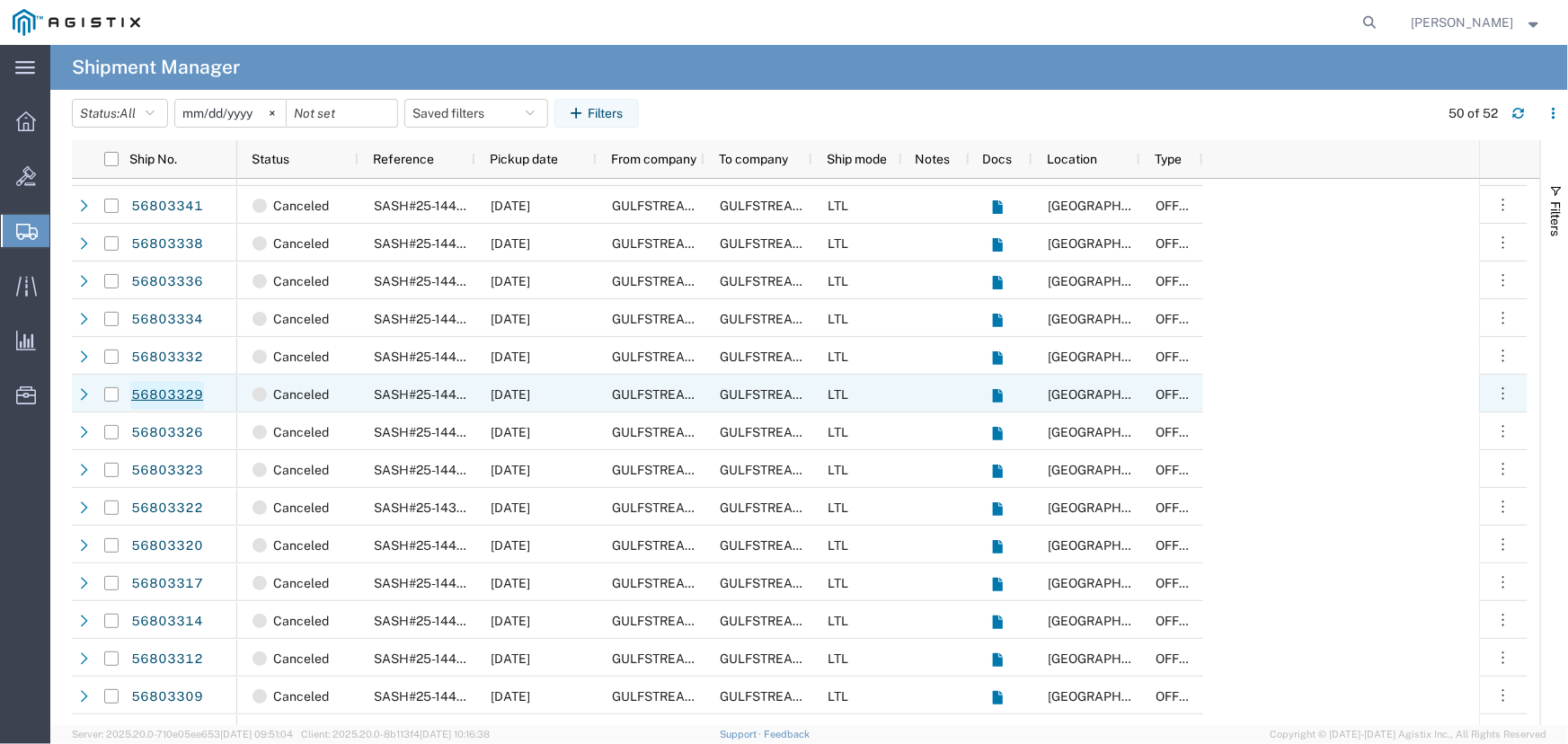
click at [159, 389] on link "56803329" at bounding box center [167, 395] width 74 height 28
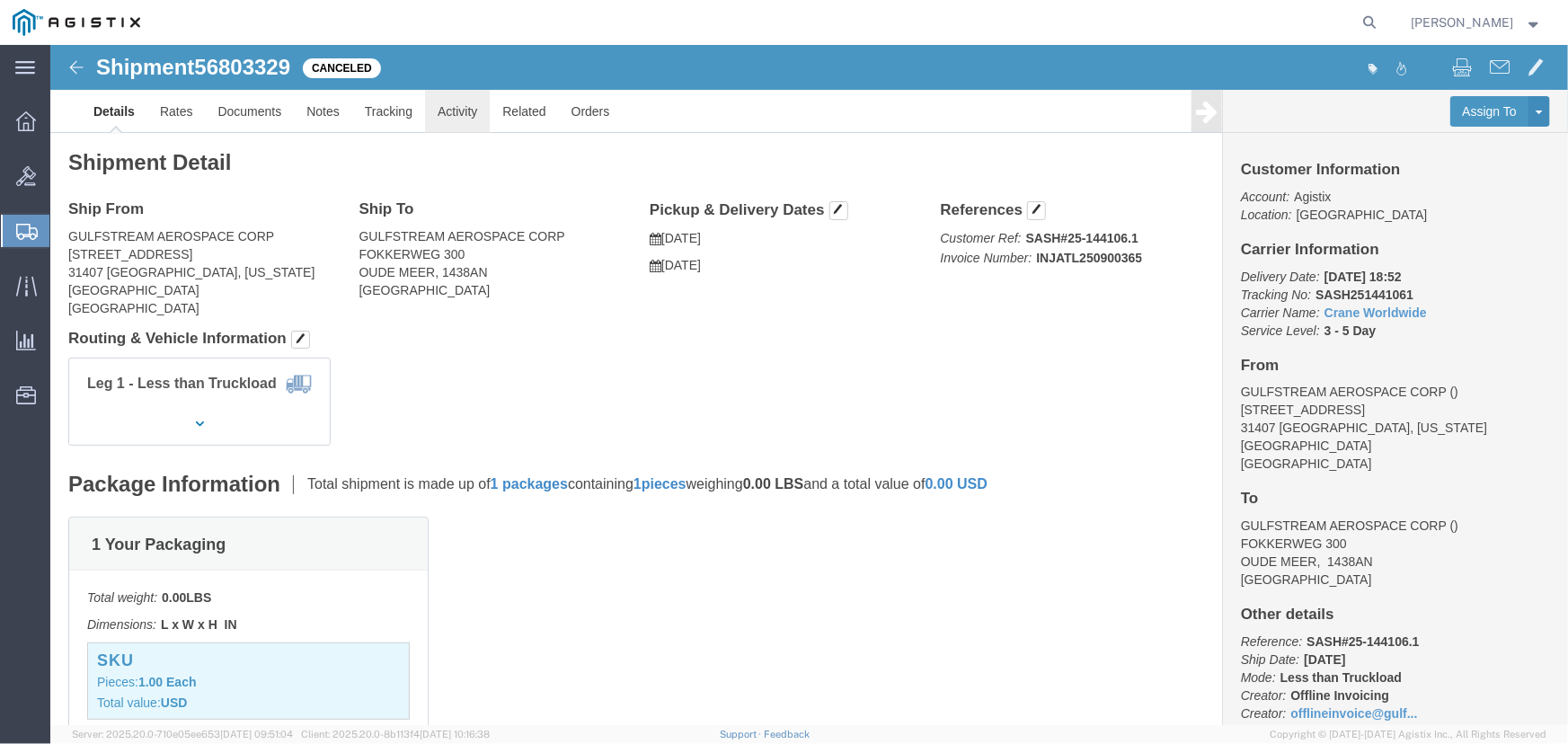
click link "Activity"
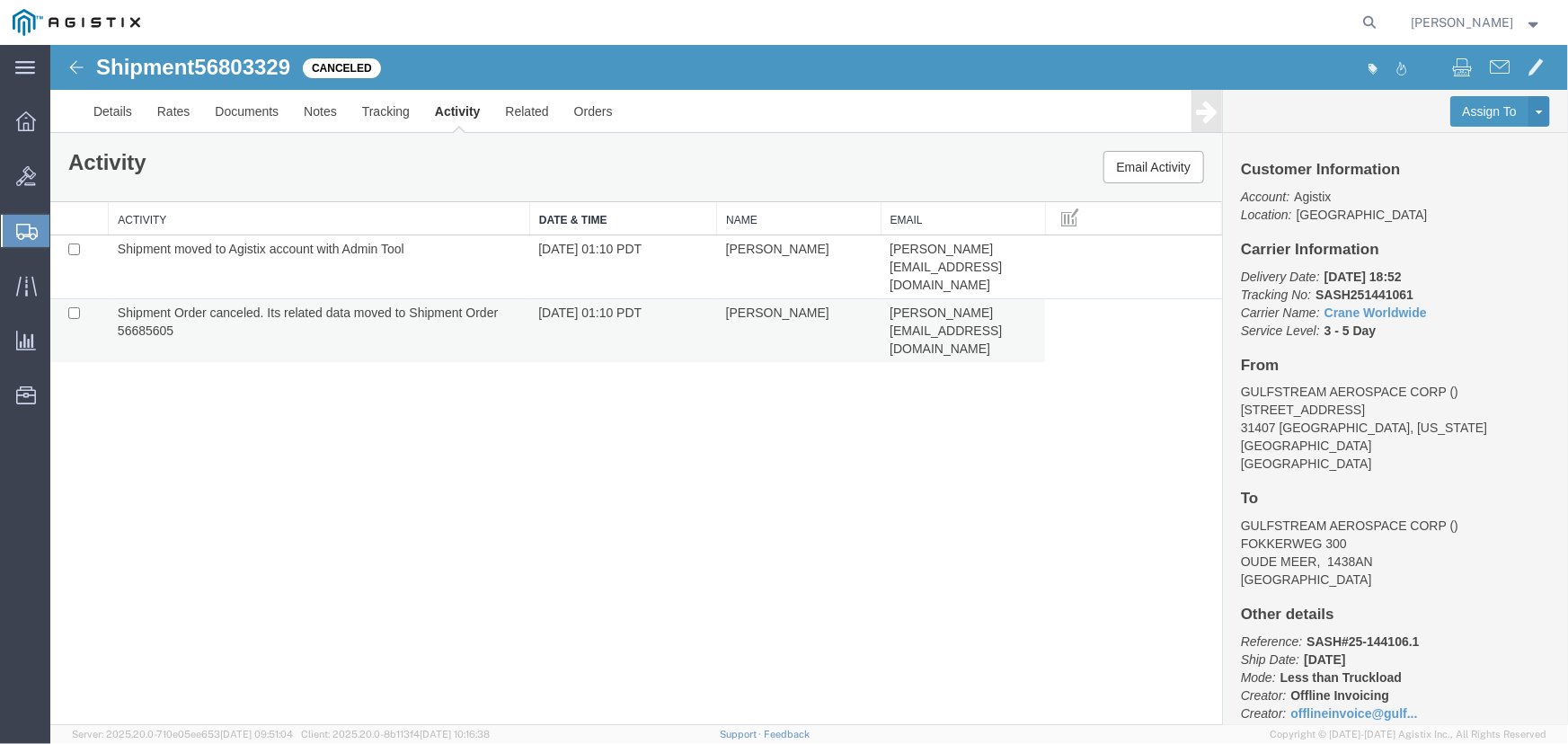
click at [137, 298] on td "Shipment Order canceled. Its related data moved to Shipment Order 56685605" at bounding box center [318, 329] width 421 height 63
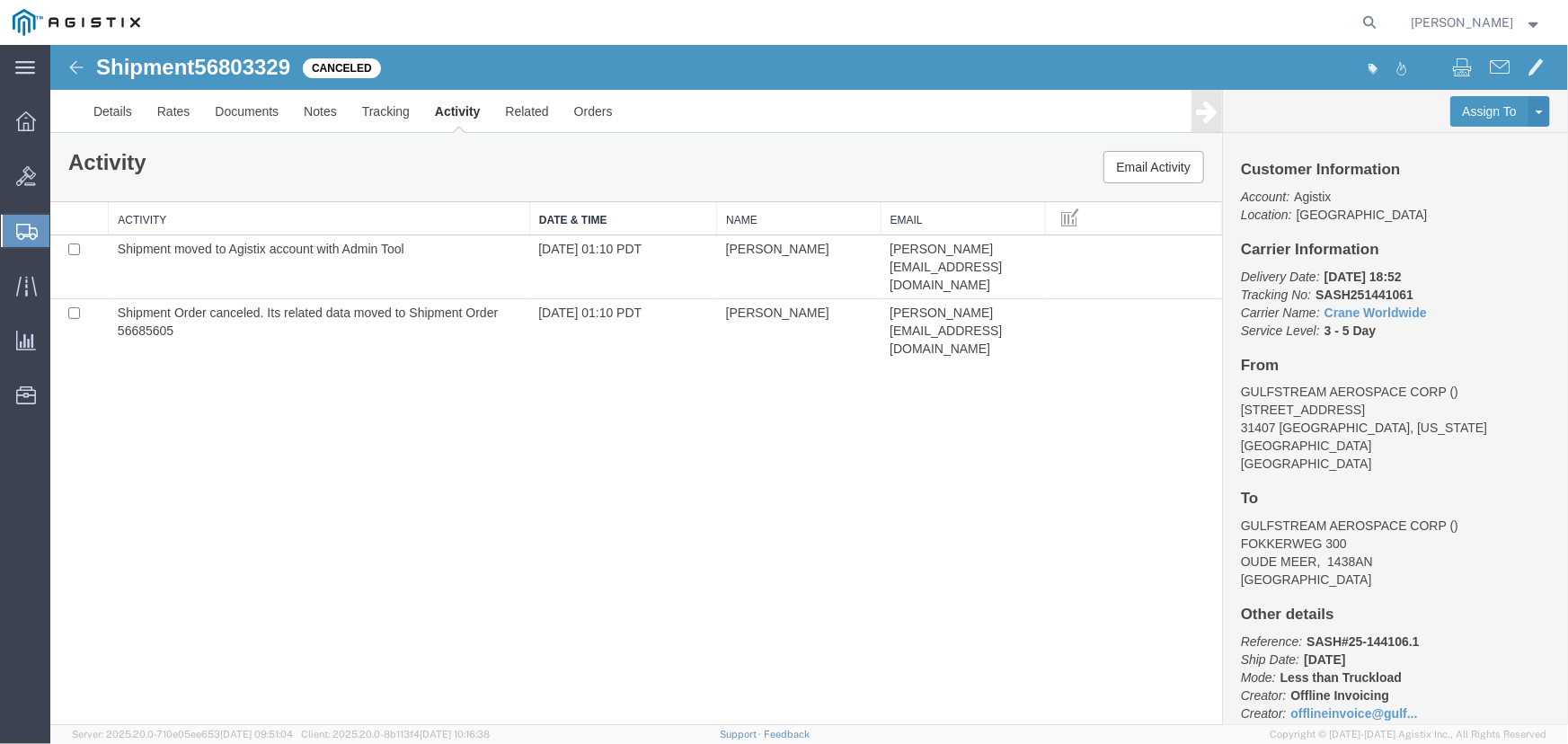
click at [709, 492] on div "Shipment 56803329 2 of 2 Canceled Details Rates Documents Notes Tracking Activi…" at bounding box center [808, 384] width 1517 height 680
click at [75, 61] on img at bounding box center [75, 66] width 22 height 22
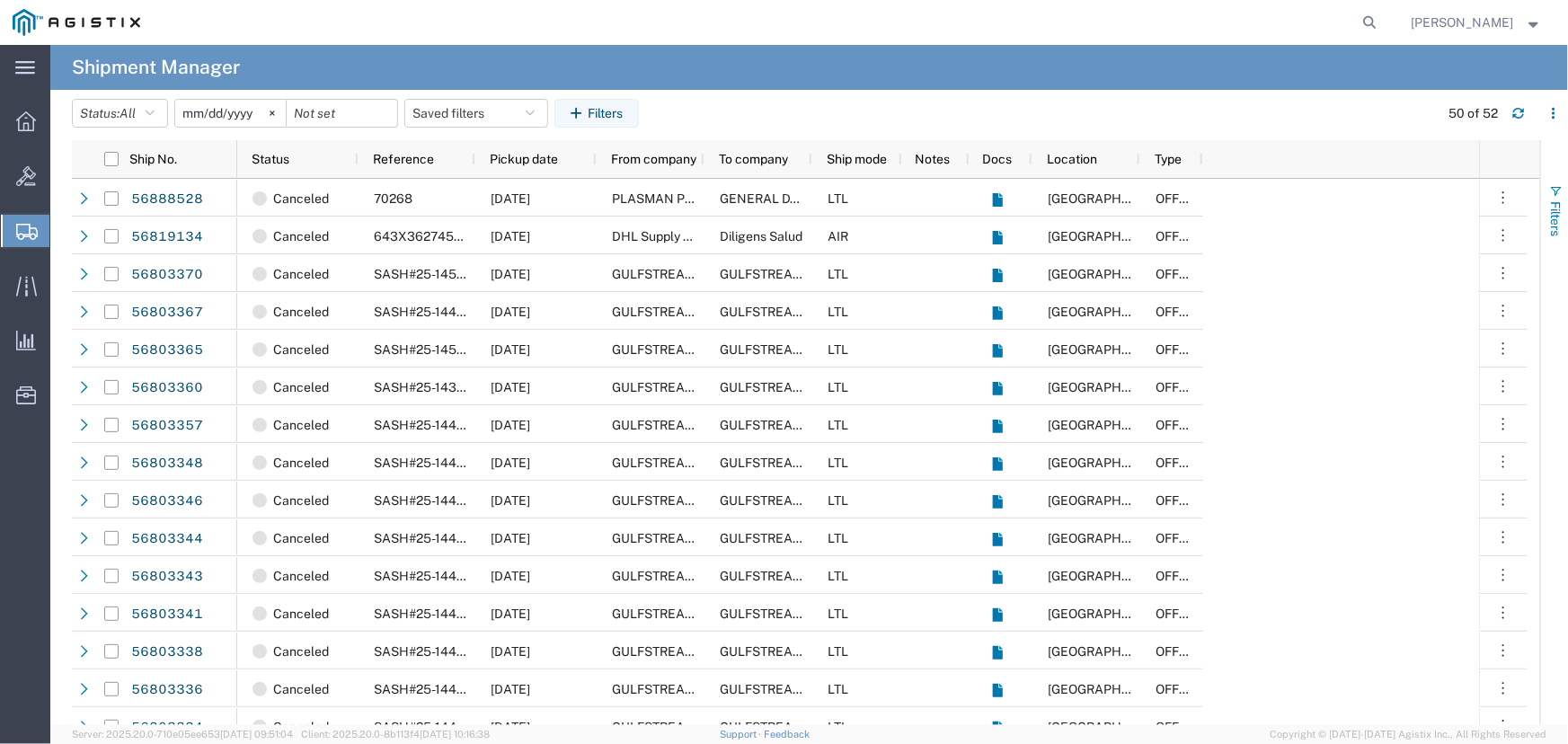
click at [1564, 206] on button "Filters" at bounding box center [1554, 210] width 26 height 97
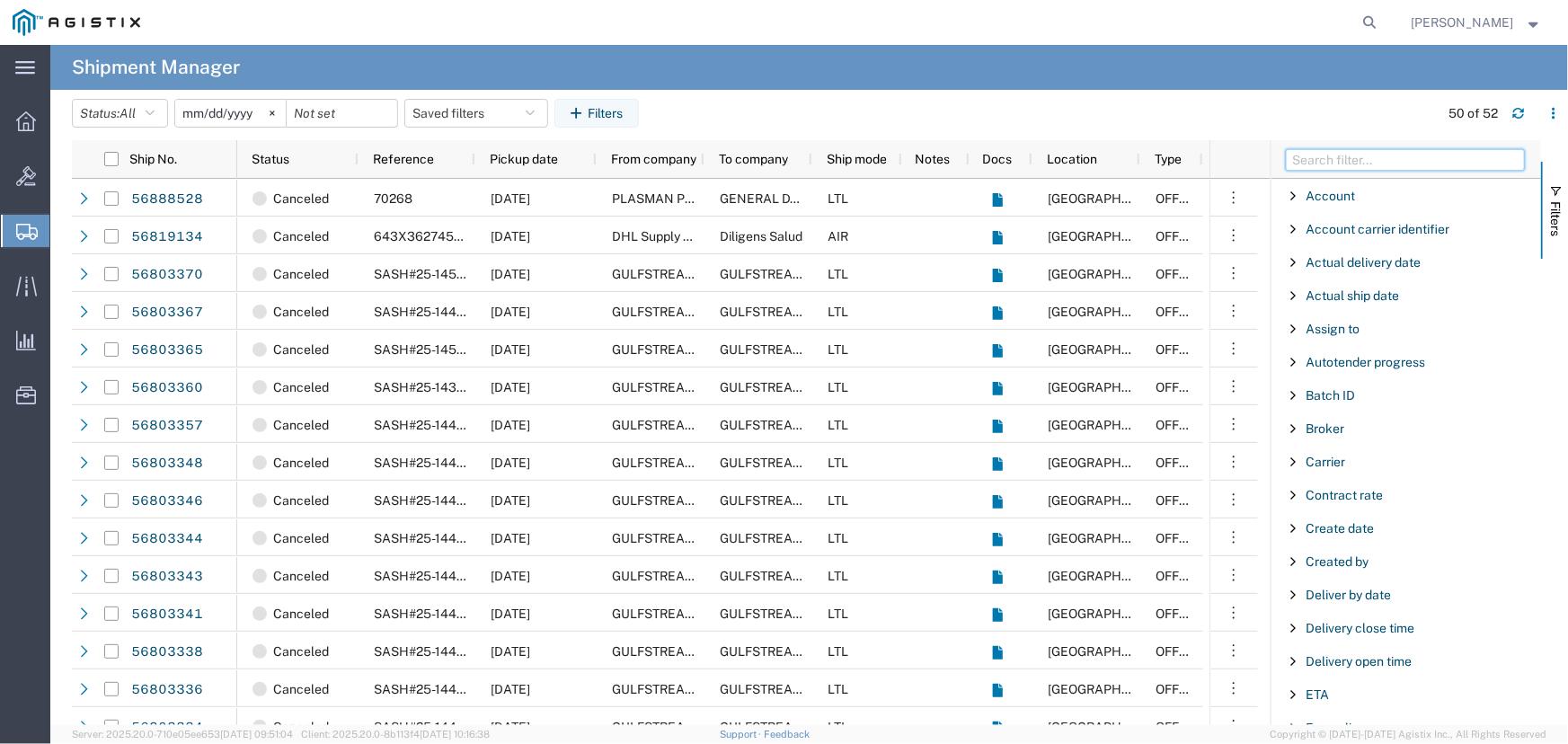
click at [1441, 161] on input "Filter Columns Input" at bounding box center [1404, 160] width 239 height 22
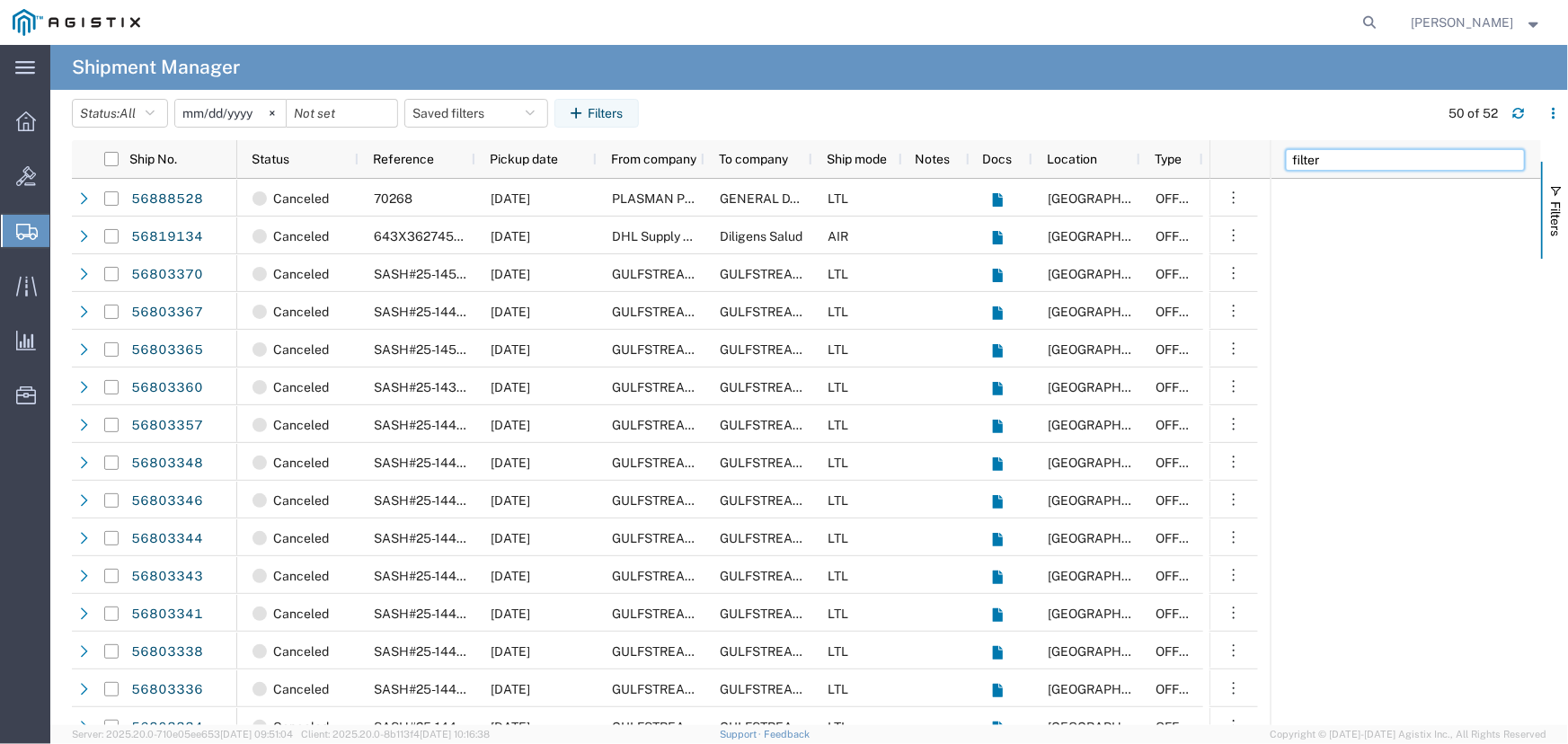
type input "filter"
click at [231, 114] on input "2025-09-01" at bounding box center [230, 112] width 111 height 26
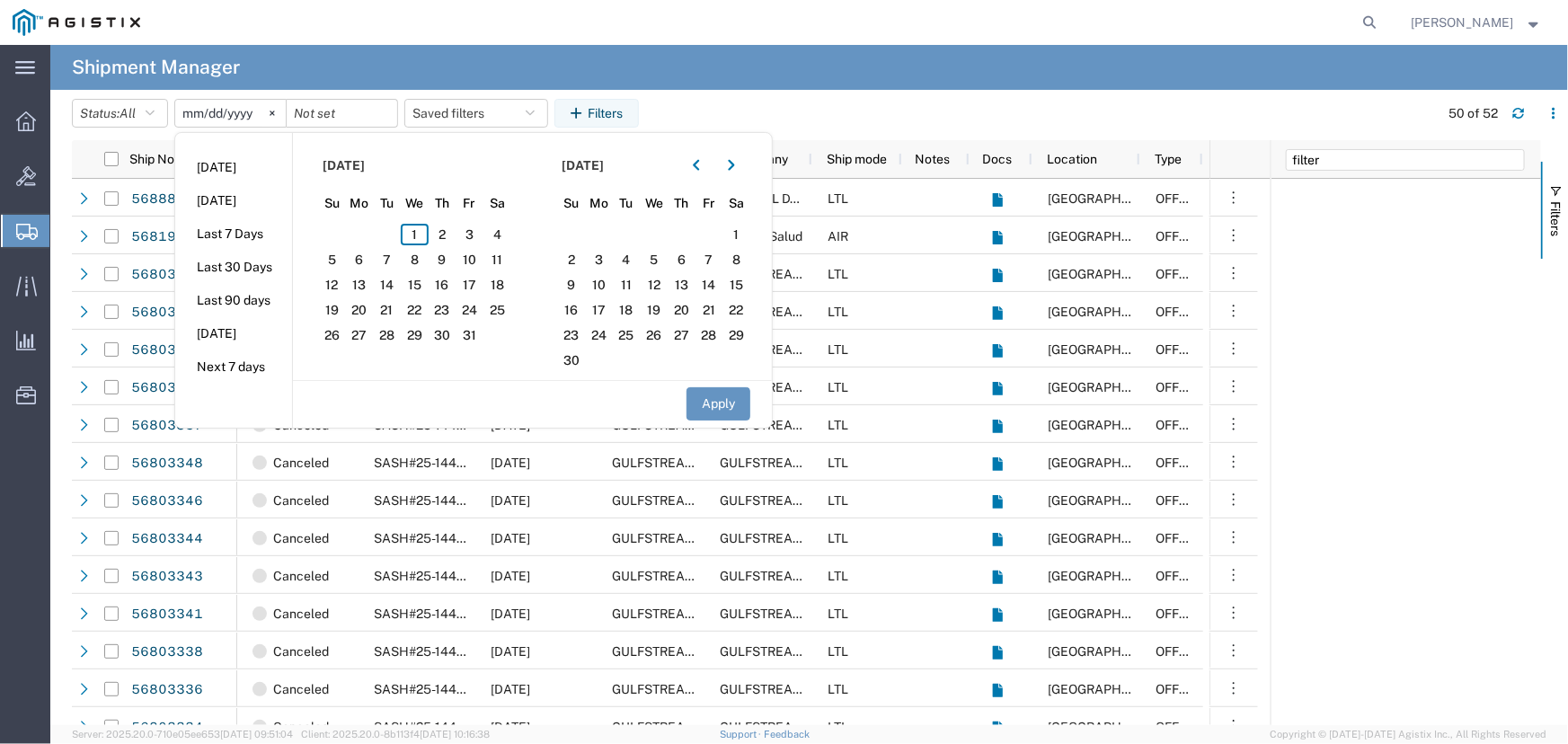
click at [213, 112] on input "2025-09-01" at bounding box center [230, 112] width 111 height 26
click at [249, 264] on li "Last 30 Days" at bounding box center [233, 267] width 116 height 33
type input "2025-09-02"
type input "2025-10-01"
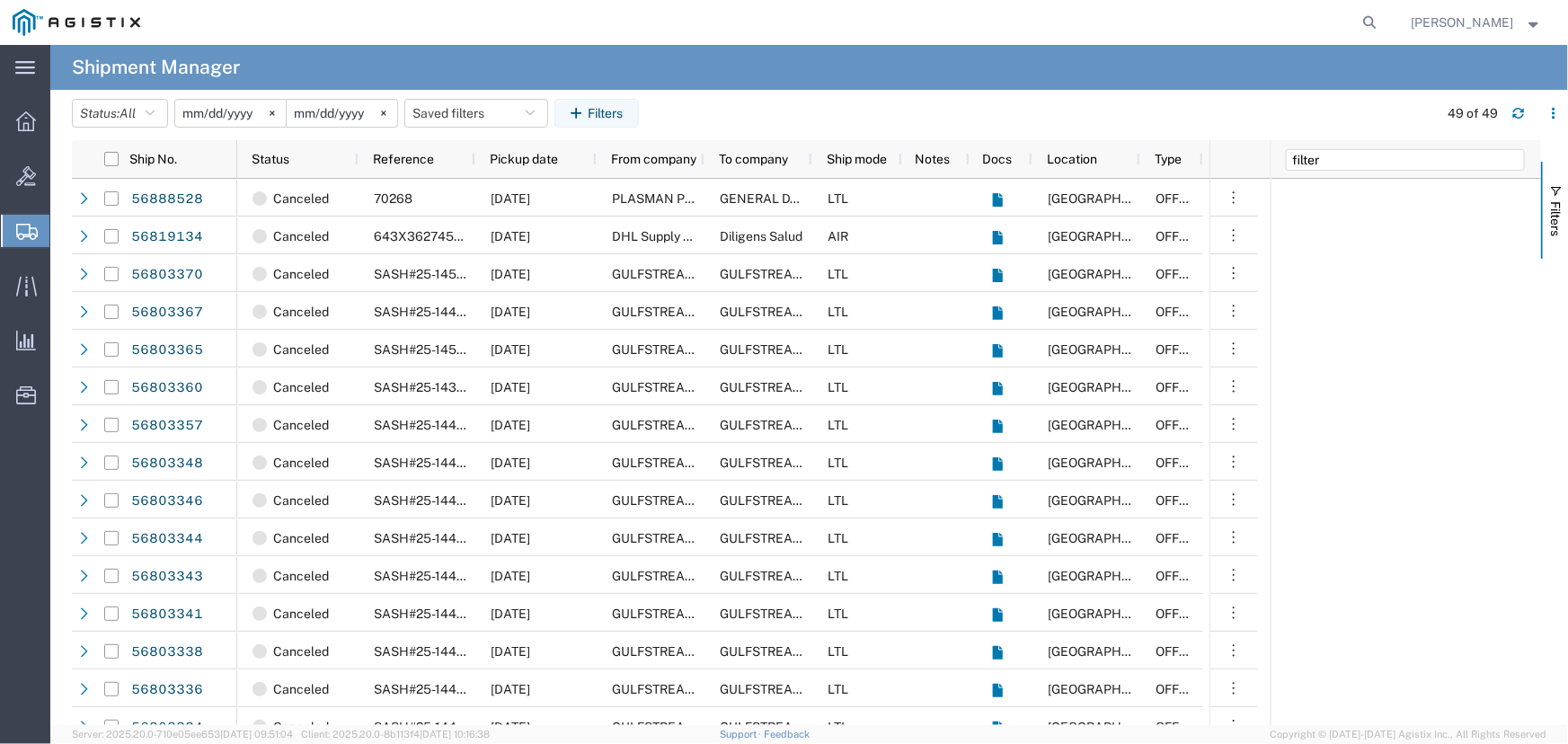
click at [217, 114] on input "2025-09-02" at bounding box center [230, 112] width 111 height 26
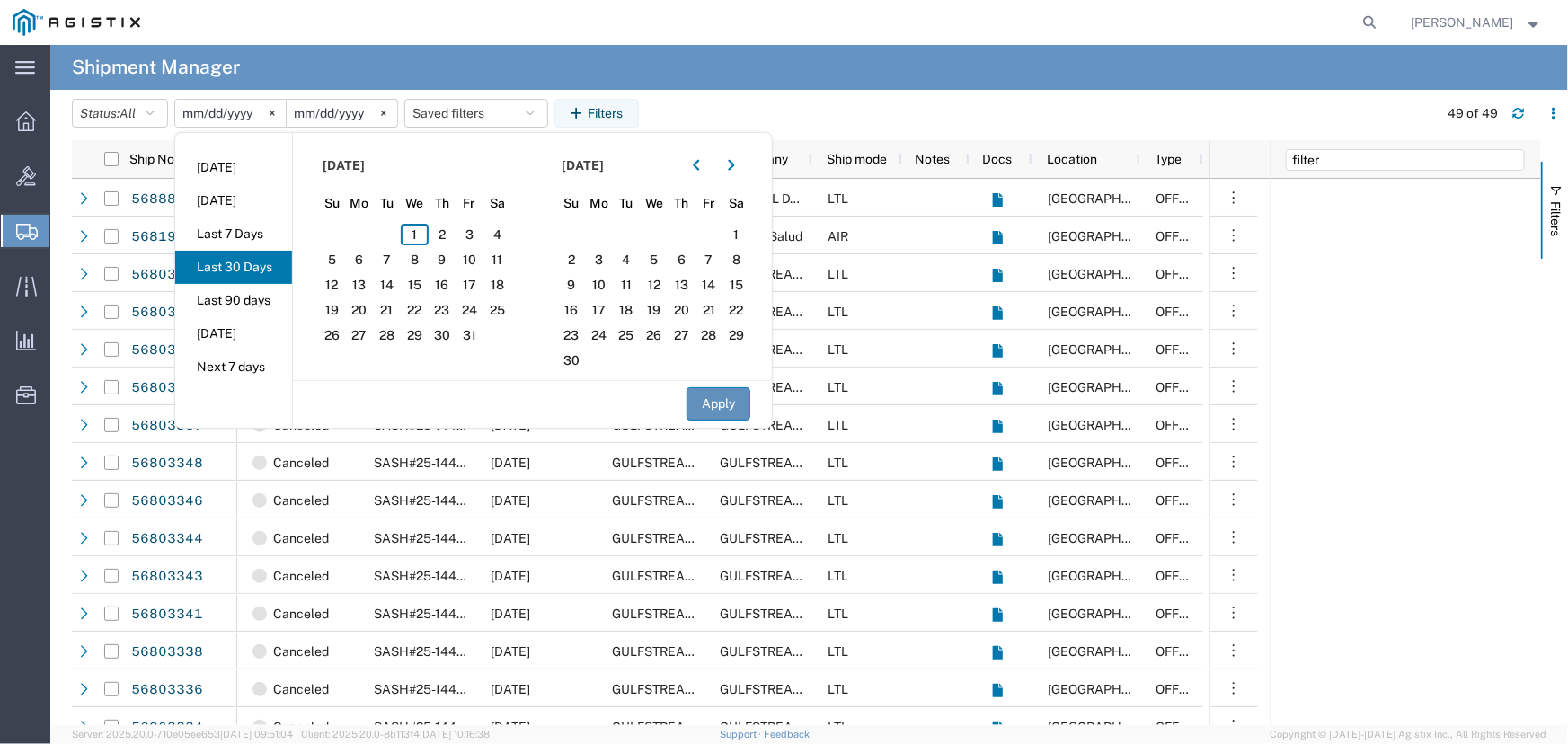
click at [712, 404] on button "Apply" at bounding box center [718, 403] width 63 height 33
type input "2025-08-31"
type input "2025-09-30"
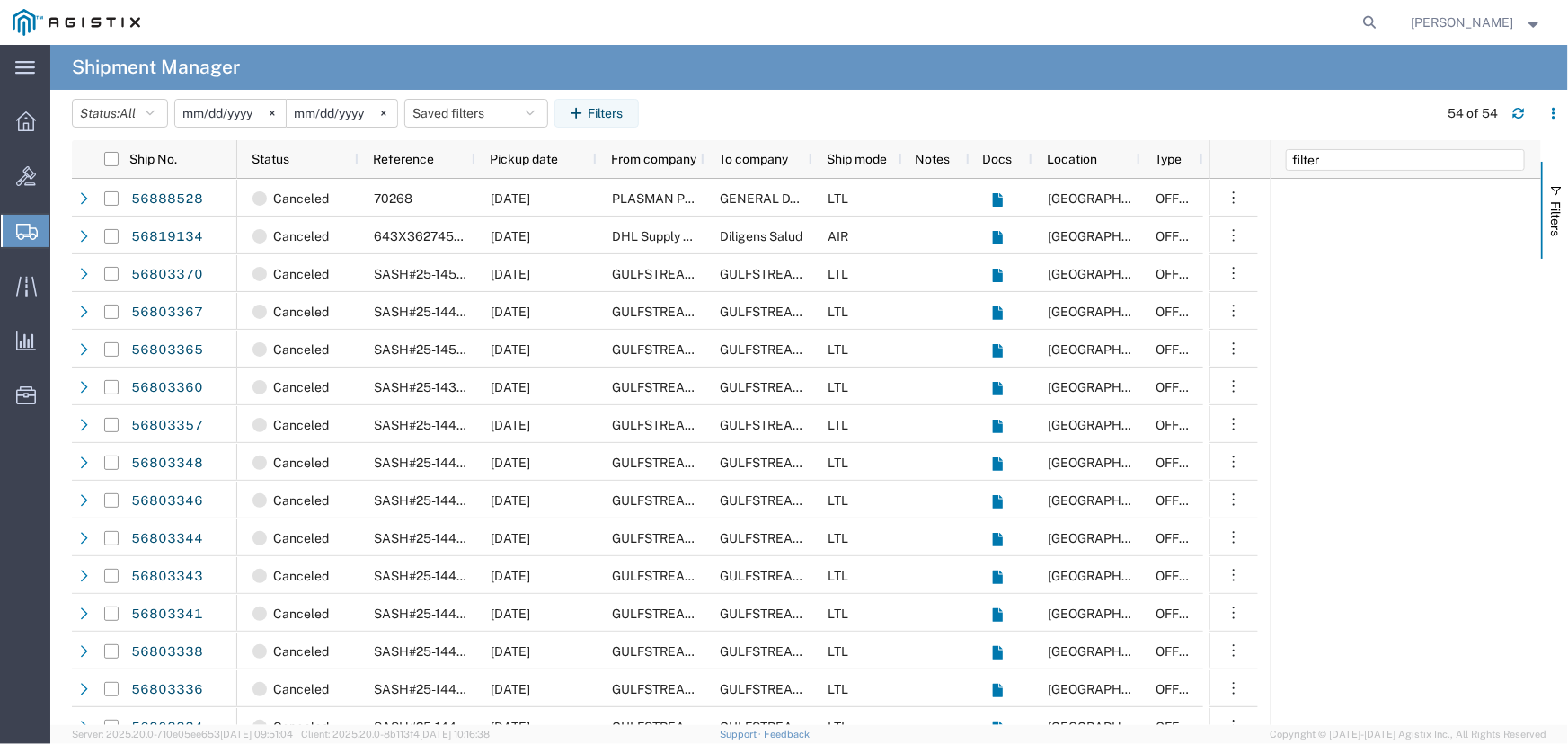
click at [1436, 26] on span "[PERSON_NAME]" at bounding box center [1462, 22] width 102 height 20
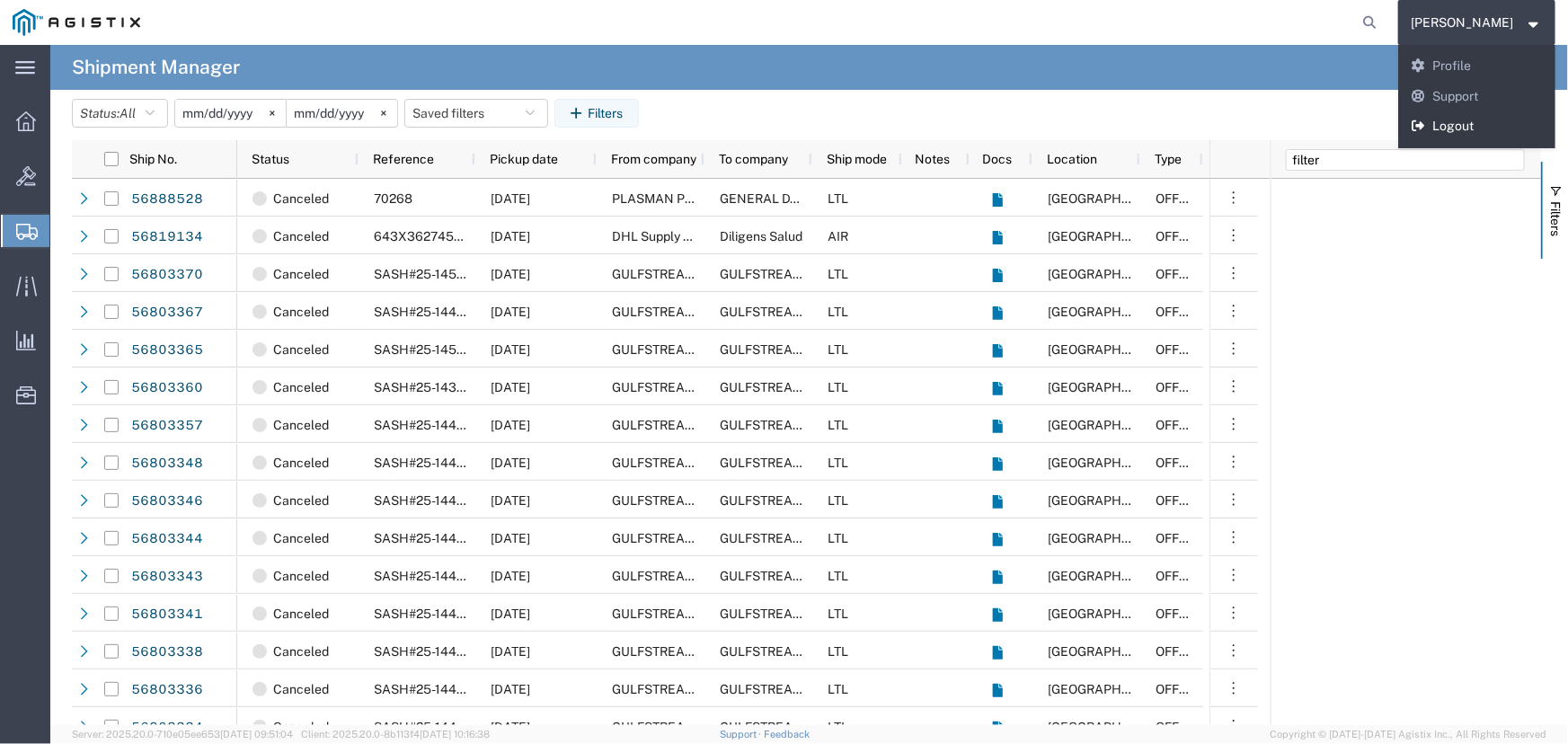
click at [1455, 124] on link "Logout" at bounding box center [1476, 127] width 158 height 30
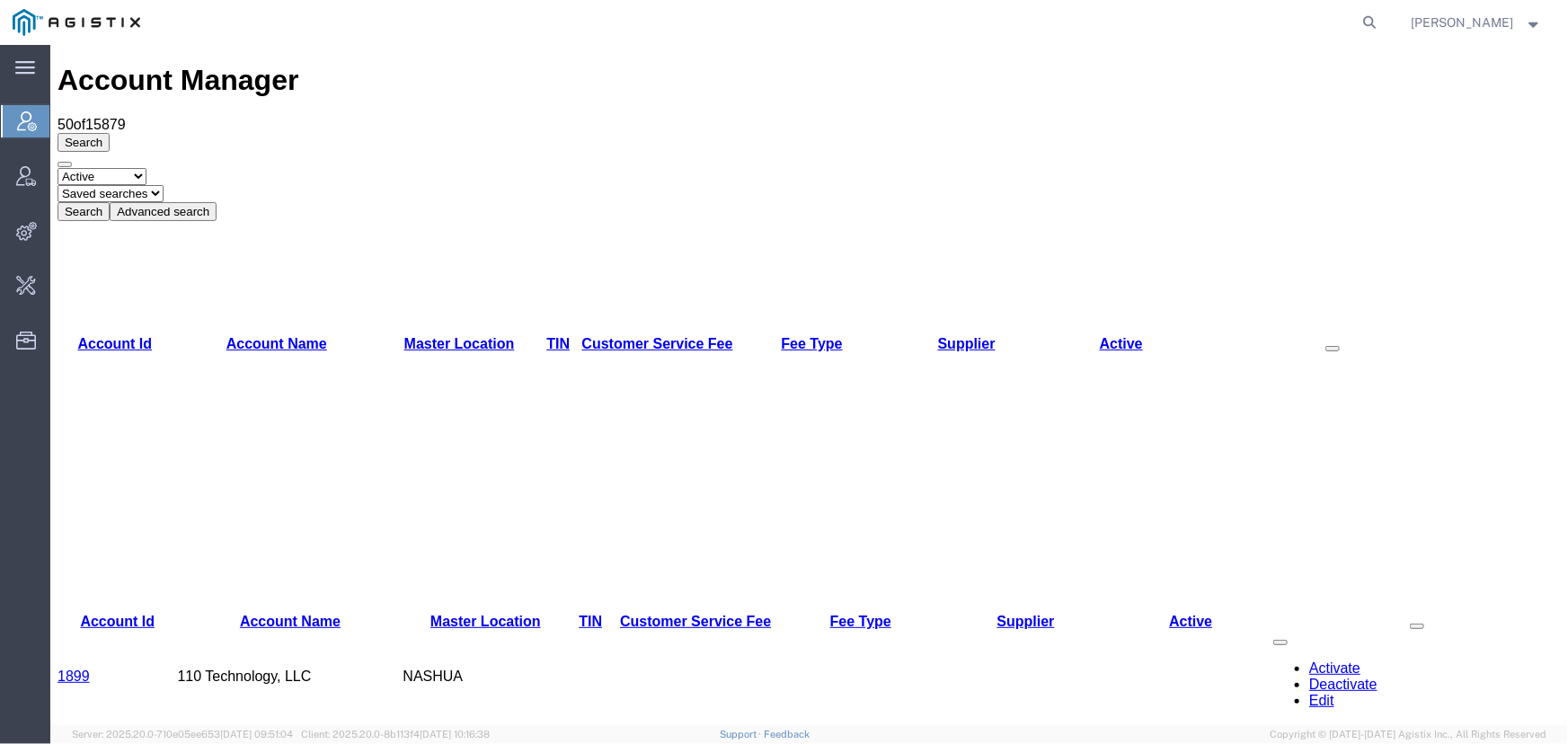
click at [216, 201] on button "Advanced search" at bounding box center [162, 211] width 107 height 19
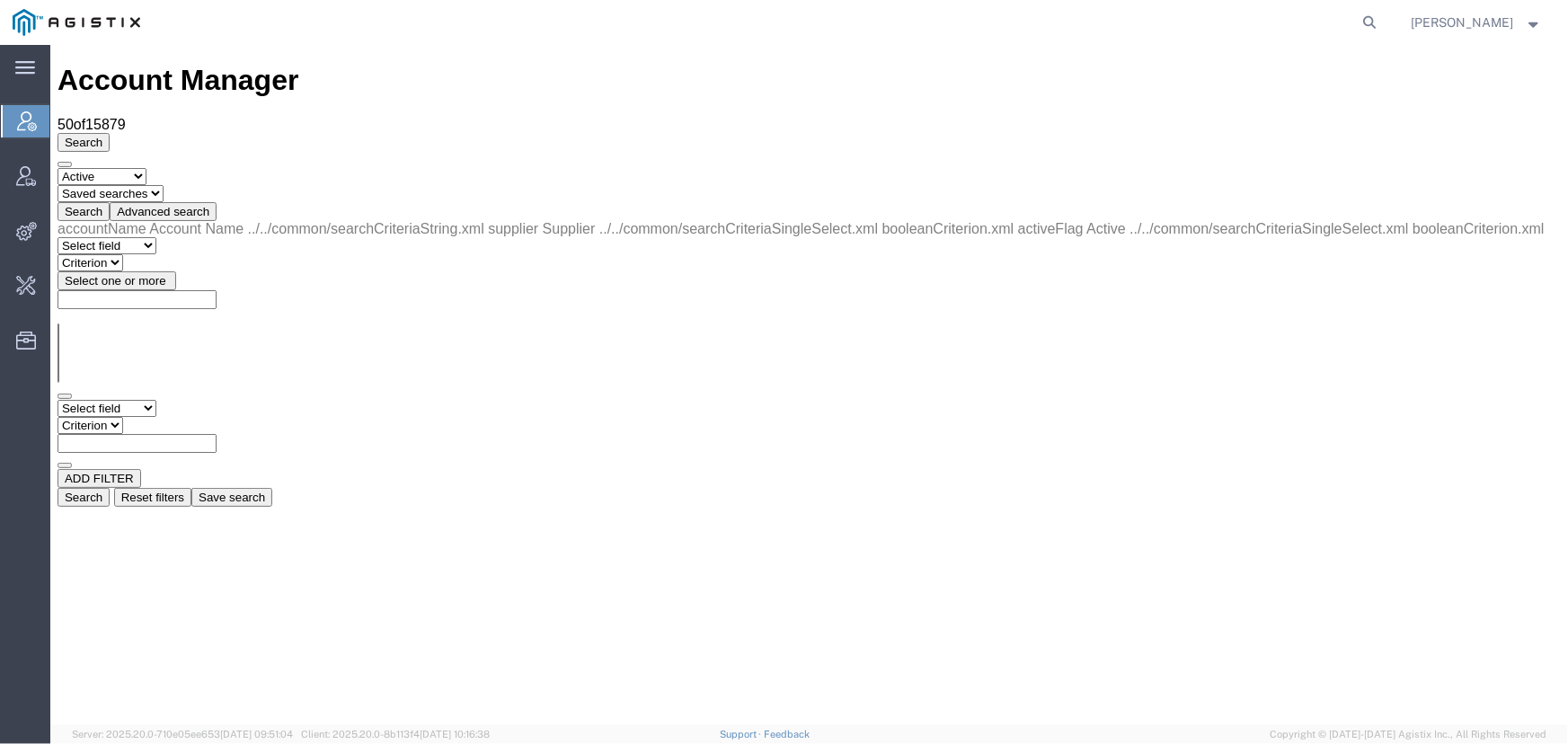
drag, startPoint x: 144, startPoint y: 179, endPoint x: 152, endPoint y: 198, distance: 20.6
click at [144, 399] on select "Select field Account Name Active Supplier" at bounding box center [106, 407] width 98 height 17
select select "accountName"
click at [57, 399] on select "Select field Account Name Active Supplier" at bounding box center [106, 407] width 98 height 17
click at [165, 416] on select "Criterion contains does not contain is is blank is not blank starts with" at bounding box center [111, 424] width 108 height 17
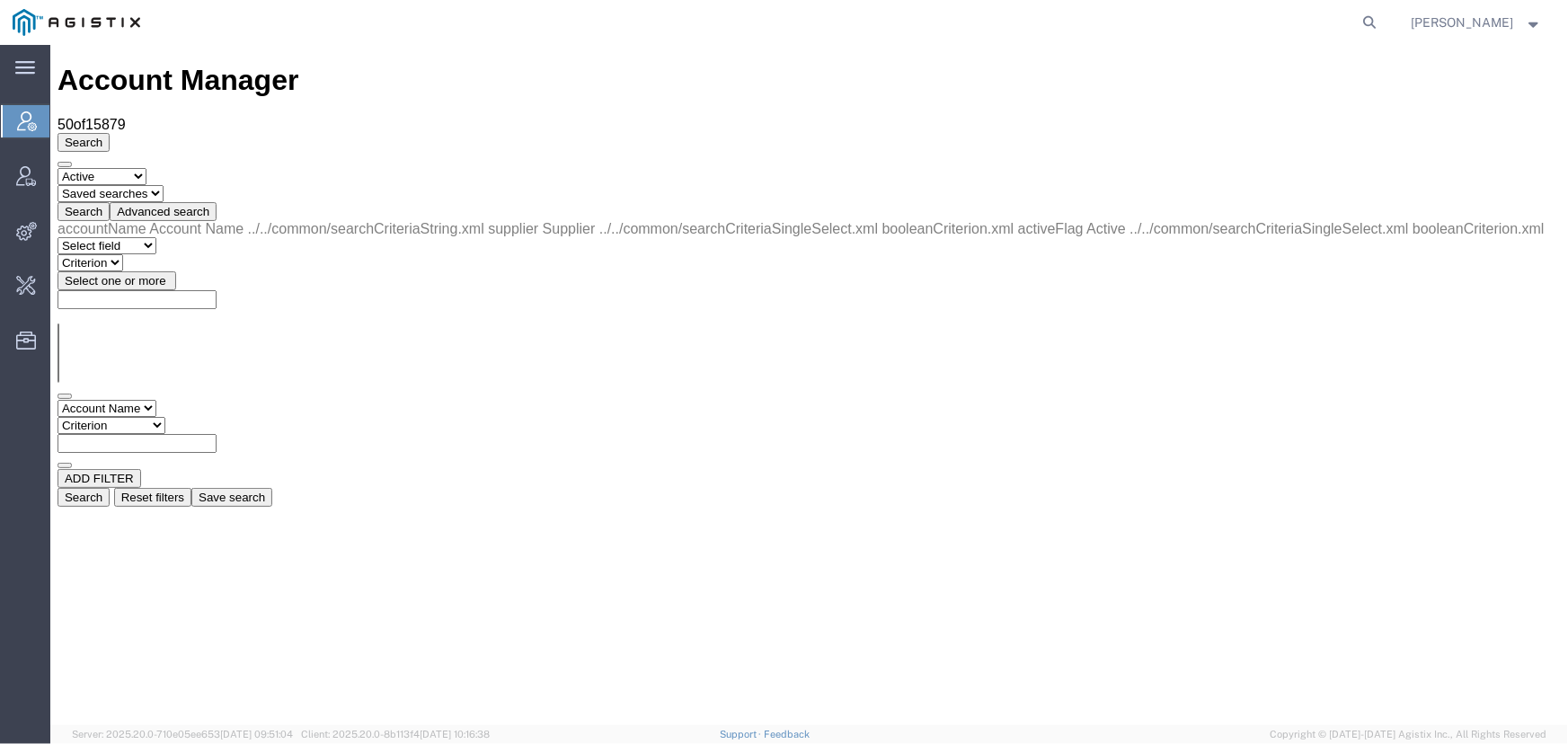
select select "contains"
click at [165, 416] on select "Criterion contains does not contain is is blank is not blank starts with" at bounding box center [111, 424] width 108 height 17
click at [216, 433] on input "text" at bounding box center [136, 442] width 159 height 19
type input "agistix"
click at [109, 487] on button "Search" at bounding box center [82, 496] width 52 height 19
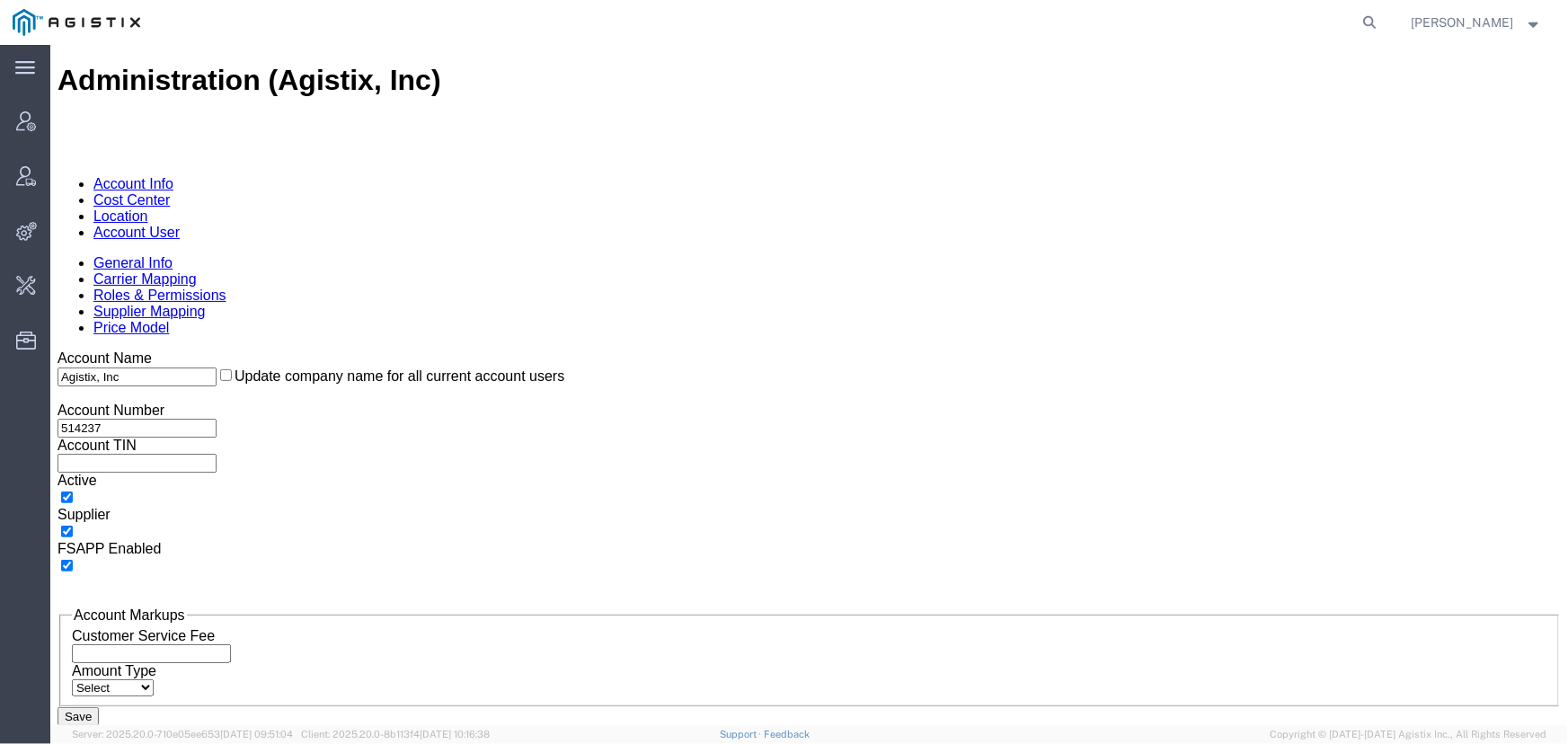
click at [179, 224] on link "Account User" at bounding box center [135, 232] width 86 height 15
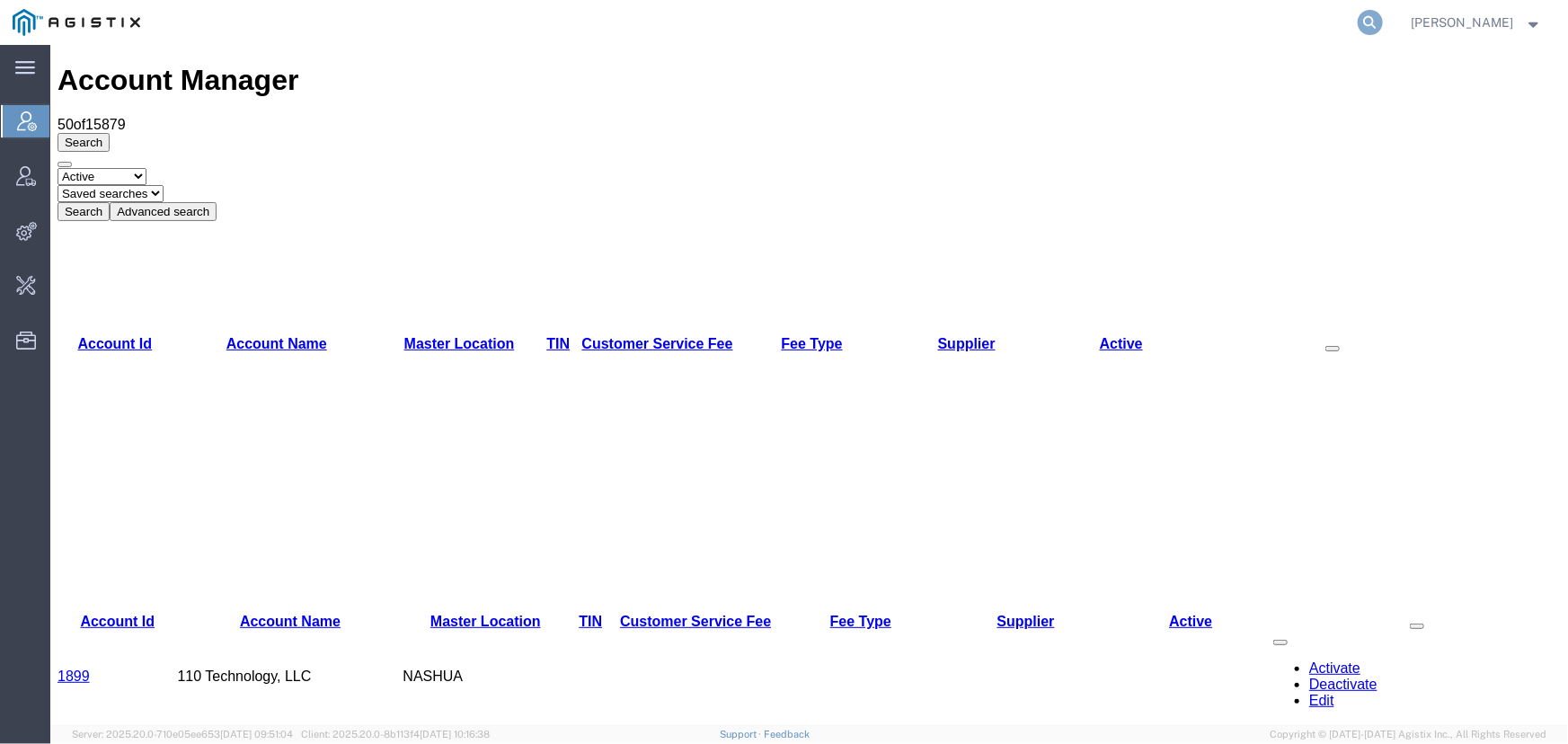
click at [1383, 23] on icon at bounding box center [1369, 22] width 26 height 26
drag, startPoint x: 413, startPoint y: 109, endPoint x: 374, endPoint y: 124, distance: 41.8
click at [216, 201] on button "Advanced search" at bounding box center [162, 211] width 107 height 19
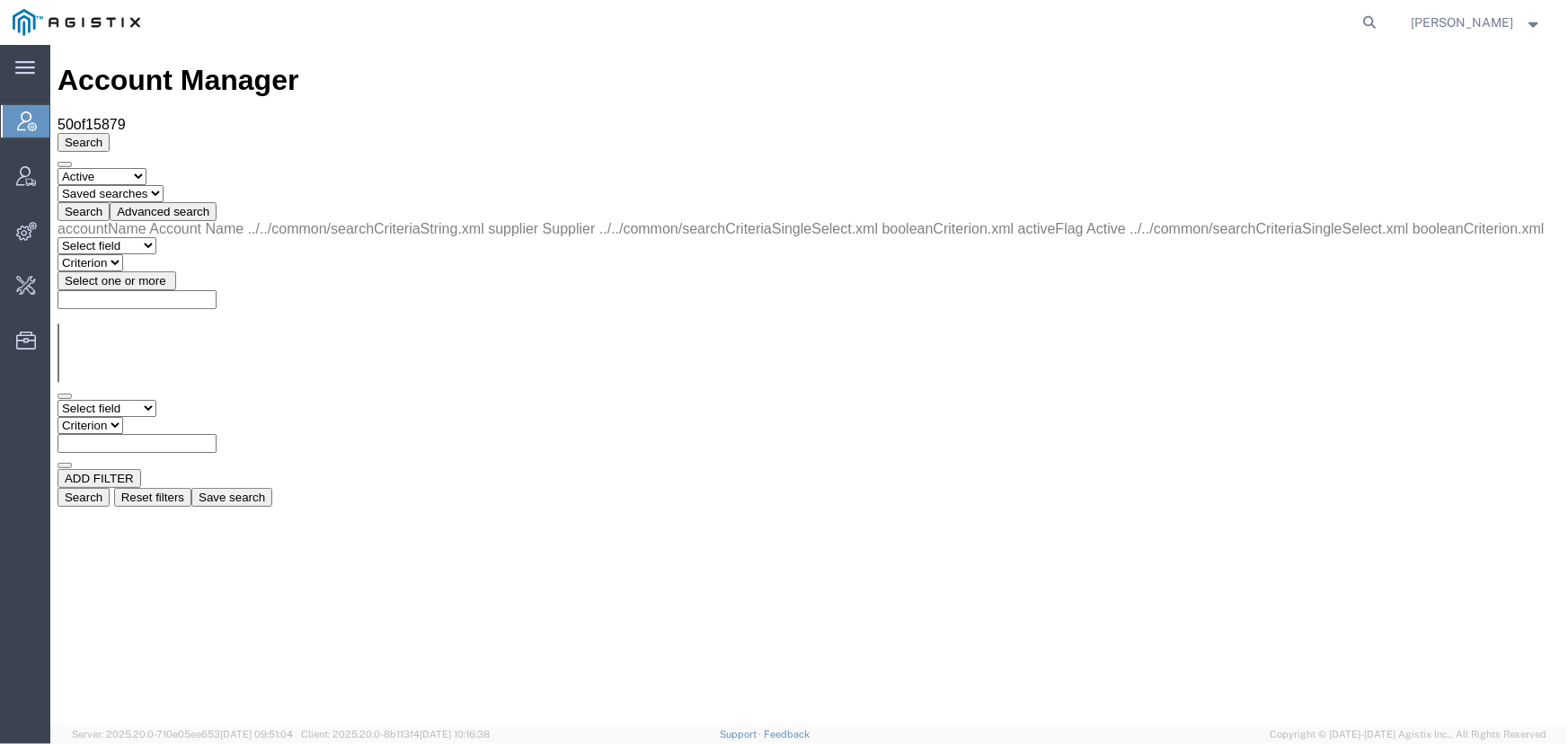
click at [155, 399] on select "Select field Account Name Active Supplier" at bounding box center [106, 407] width 98 height 17
click at [1383, 15] on icon at bounding box center [1369, 22] width 26 height 26
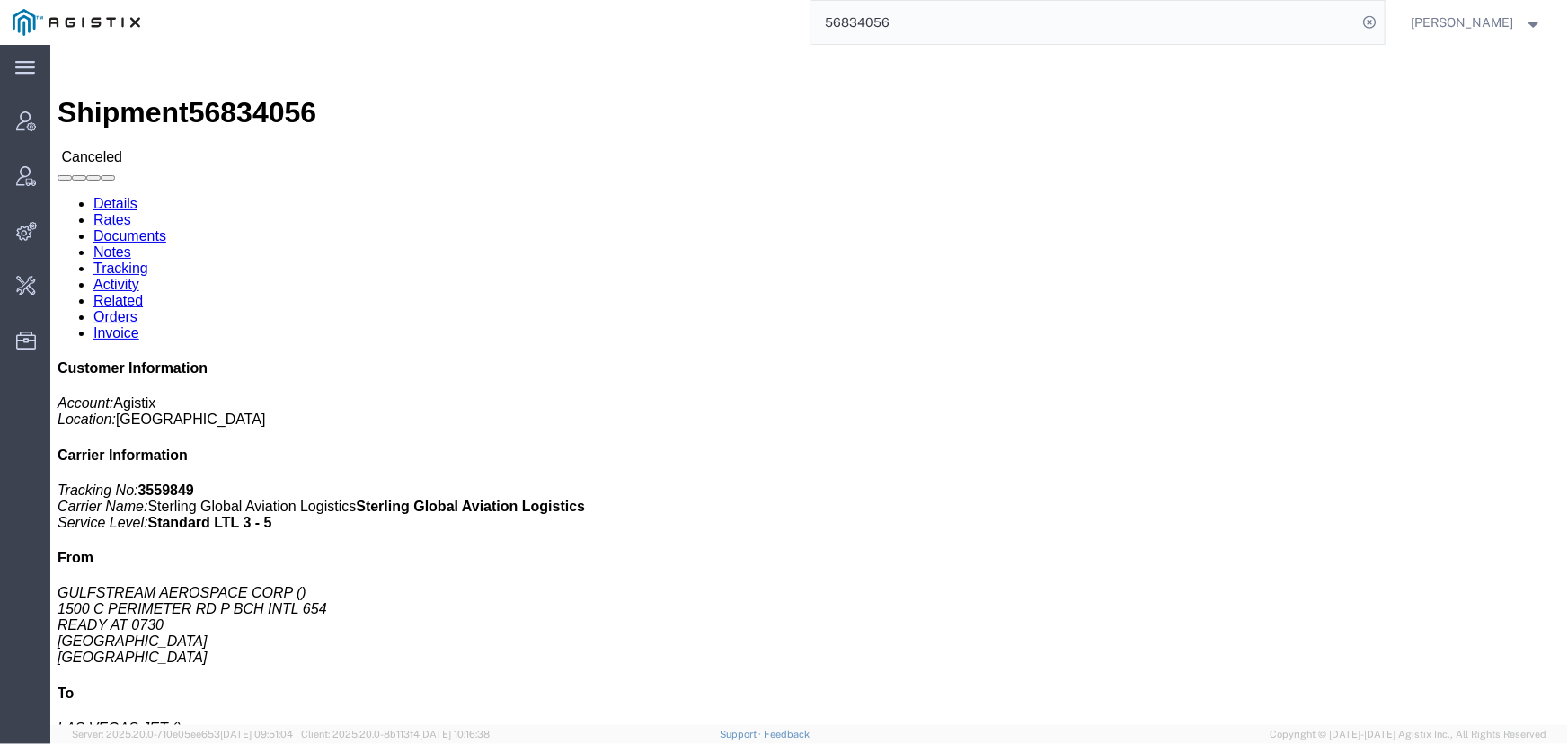
click link "Activity"
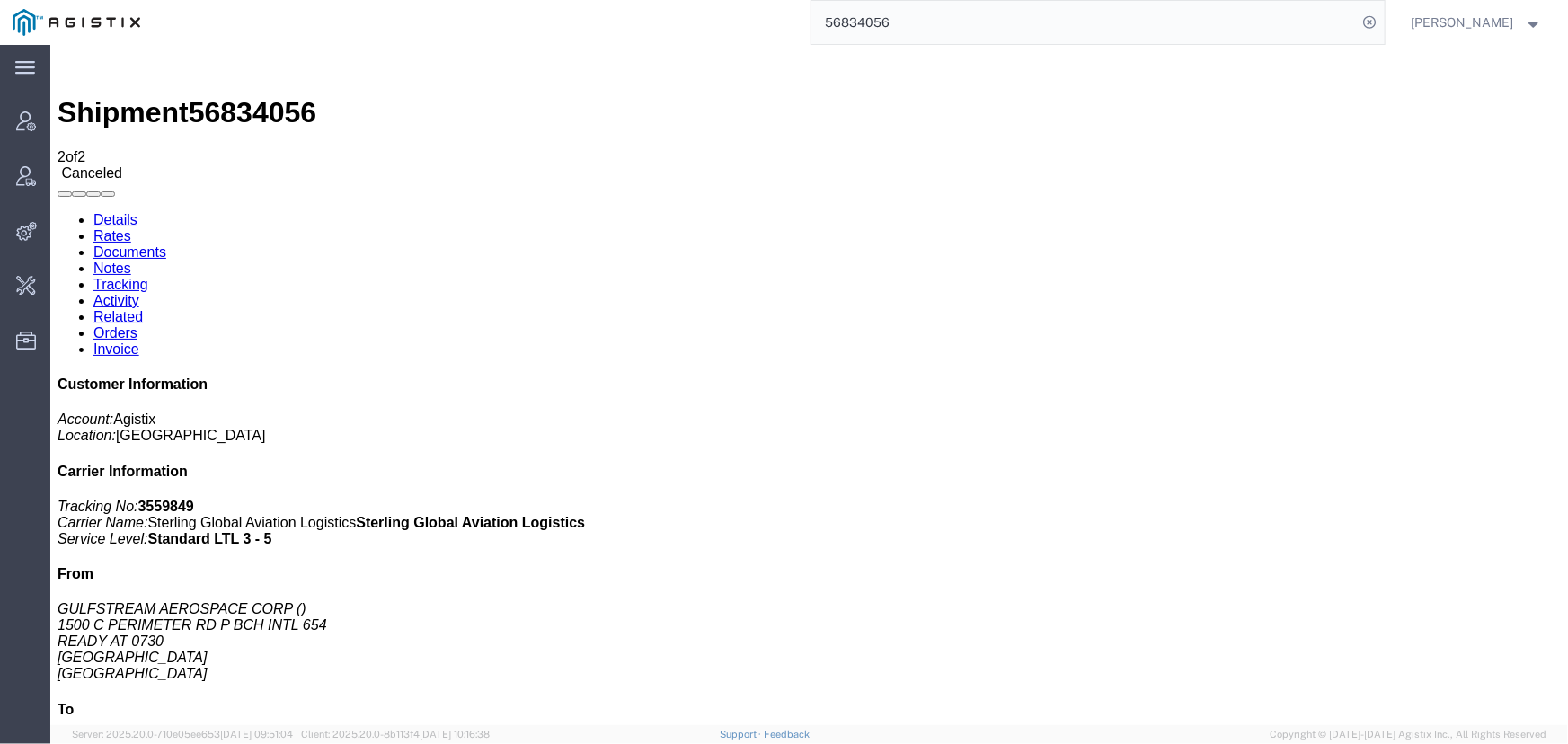
scroll to position [43, 0]
click at [103, 211] on link "Details" at bounding box center [114, 218] width 44 height 15
click at [706, 19] on div "56834056" at bounding box center [768, 22] width 1231 height 44
type input "a"
type input "maggied"
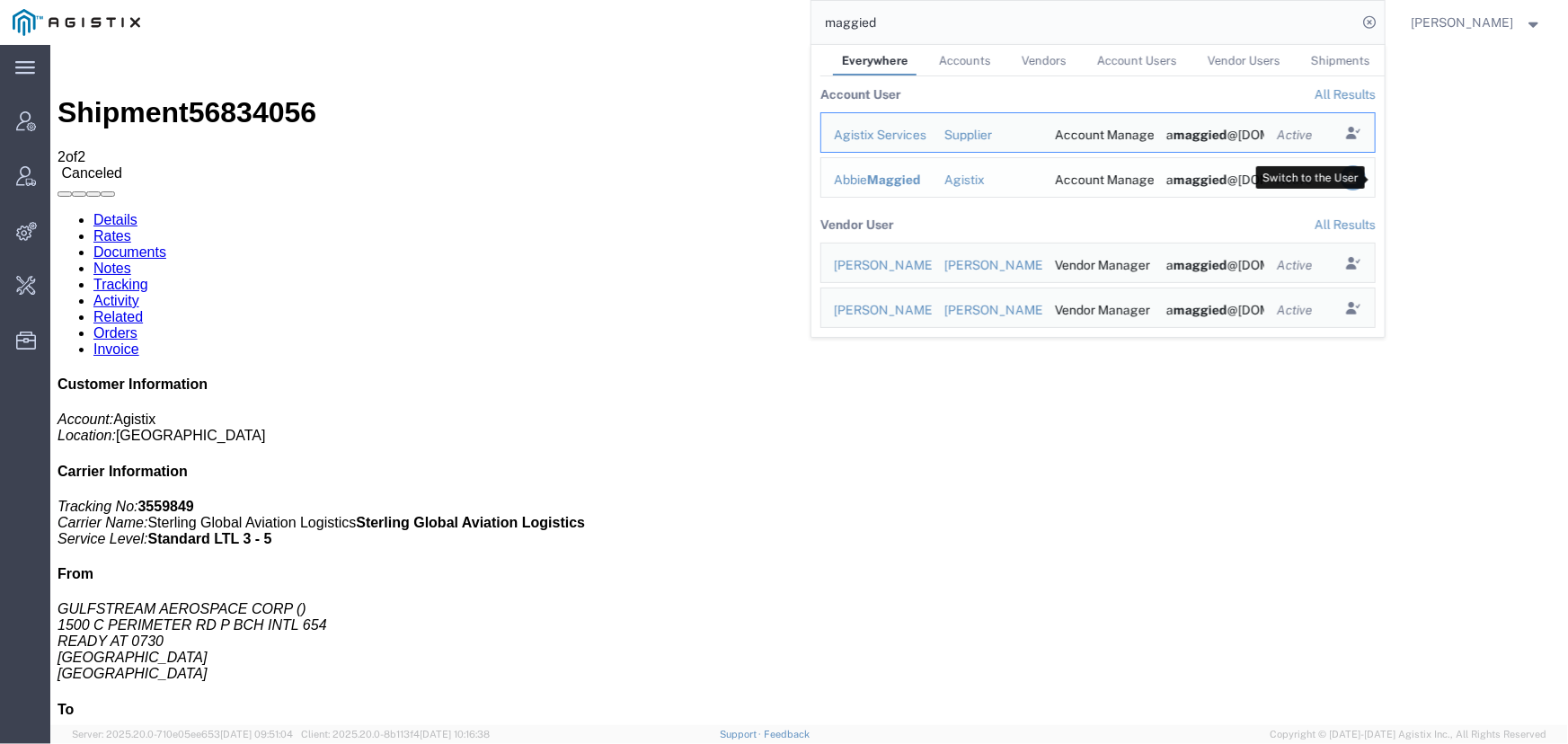
click at [1365, 174] on icon "Search Results" at bounding box center [1351, 178] width 26 height 26
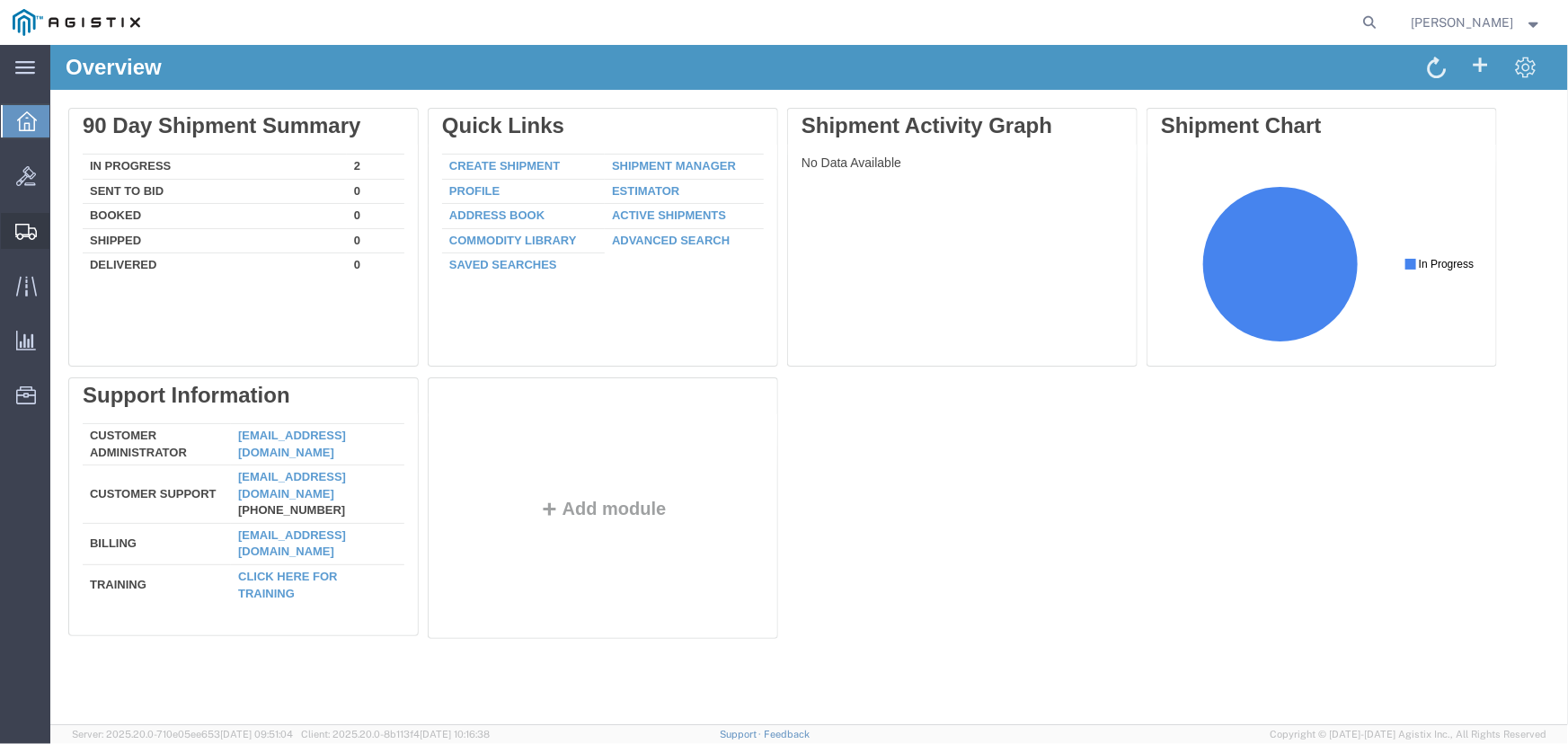
click at [0, 0] on span "Shipment Manager" at bounding box center [0, 0] width 0 height 0
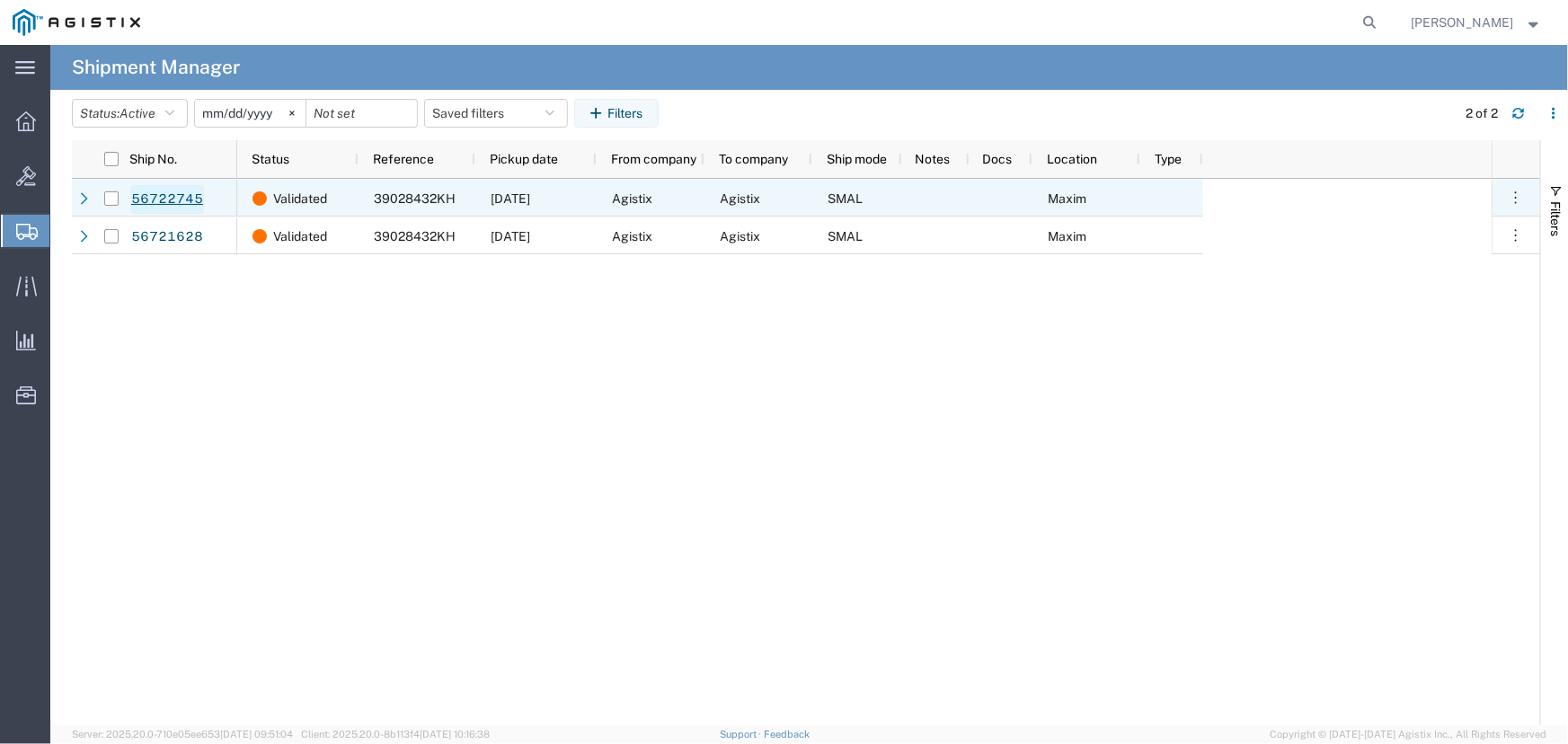
click at [174, 197] on link "56722745" at bounding box center [167, 199] width 74 height 28
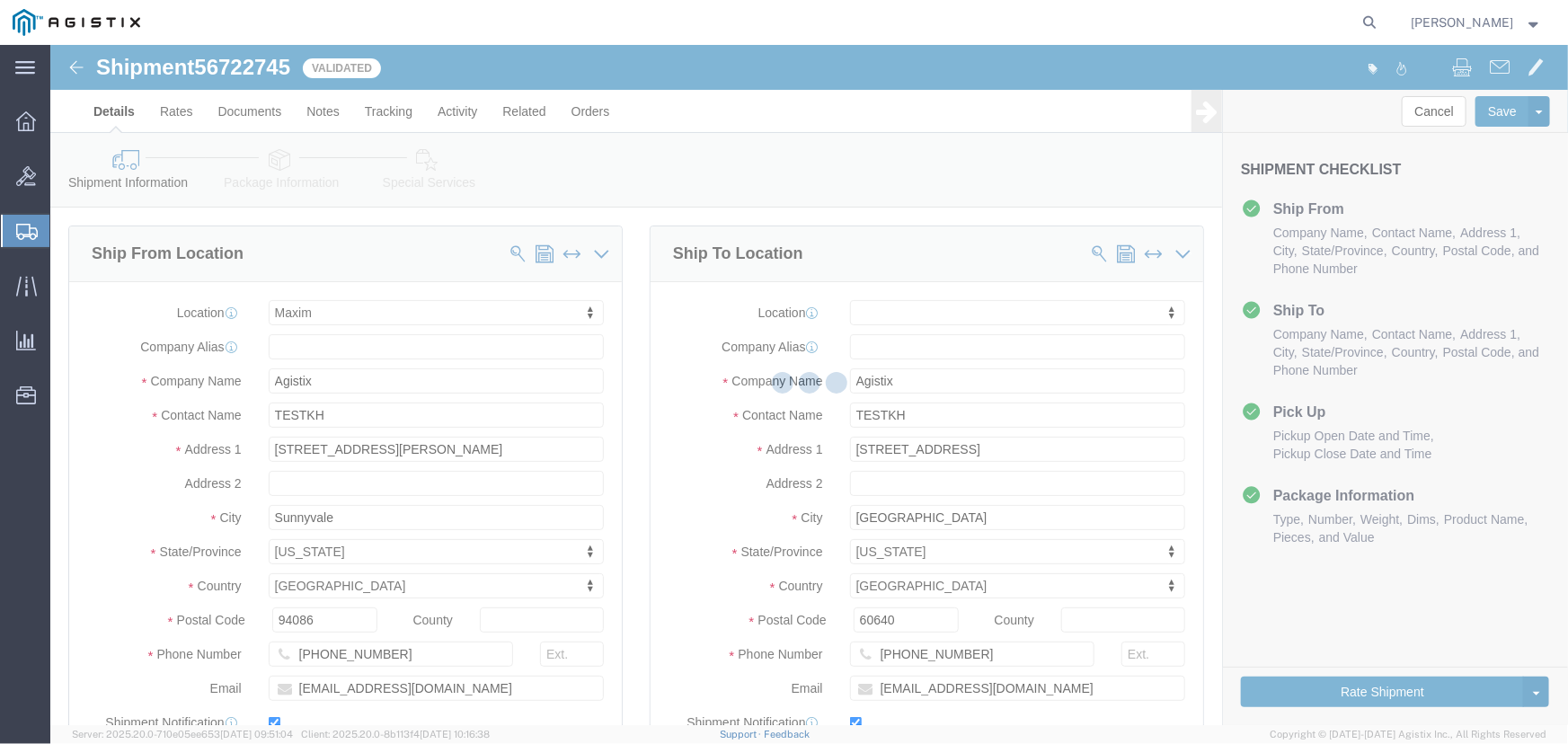
select select "1948"
select select
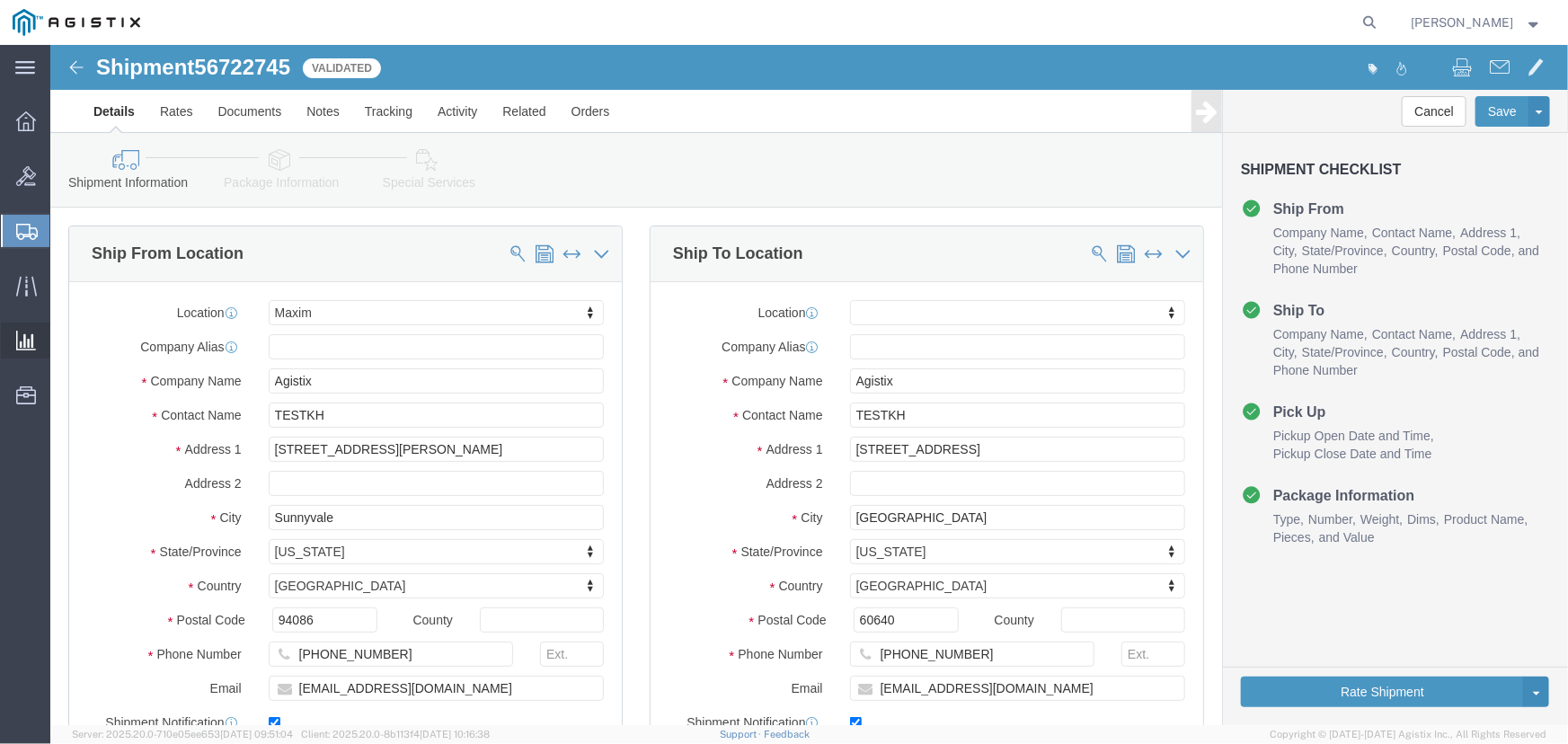
click at [0, 0] on span "Saved Reports" at bounding box center [0, 0] width 0 height 0
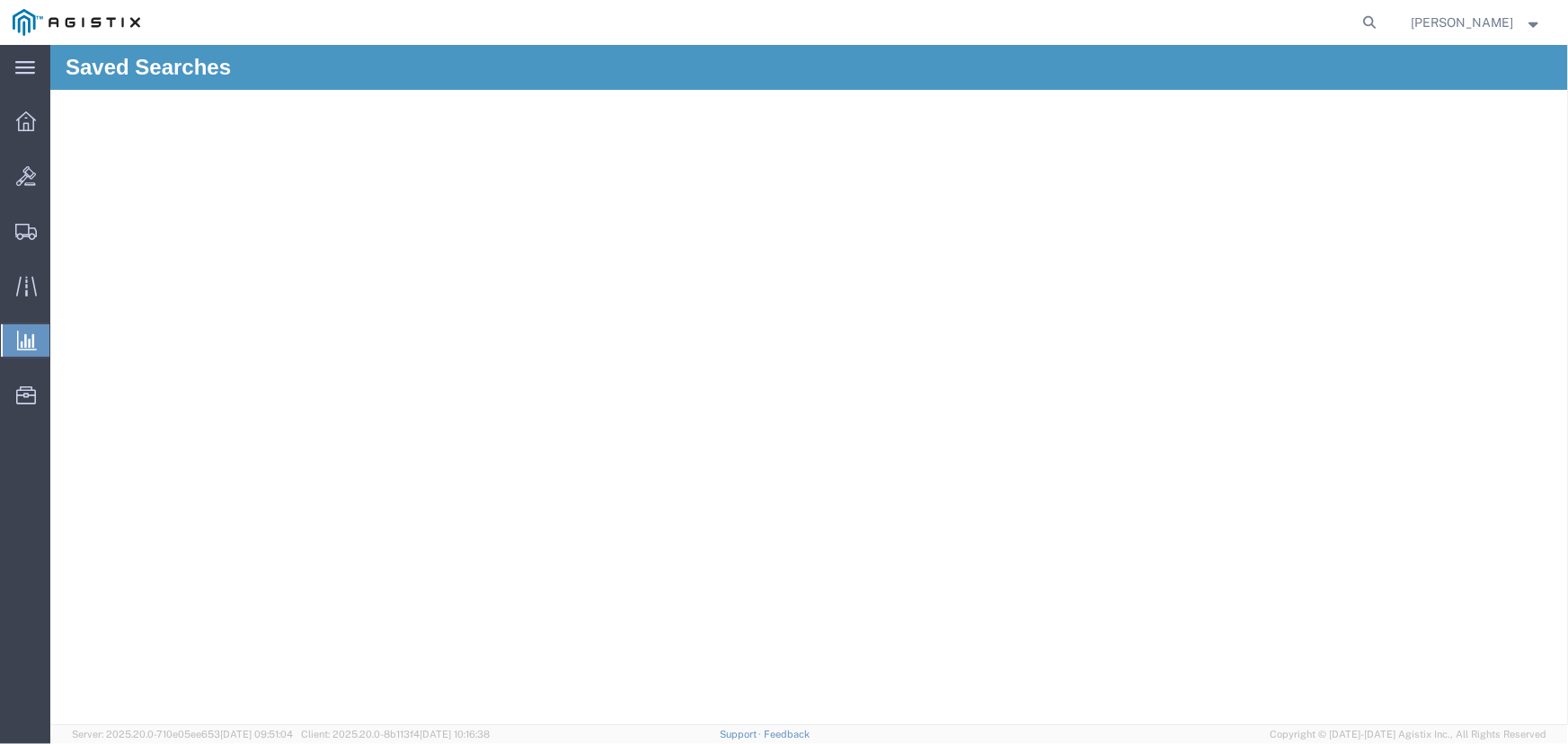
click at [0, 0] on span "Ad Hoc Reports" at bounding box center [0, 0] width 0 height 0
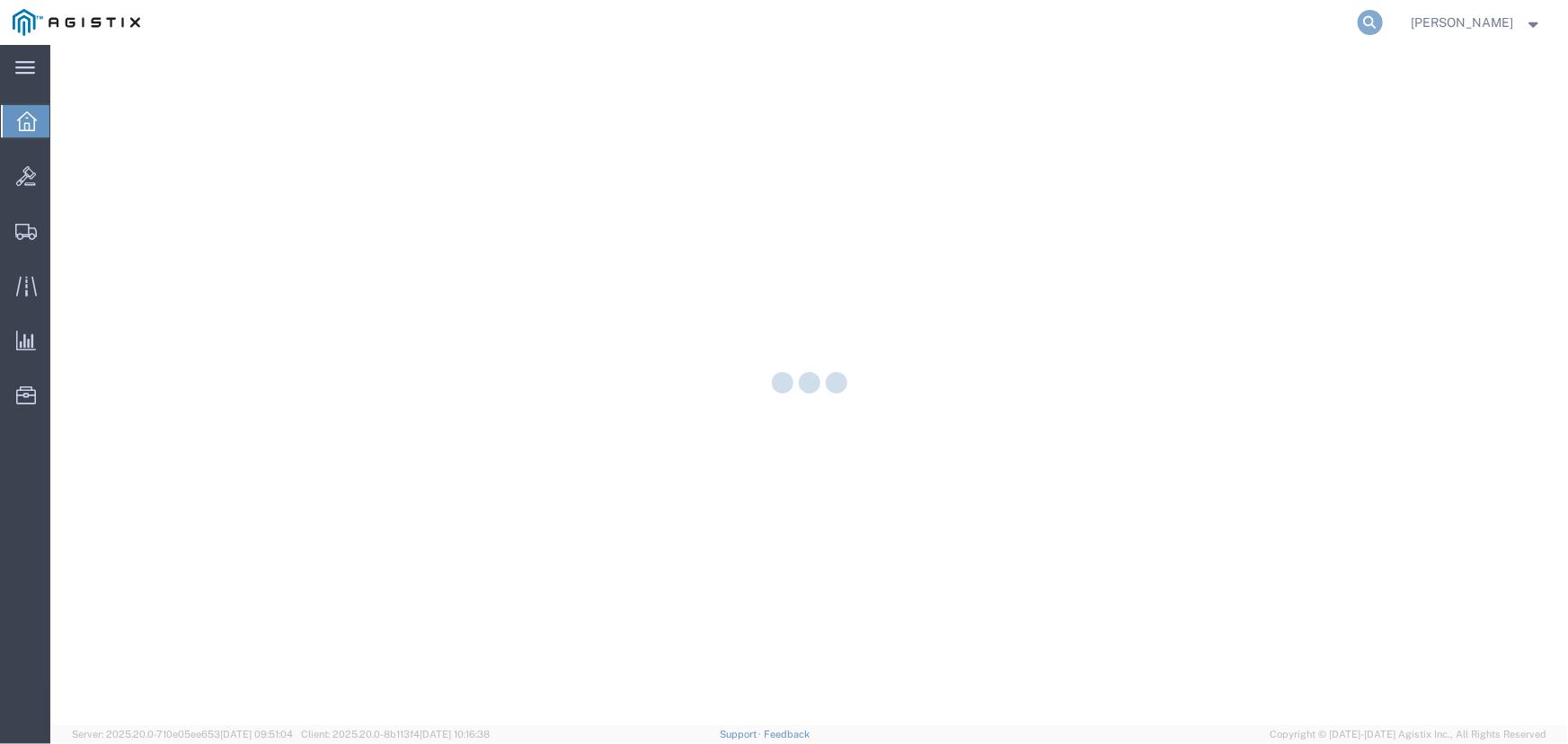
click at [1383, 15] on icon at bounding box center [1369, 22] width 26 height 26
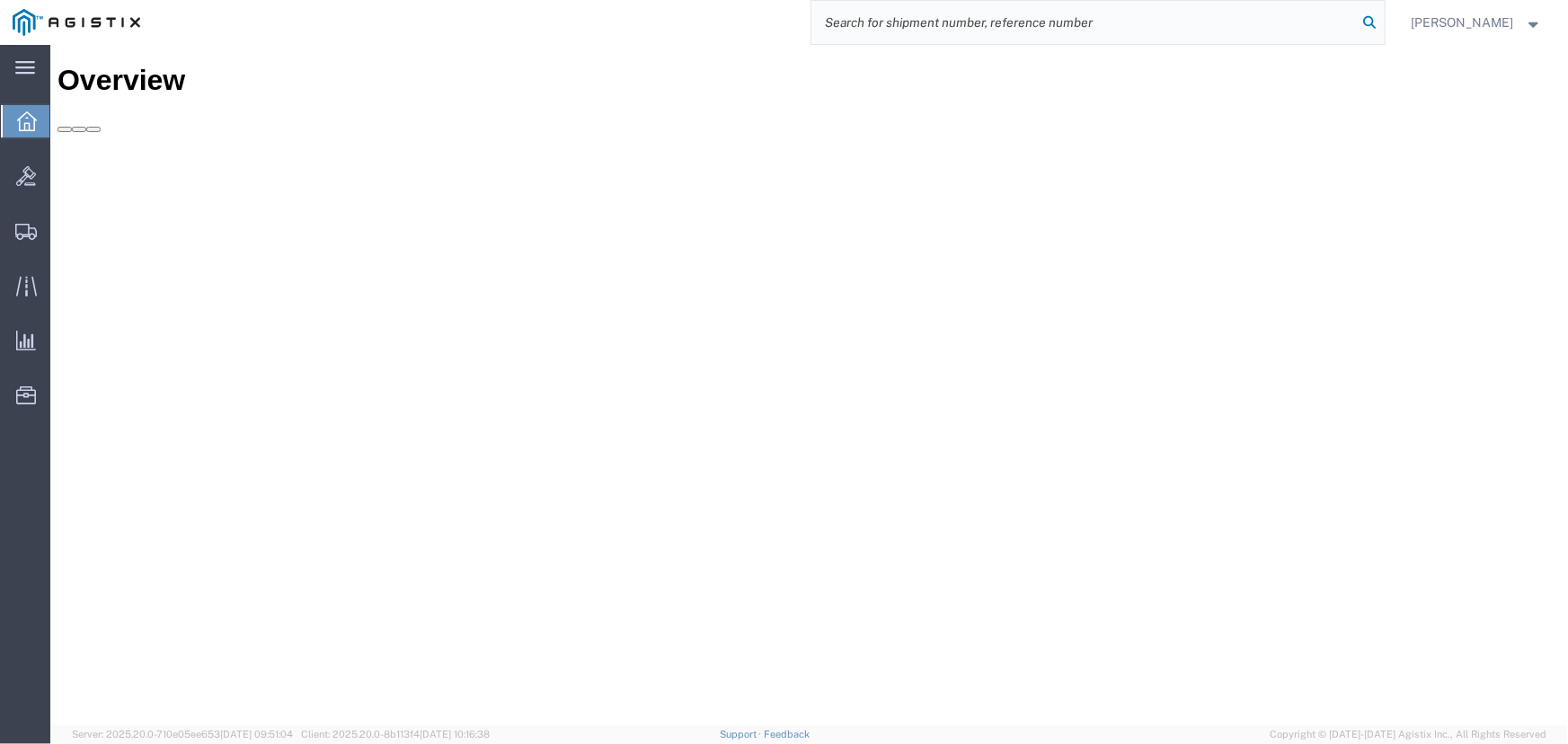
paste input "56888531"
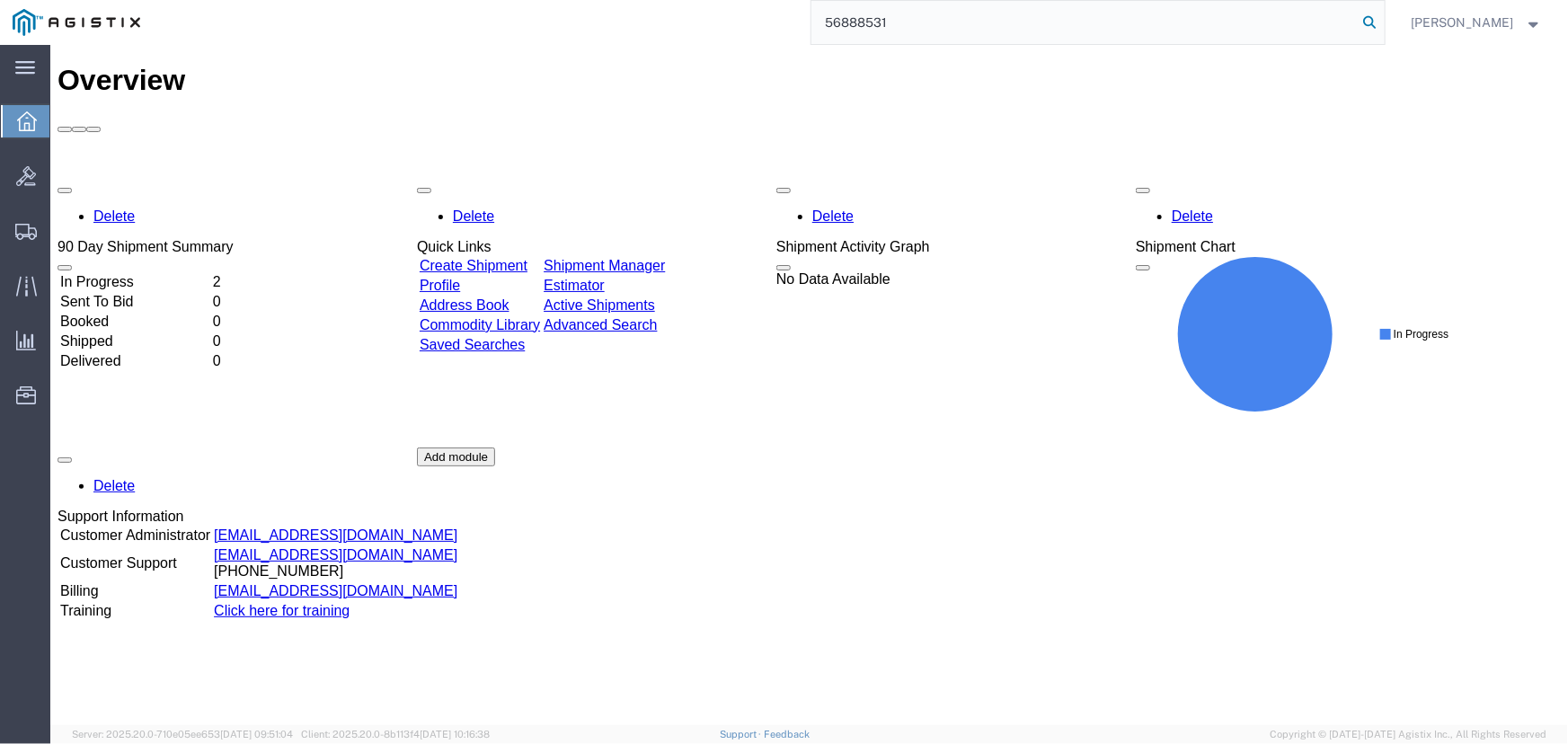
type input "56888531"
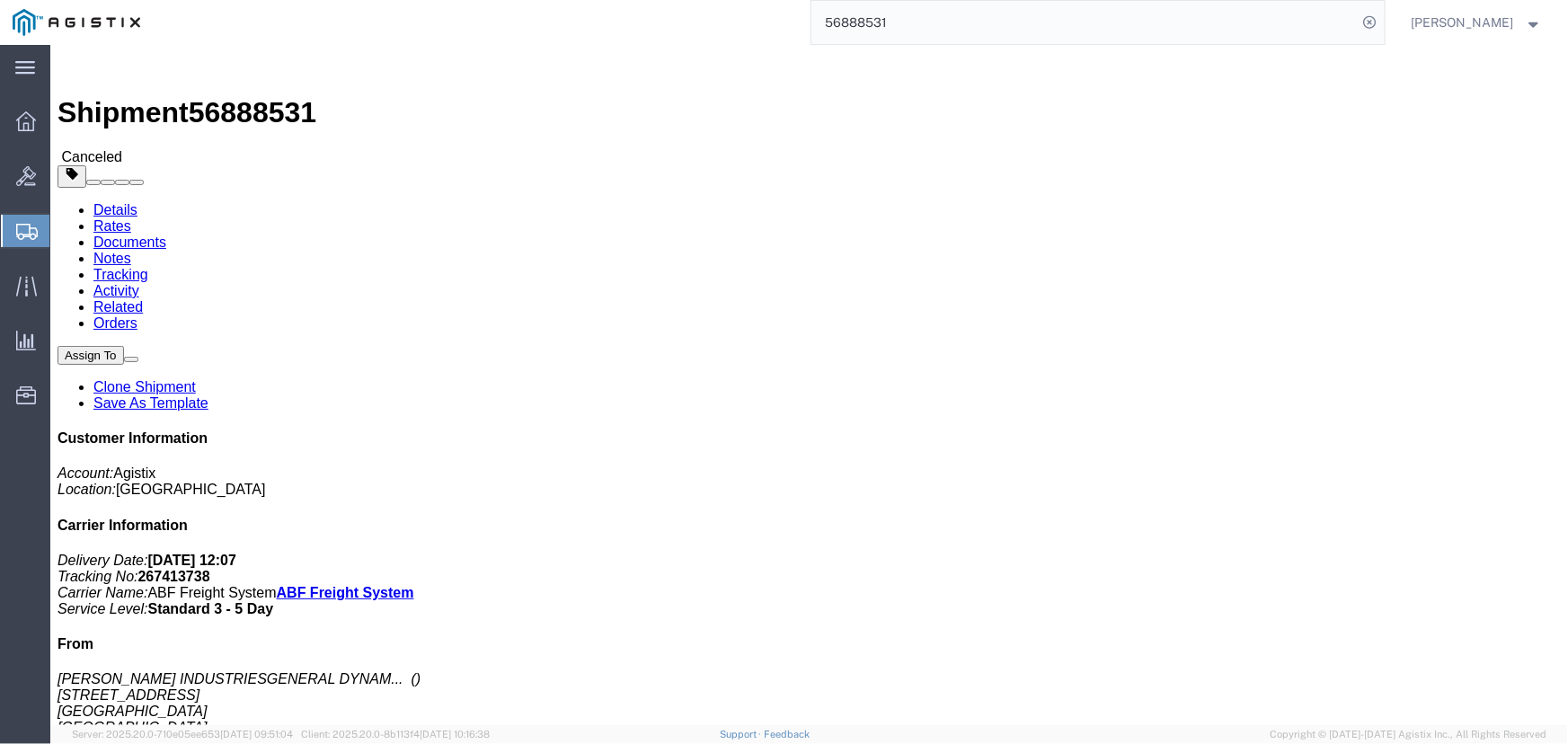
click link "Activity"
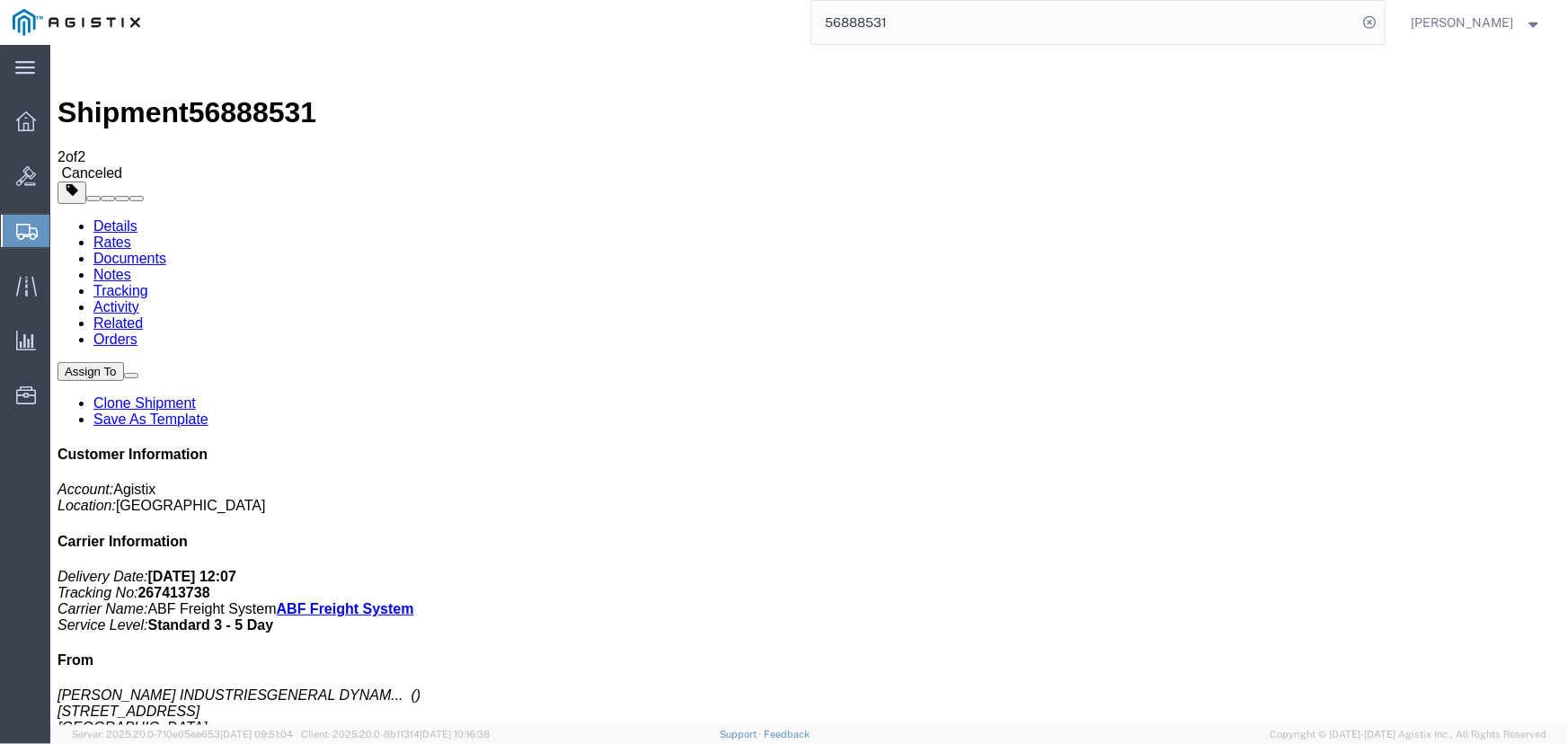
drag, startPoint x: 425, startPoint y: 646, endPoint x: 403, endPoint y: 639, distance: 23.1
click at [0, 0] on span "Saved Reports" at bounding box center [0, 0] width 0 height 0
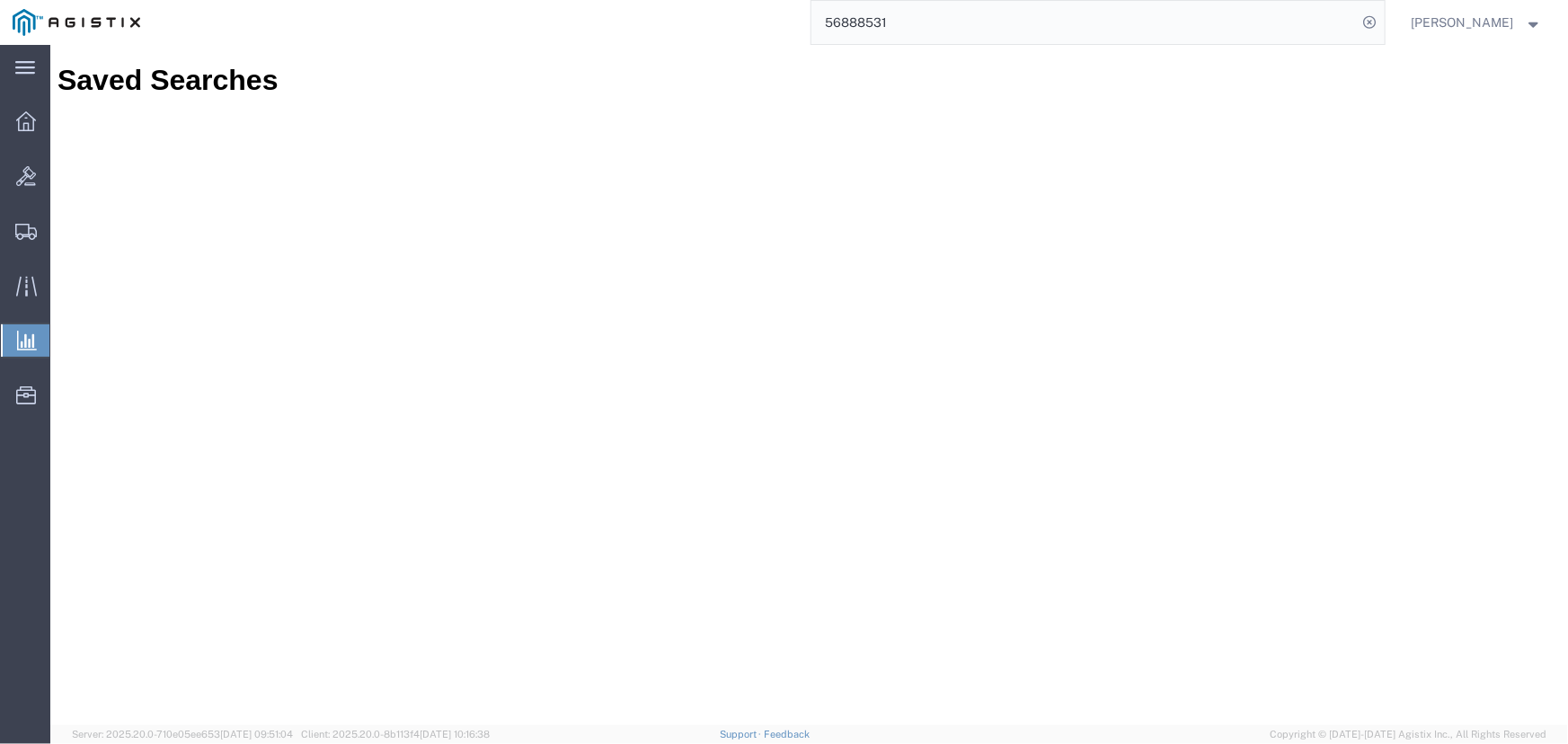
click at [0, 0] on span "Ad Hoc Reports" at bounding box center [0, 0] width 0 height 0
